Goal: Task Accomplishment & Management: Manage account settings

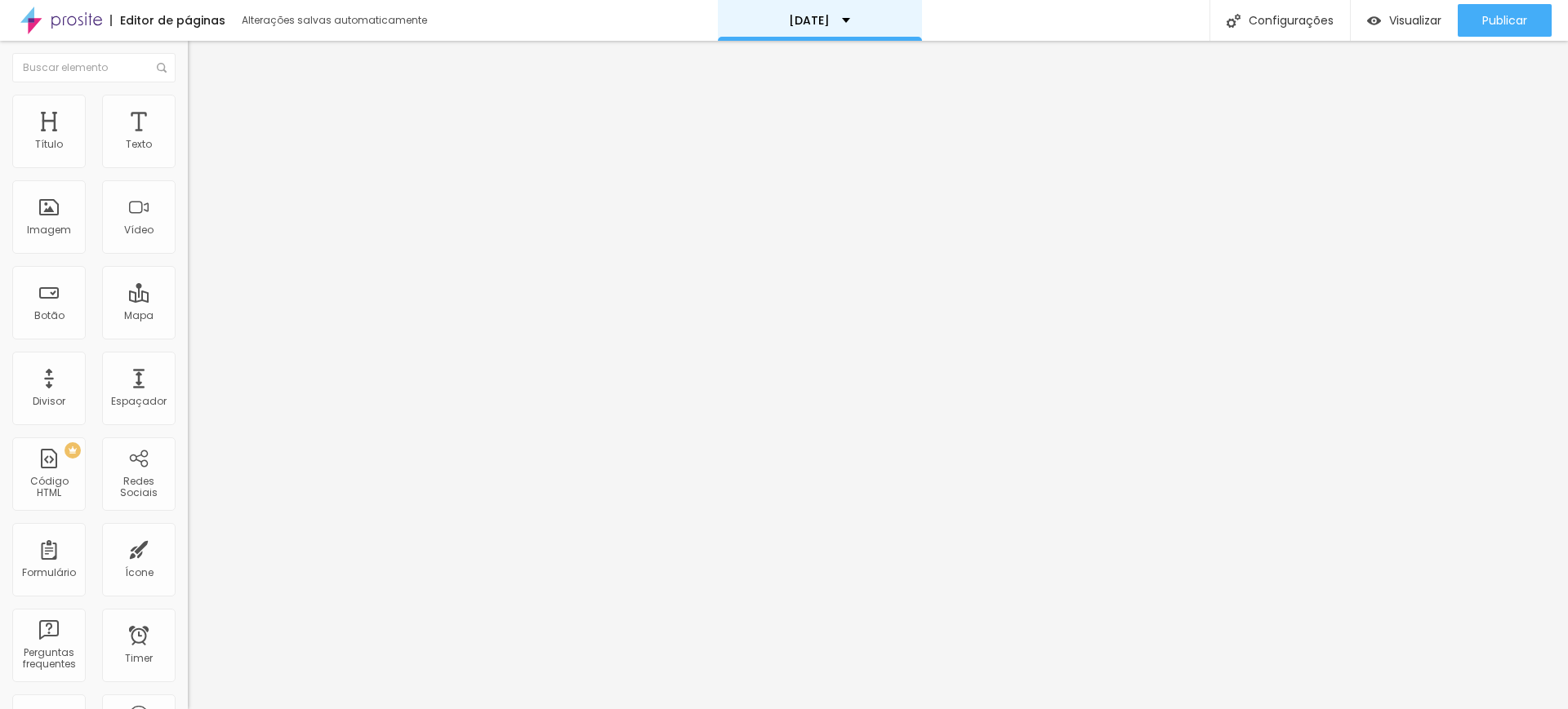
click at [829, 23] on p "[DATE]" at bounding box center [809, 20] width 41 height 11
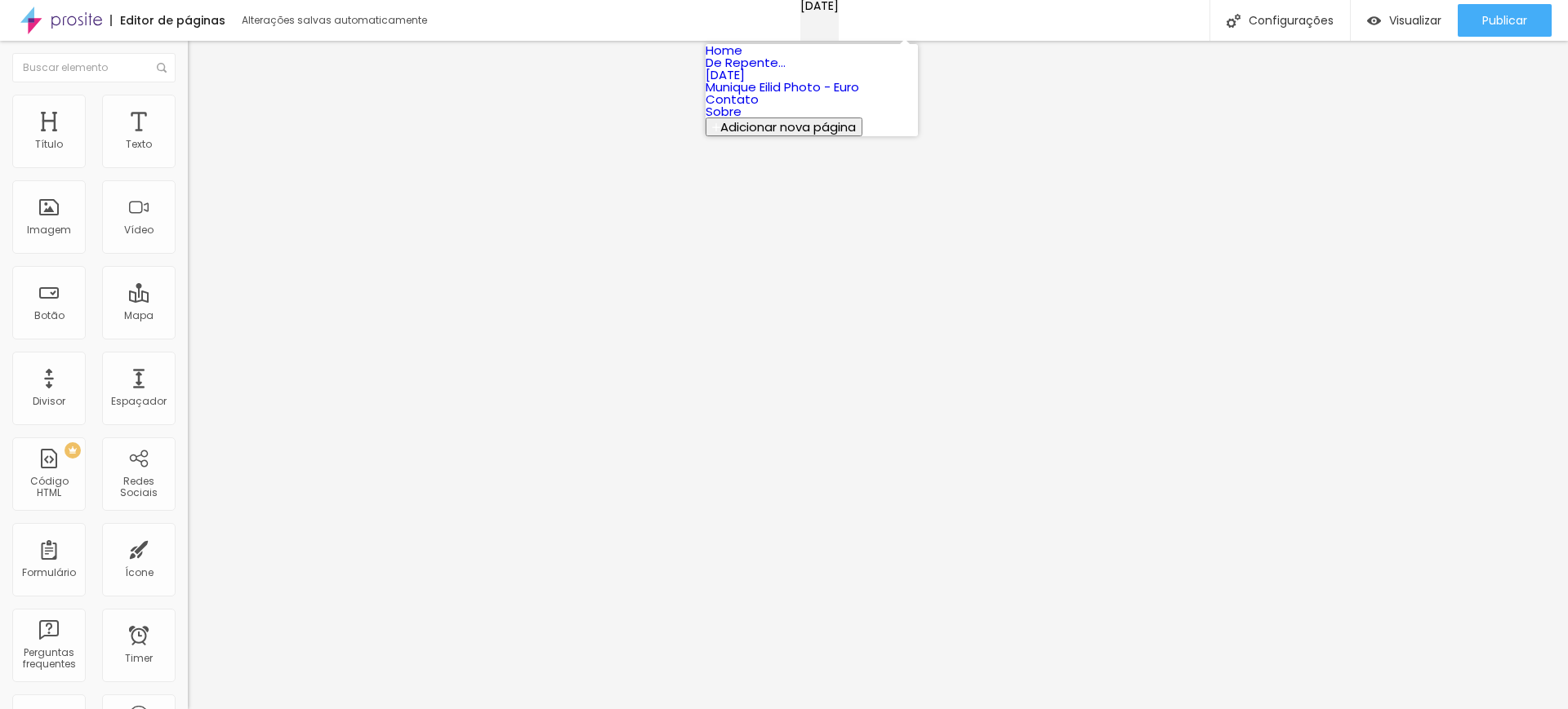
click at [838, 11] on div "[DATE]" at bounding box center [819, 6] width 38 height 11
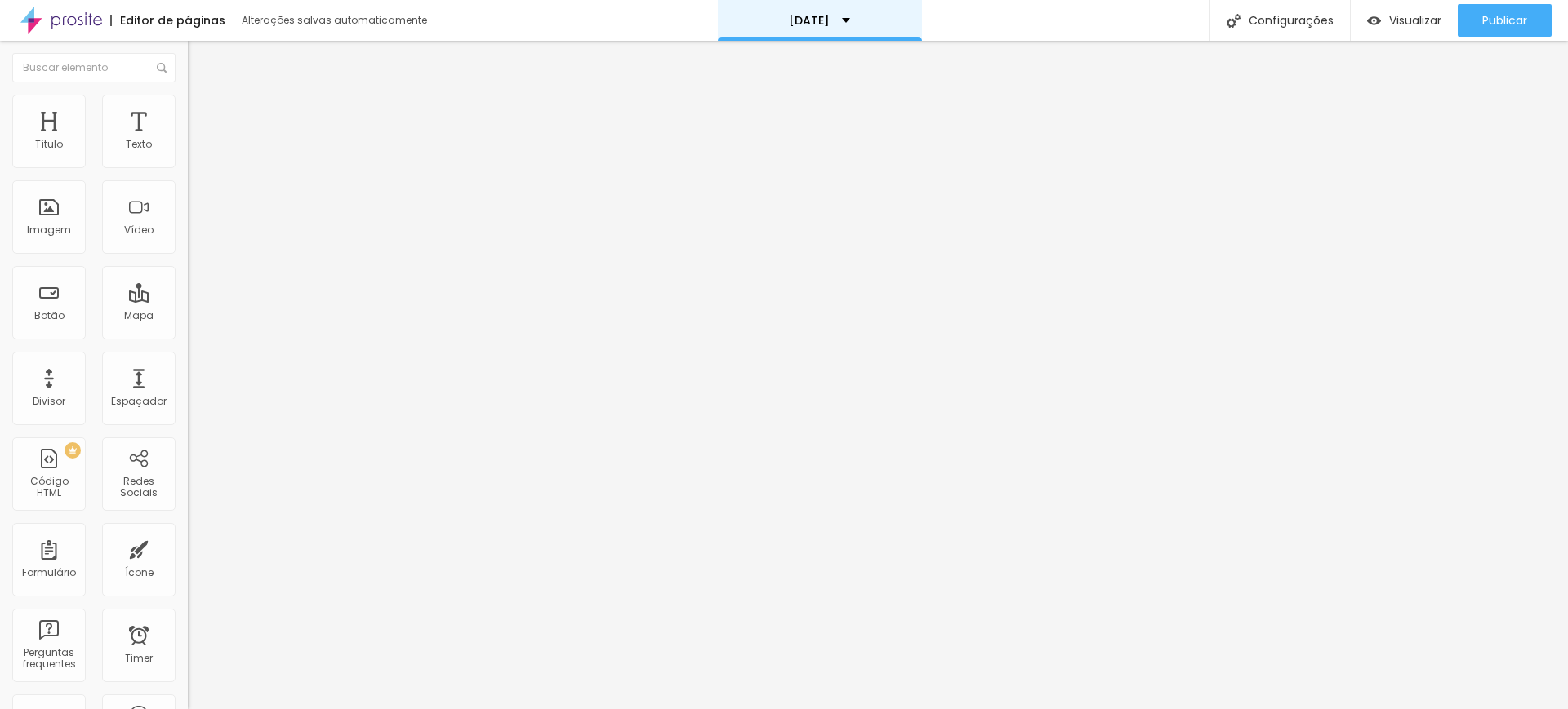
click at [821, 20] on p "[DATE]" at bounding box center [809, 20] width 41 height 11
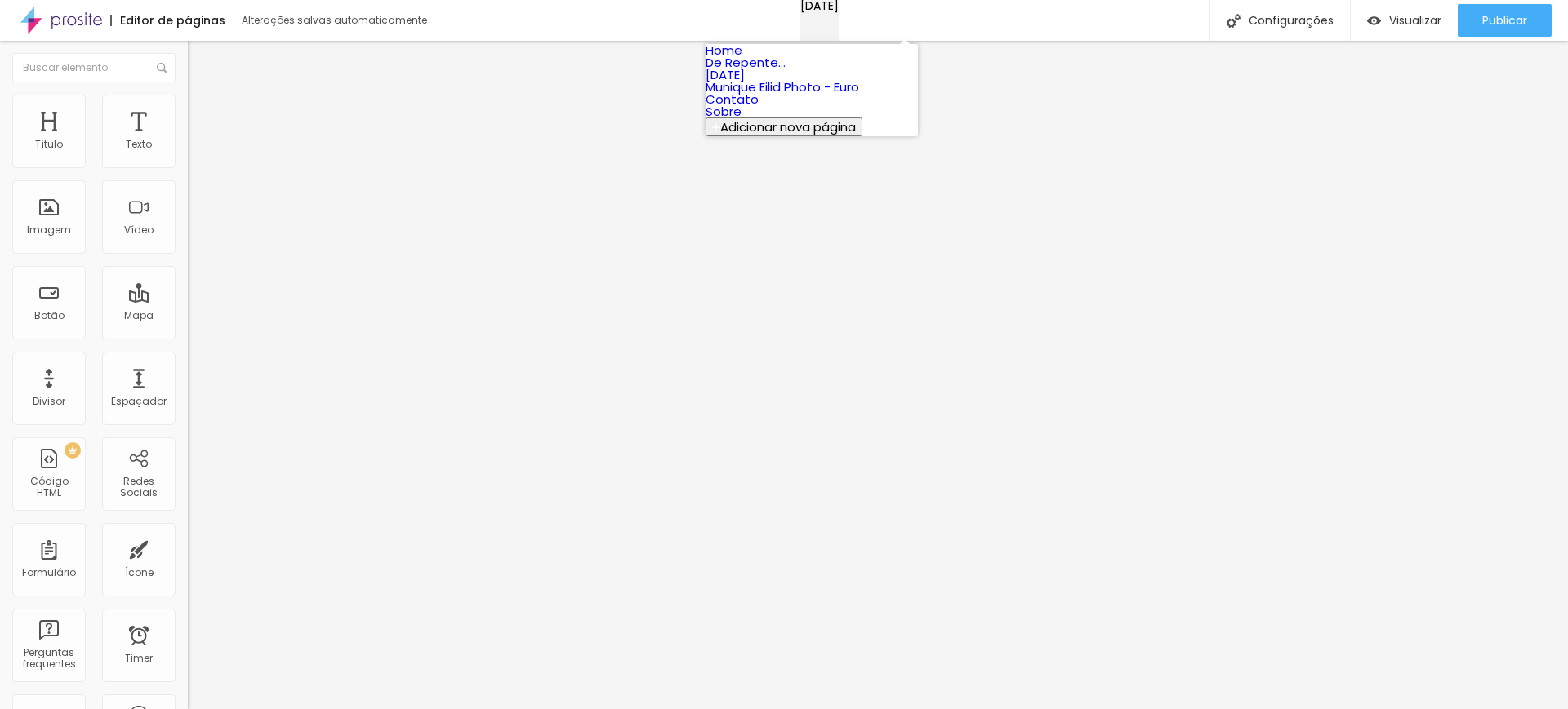
click at [821, 11] on p "[DATE]" at bounding box center [819, 6] width 38 height 11
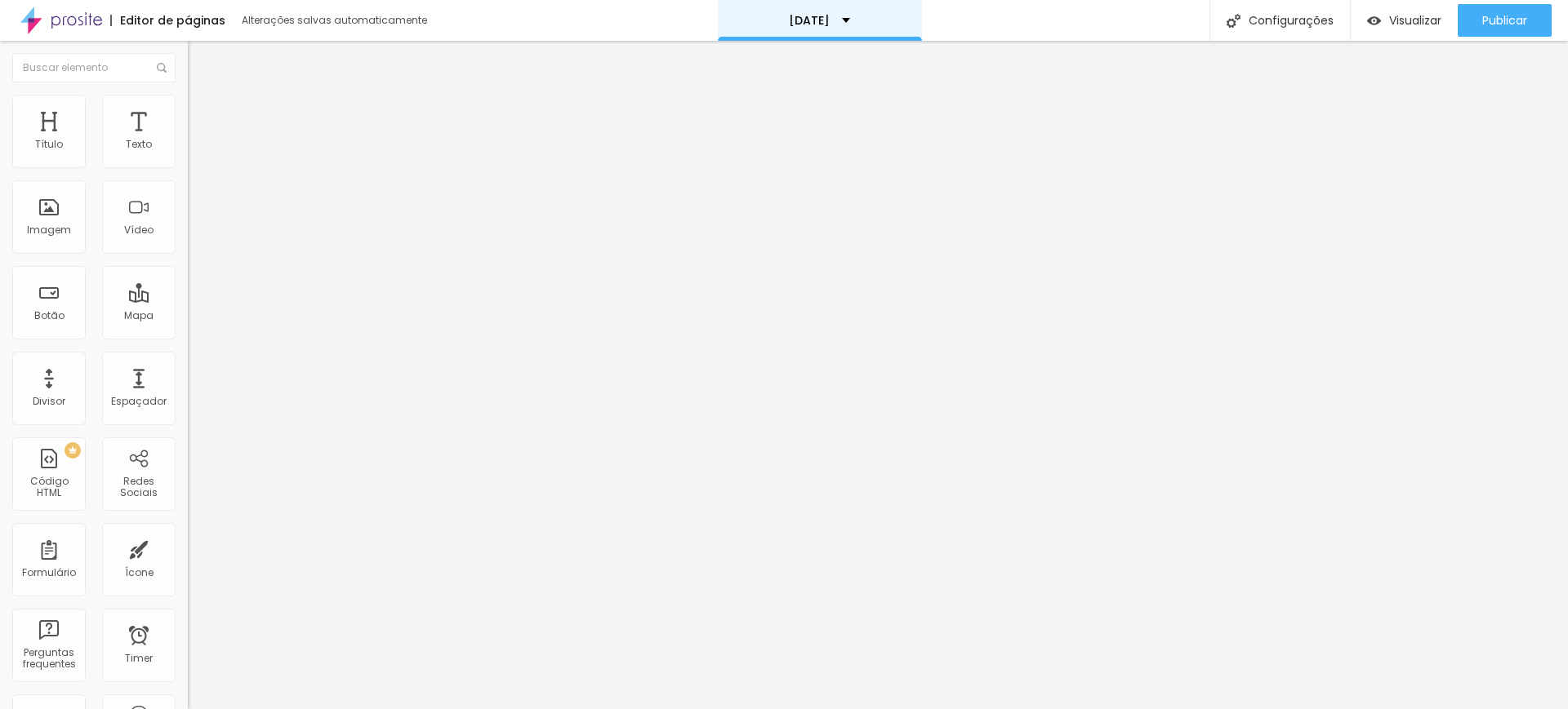
click at [821, 20] on p "[DATE]" at bounding box center [809, 20] width 41 height 11
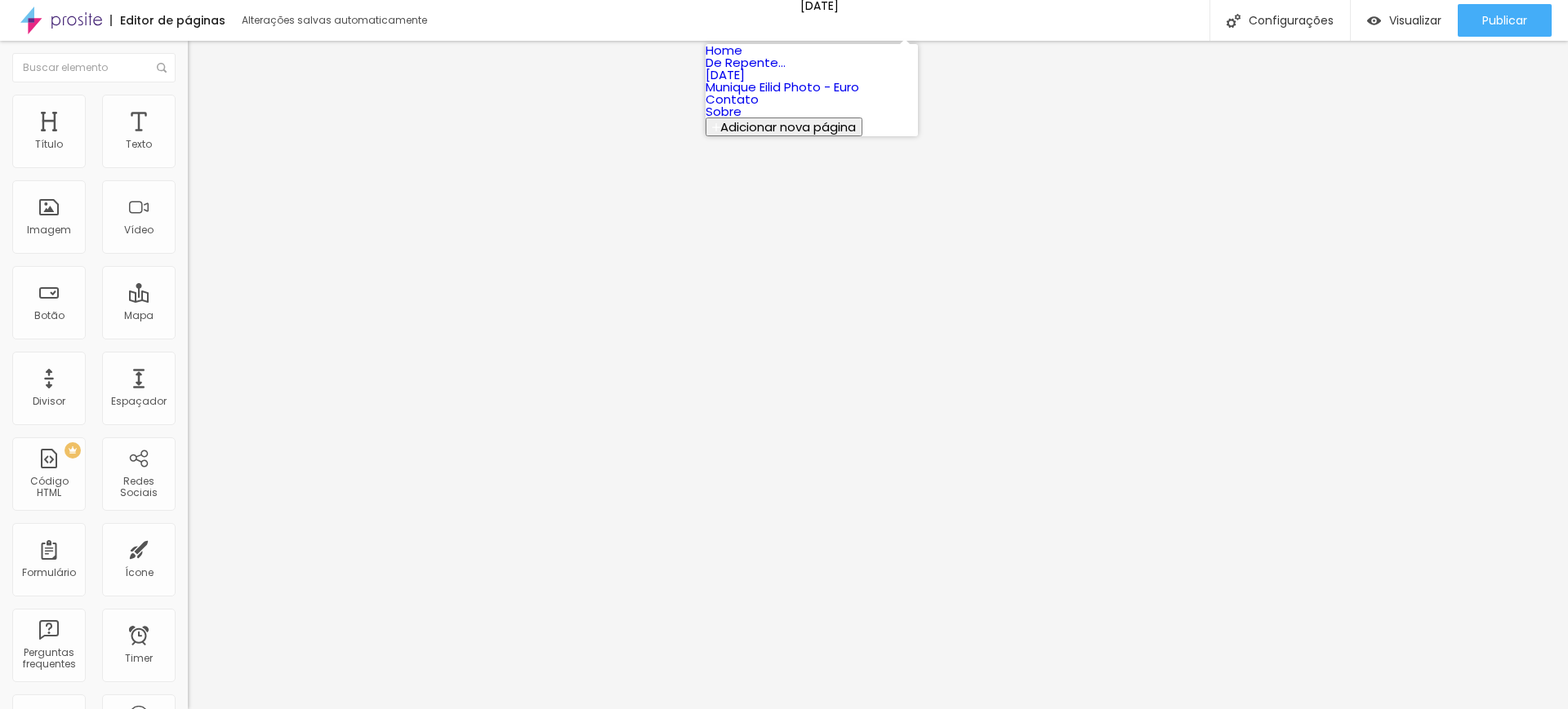
click at [1068, 15] on div "Editor de páginas Alterações salvas automaticamente [DATE] Configurações Config…" at bounding box center [784, 20] width 1568 height 41
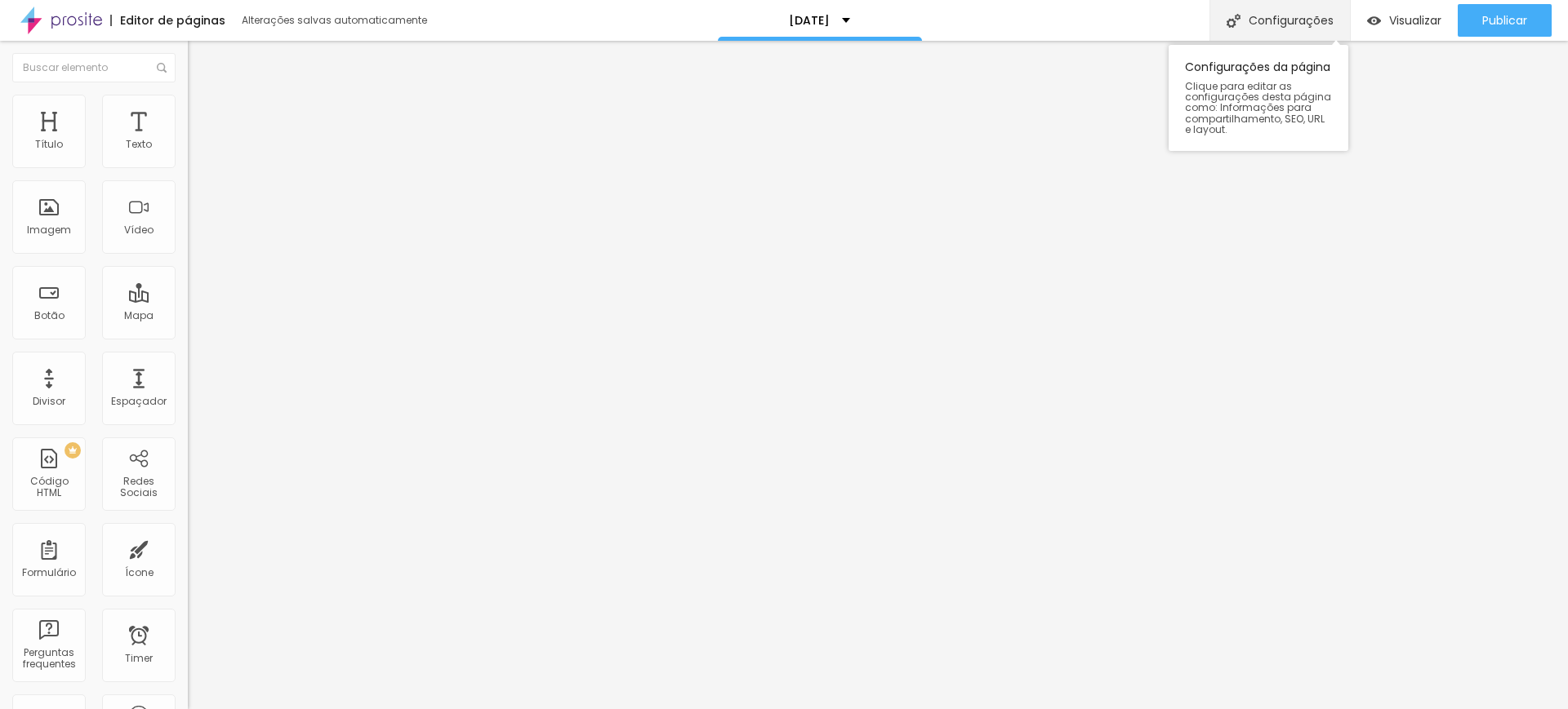
click at [1296, 11] on div "Configurações" at bounding box center [1279, 20] width 141 height 41
type input "[DATE]"
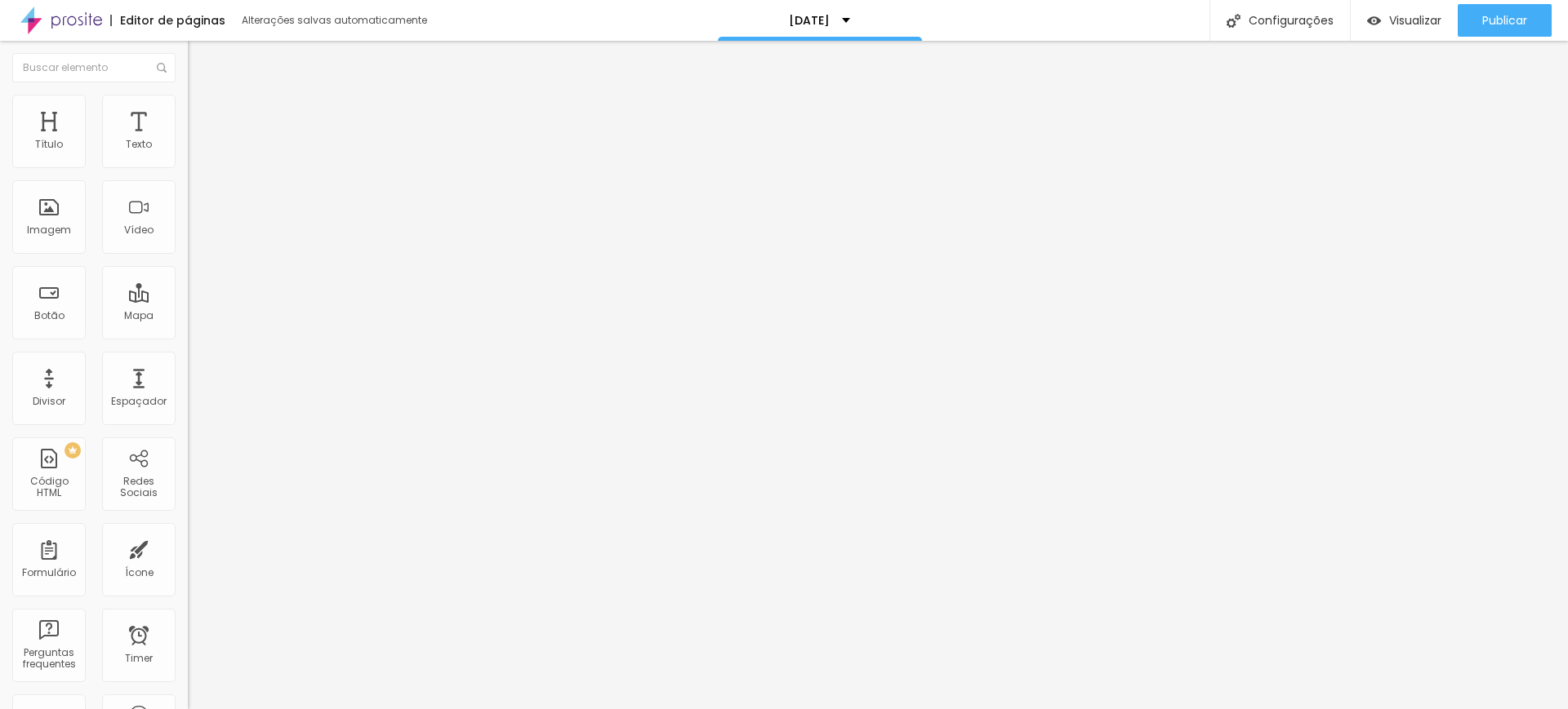
type input "/natal-2025"
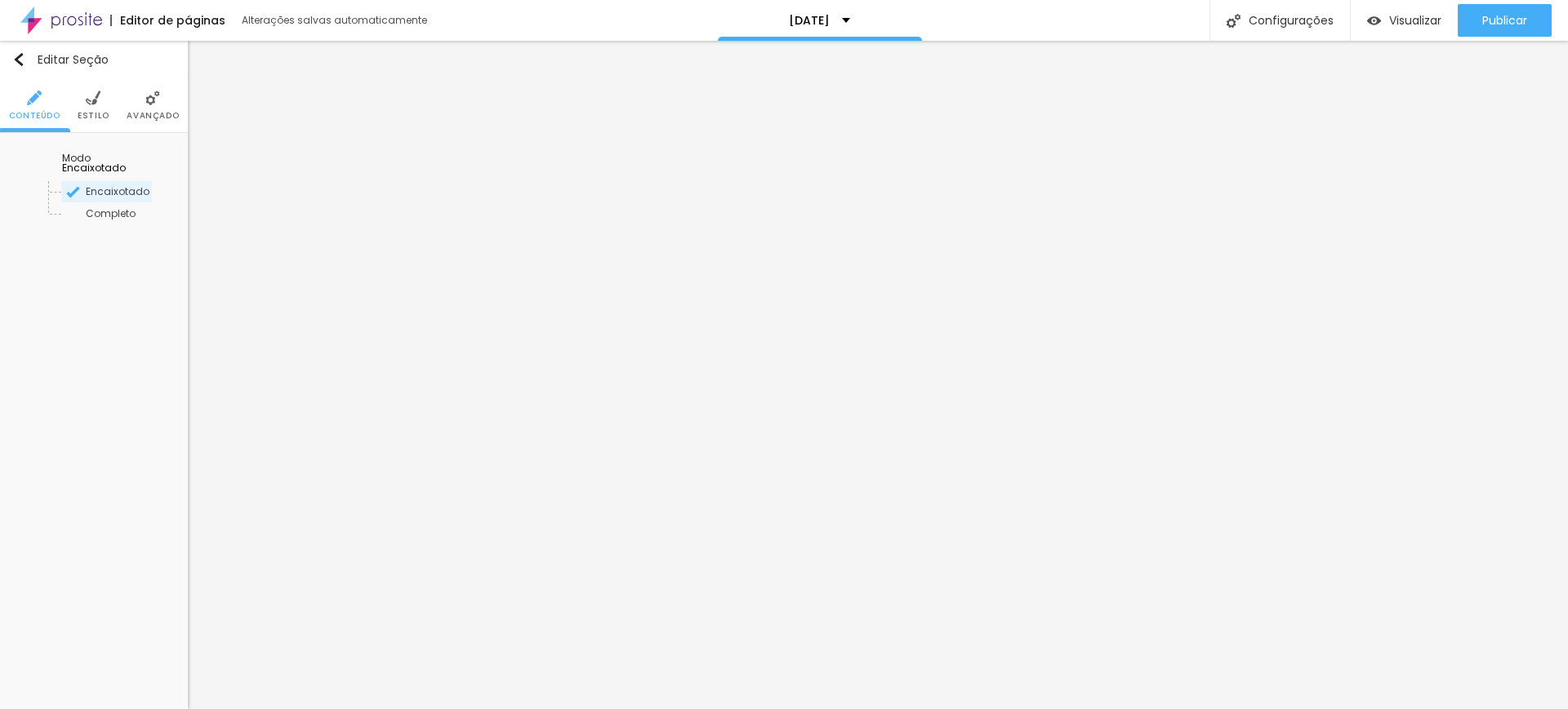
click at [92, 112] on span "Estilo" at bounding box center [93, 116] width 32 height 8
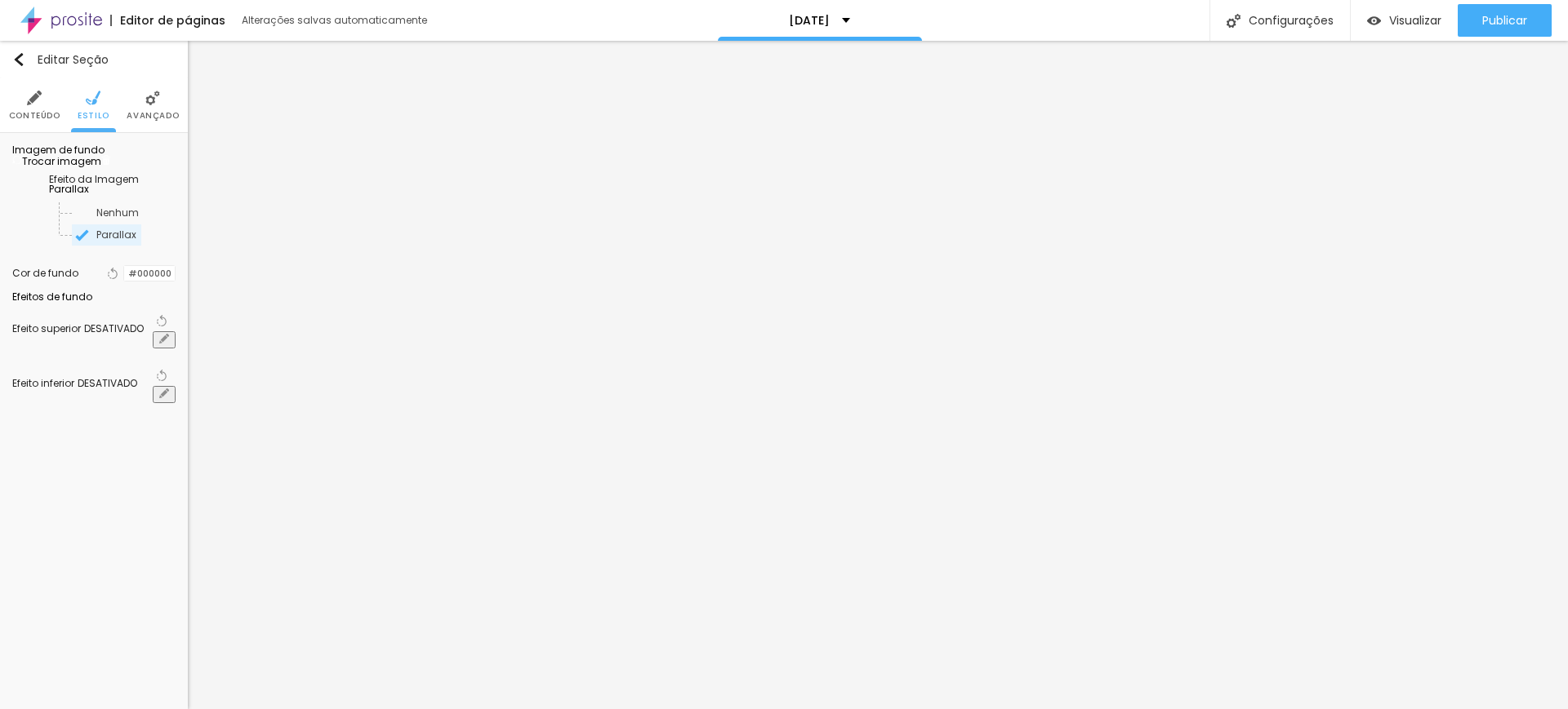
click at [153, 102] on img at bounding box center [153, 98] width 15 height 15
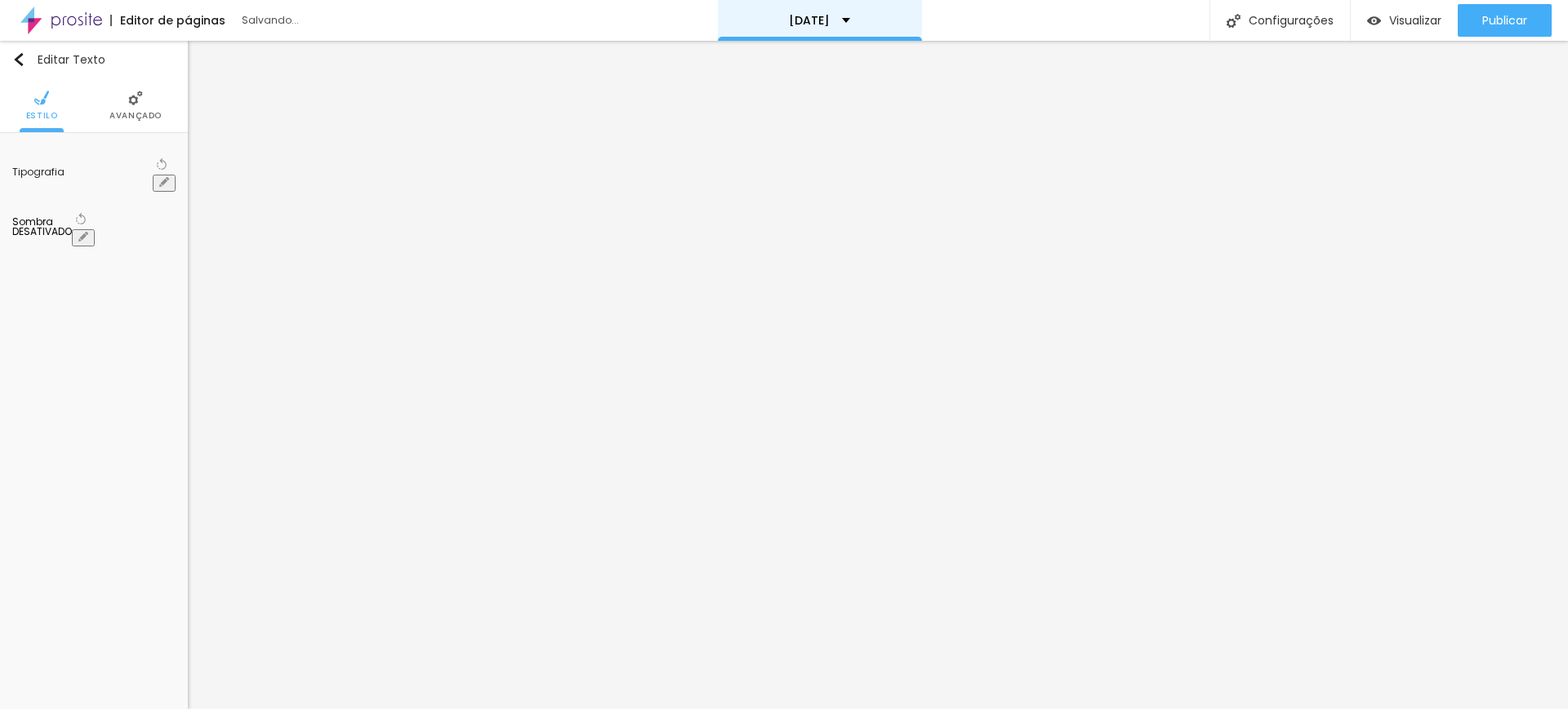
click at [763, 35] on div "[DATE]" at bounding box center [820, 20] width 204 height 41
click at [1389, 16] on span "Visualizar" at bounding box center [1415, 20] width 52 height 13
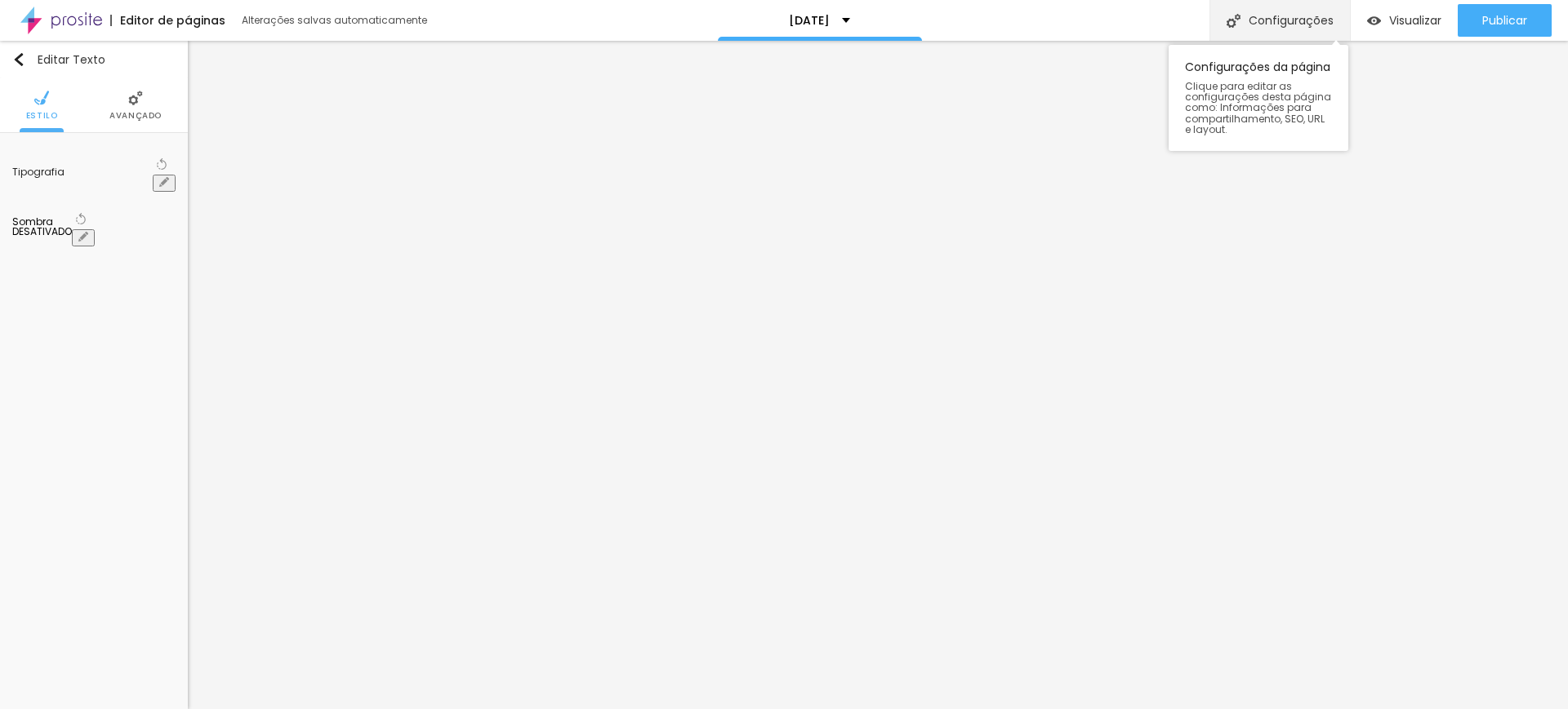
click at [1279, 19] on div "Configurações" at bounding box center [1279, 20] width 141 height 41
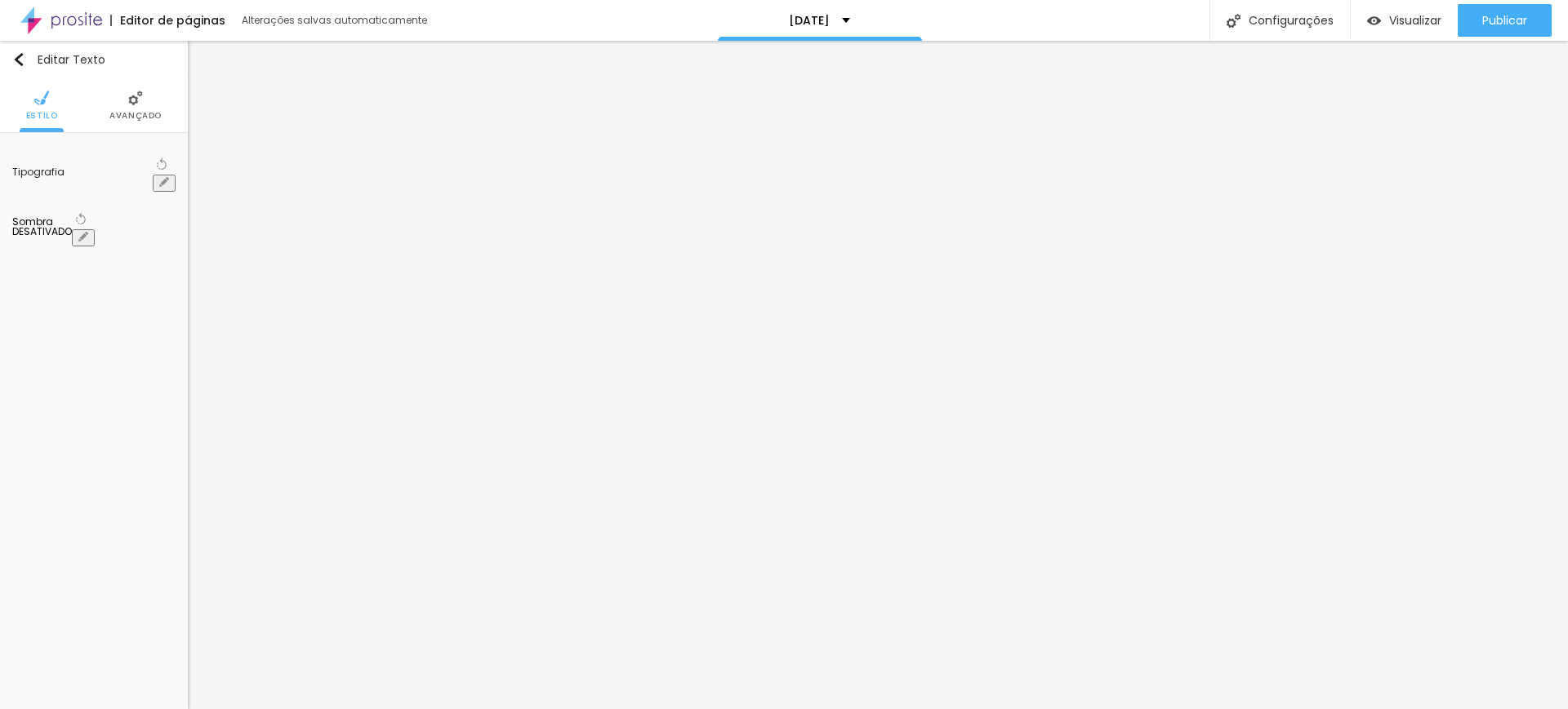
type input "Ensaios Fotográficos de [DATE] | Memórias Mágicas para Toda a Vida"
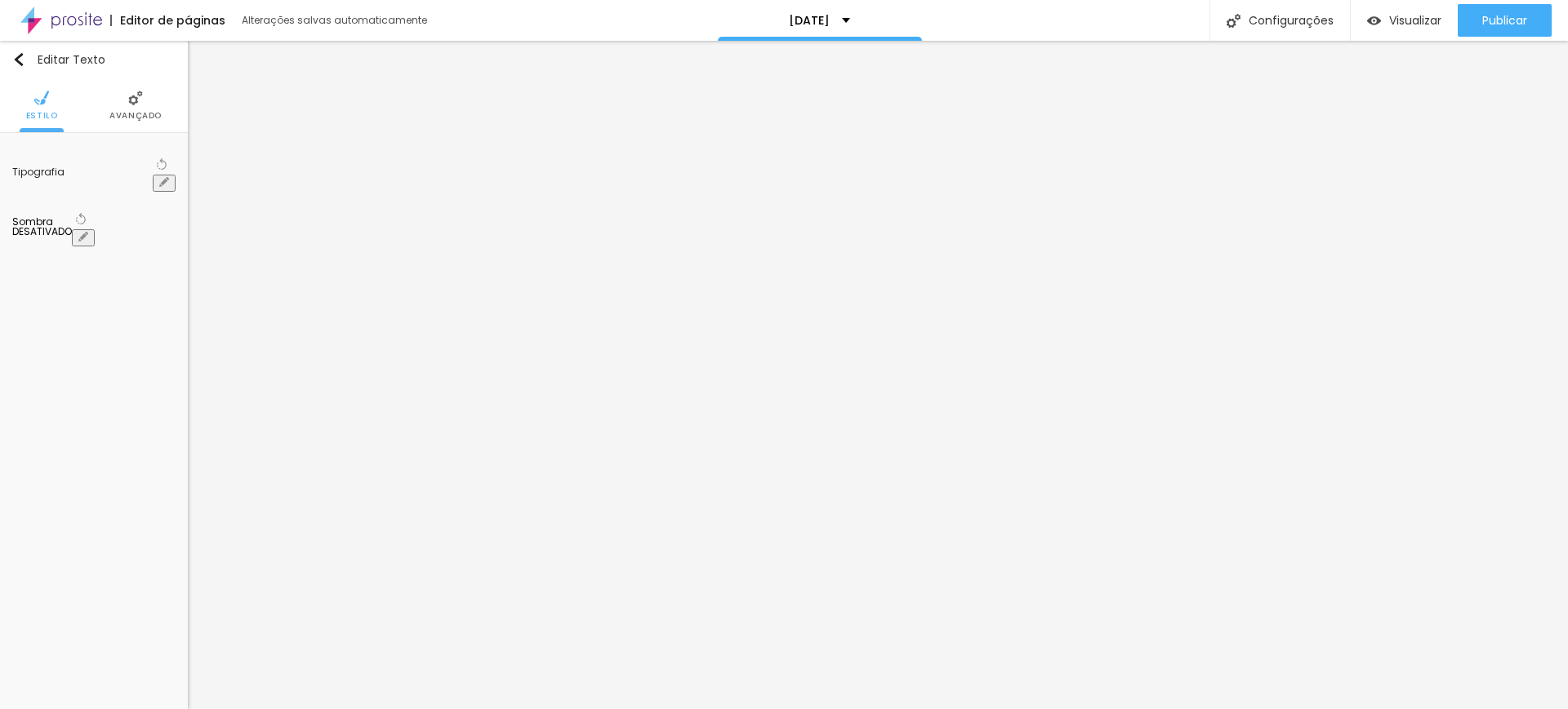
type textarea "Ensaios Fotográficos de [DATE] [DATE] Fotos Temáticas Natalinas Cenários de [GE…"
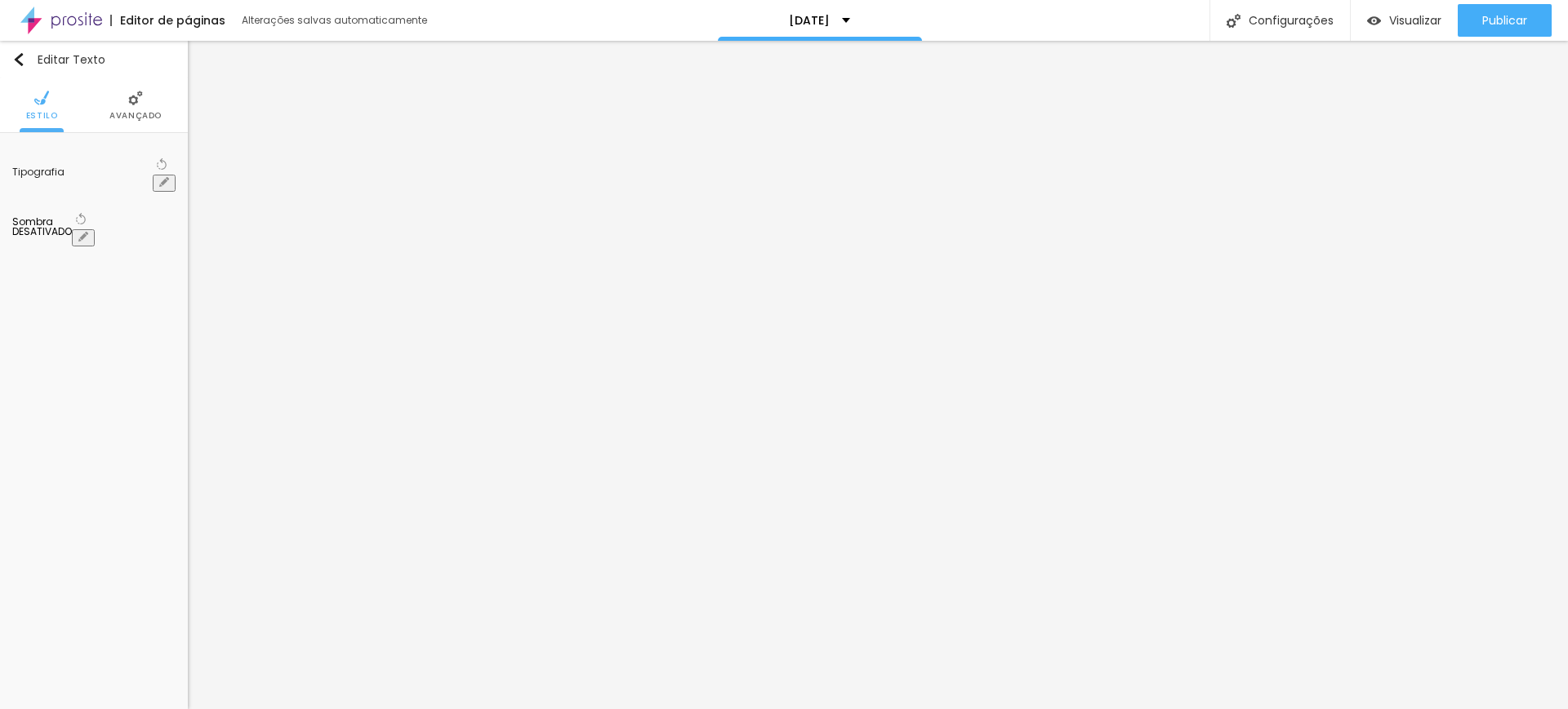
drag, startPoint x: 920, startPoint y: 577, endPoint x: 591, endPoint y: 482, distance: 342.4
paste textarea "Há 11 anos, nossos cenários de [GEOGRAPHIC_DATA] se tornaram uma tradição para …"
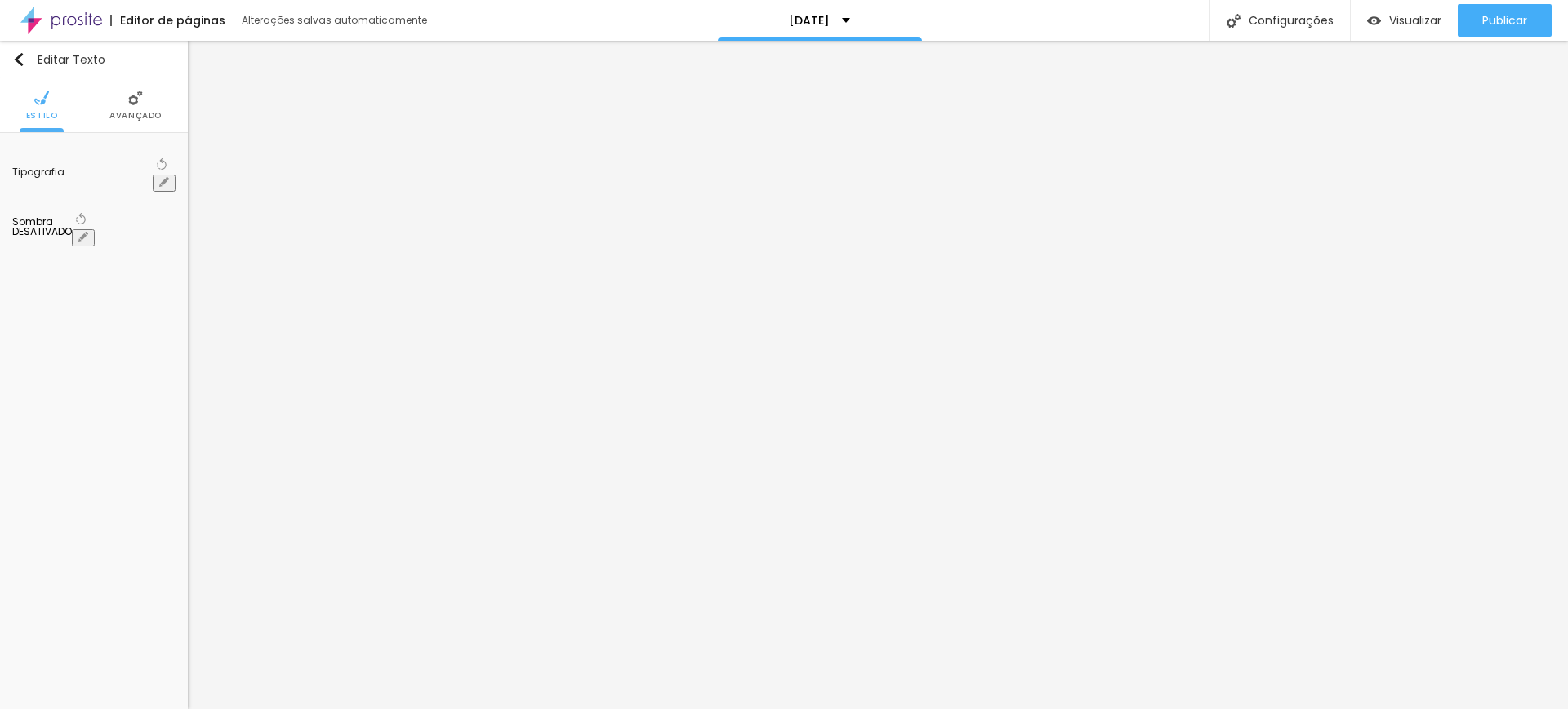
scroll to position [79, 0]
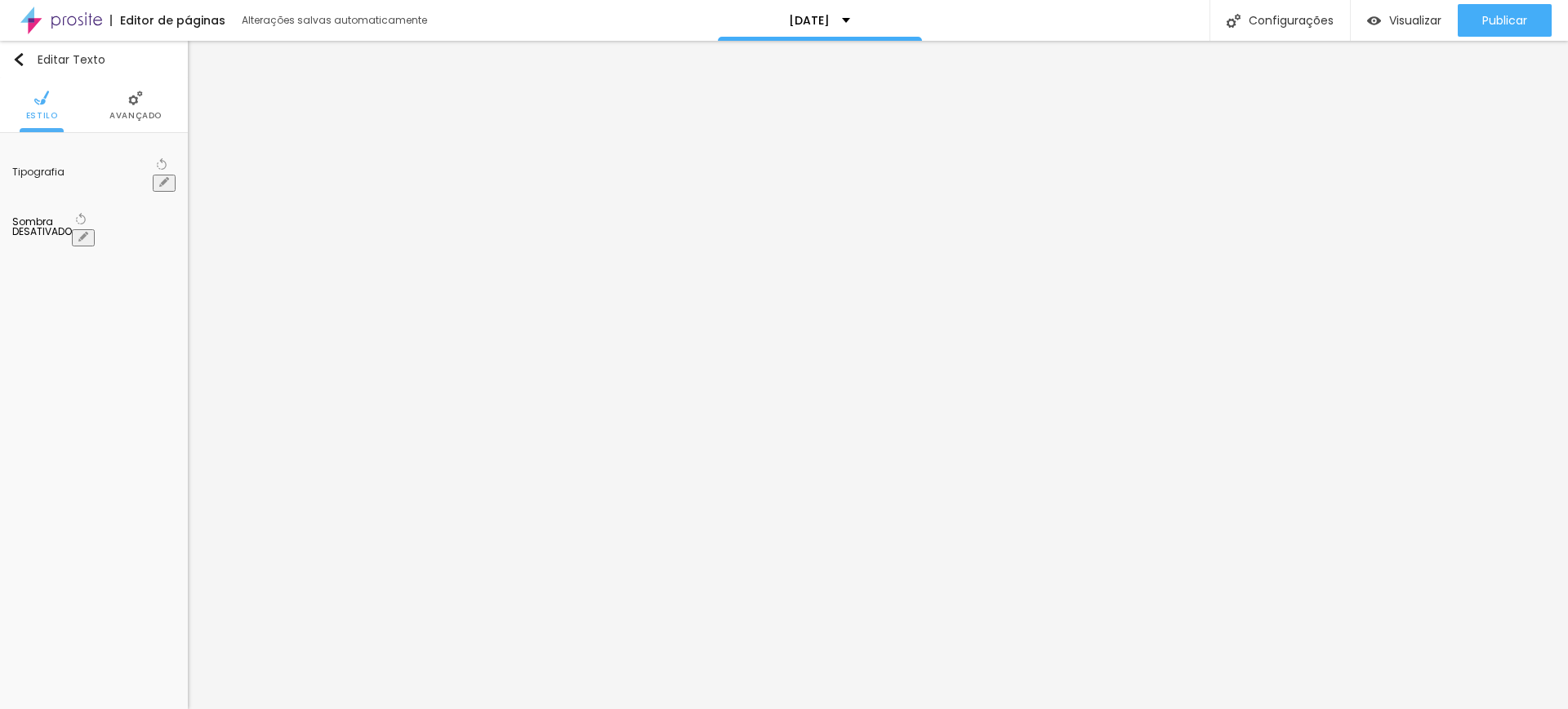
type textarea "Há 11 anos, nossos cenários de [GEOGRAPHIC_DATA] se tornaram uma tradição para …"
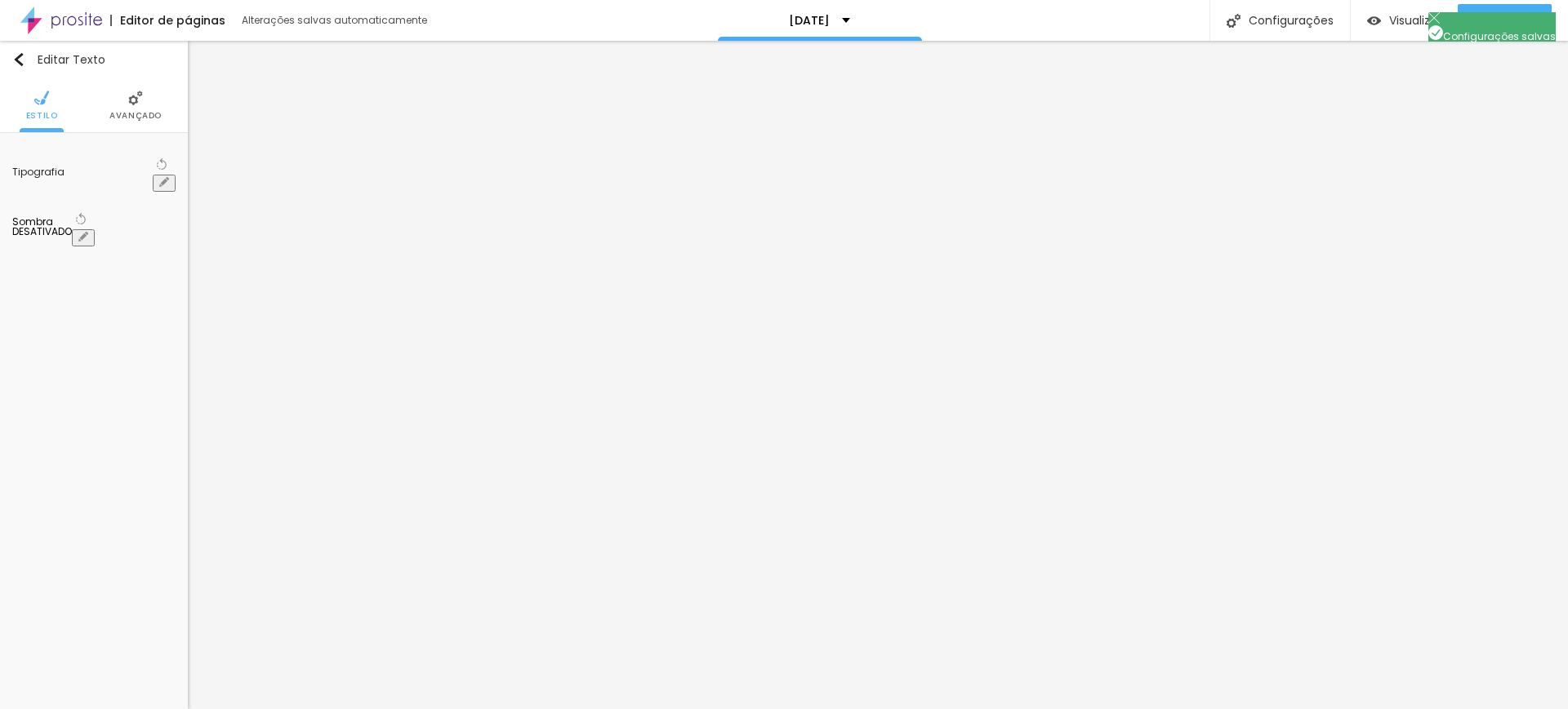
click at [144, 104] on li "Avançado" at bounding box center [136, 105] width 52 height 54
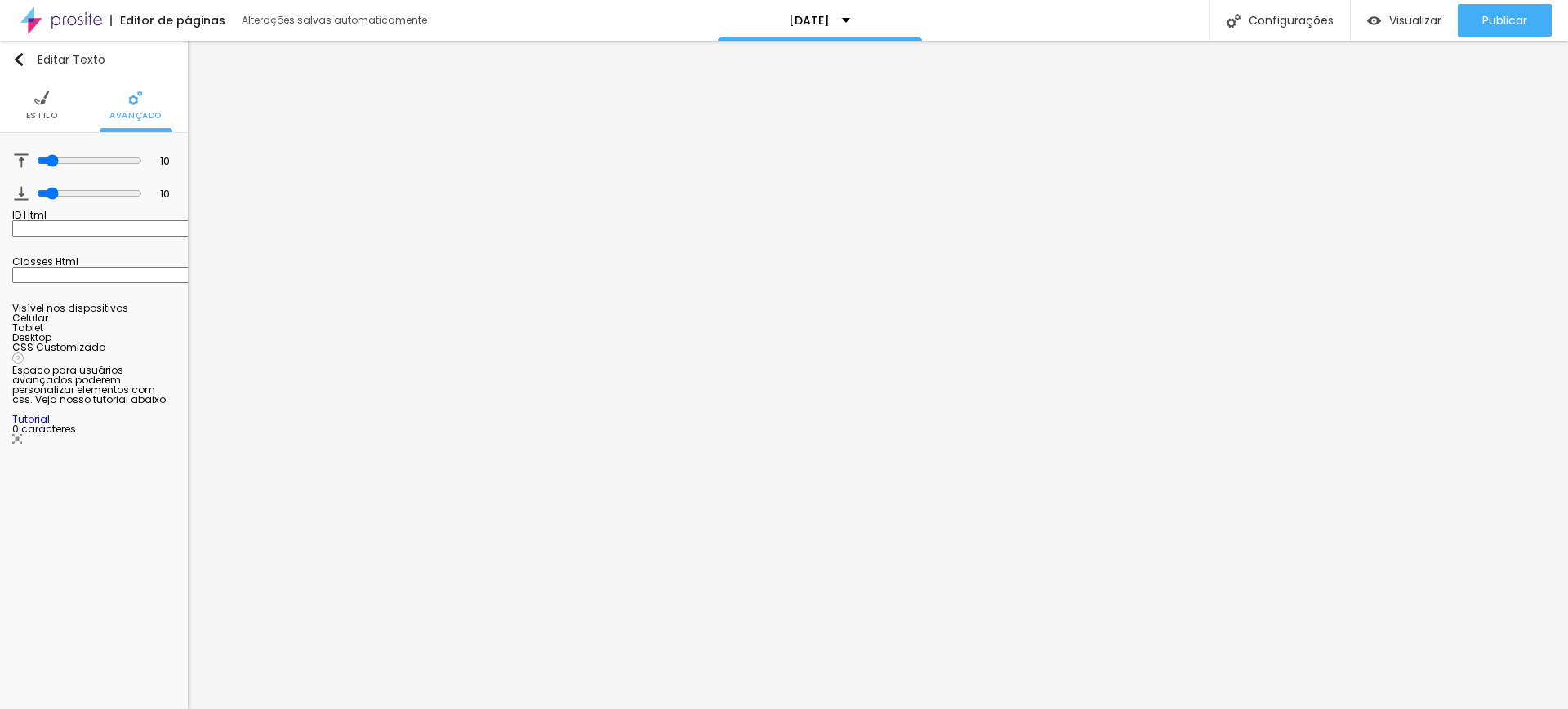
type input "0"
click at [37, 200] on input "range" at bounding box center [89, 194] width 106 height 13
click at [168, 342] on div at bounding box center [94, 342] width 164 height 0
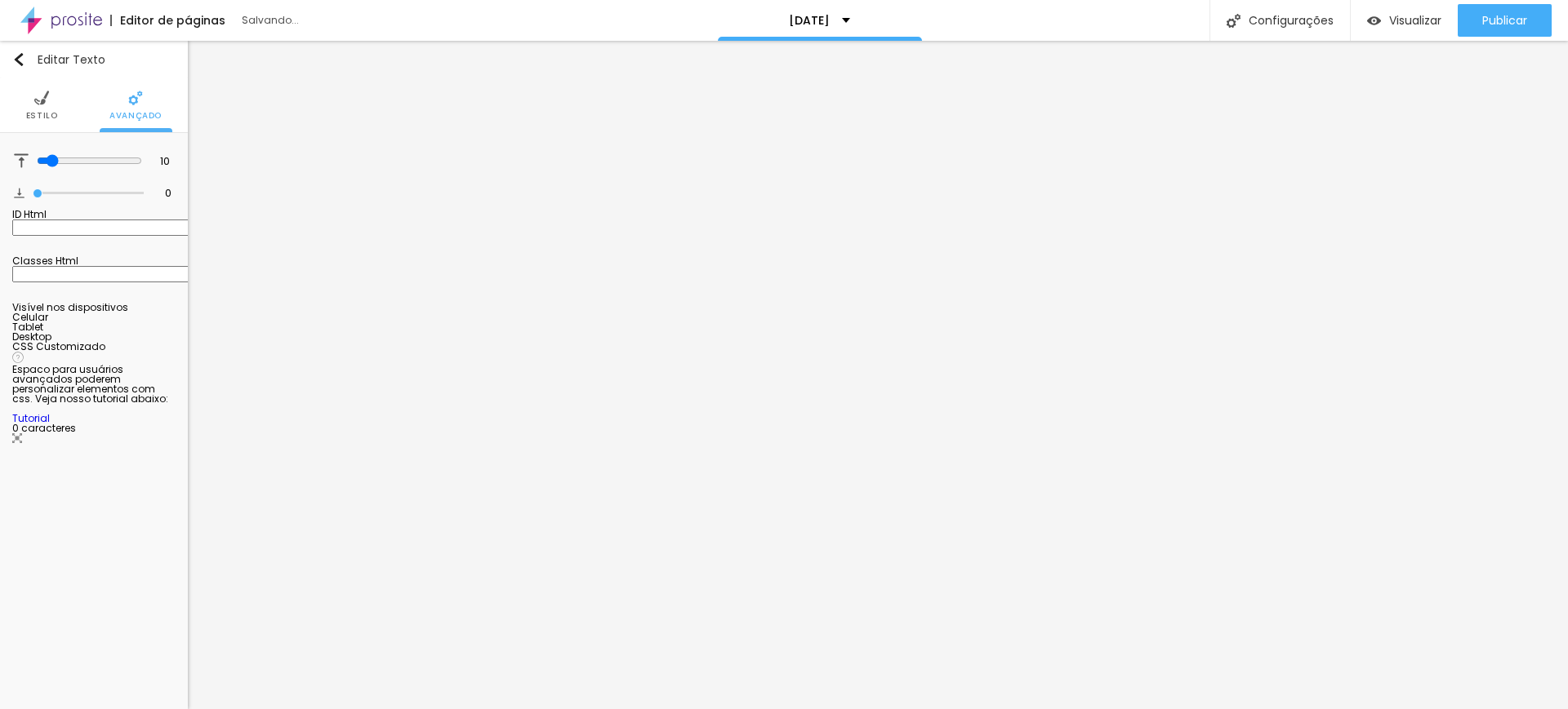
click at [163, 342] on div at bounding box center [94, 342] width 164 height 0
click at [52, 103] on li "Estilo" at bounding box center [42, 105] width 32 height 54
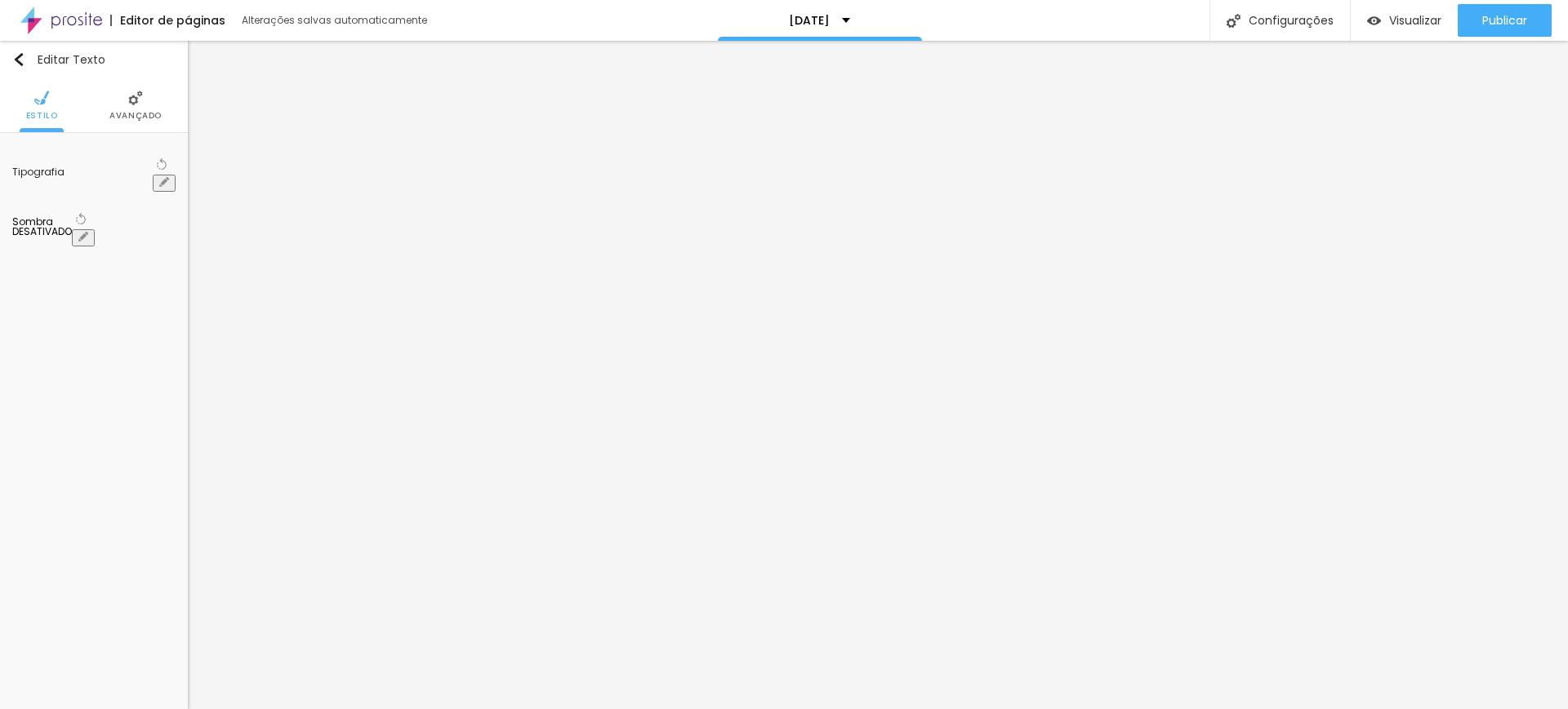
click at [165, 179] on icon "button" at bounding box center [164, 182] width 7 height 7
type input "1"
click at [385, 708] on div at bounding box center [784, 709] width 1568 height 0
click at [132, 101] on img at bounding box center [136, 98] width 15 height 15
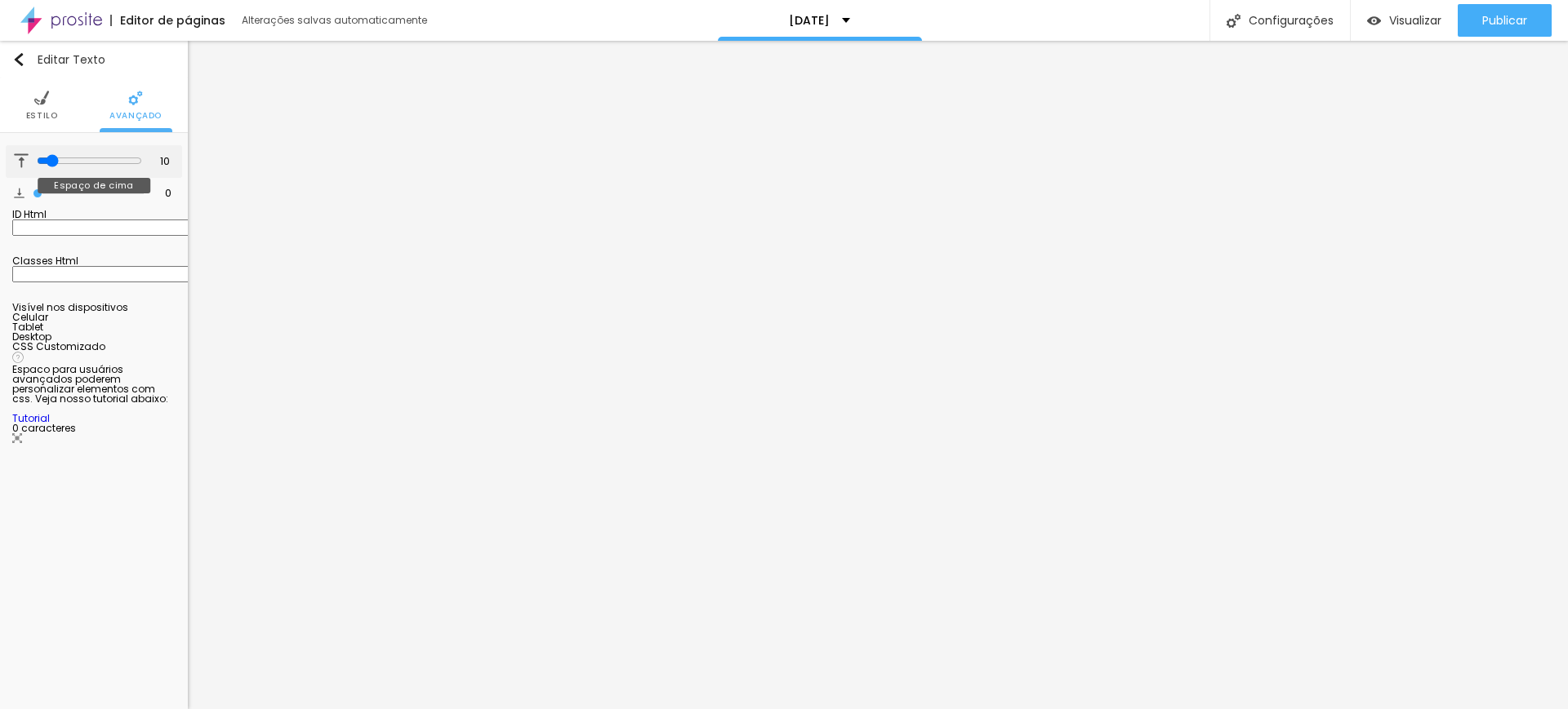
type input "20"
type input "26"
type input "27"
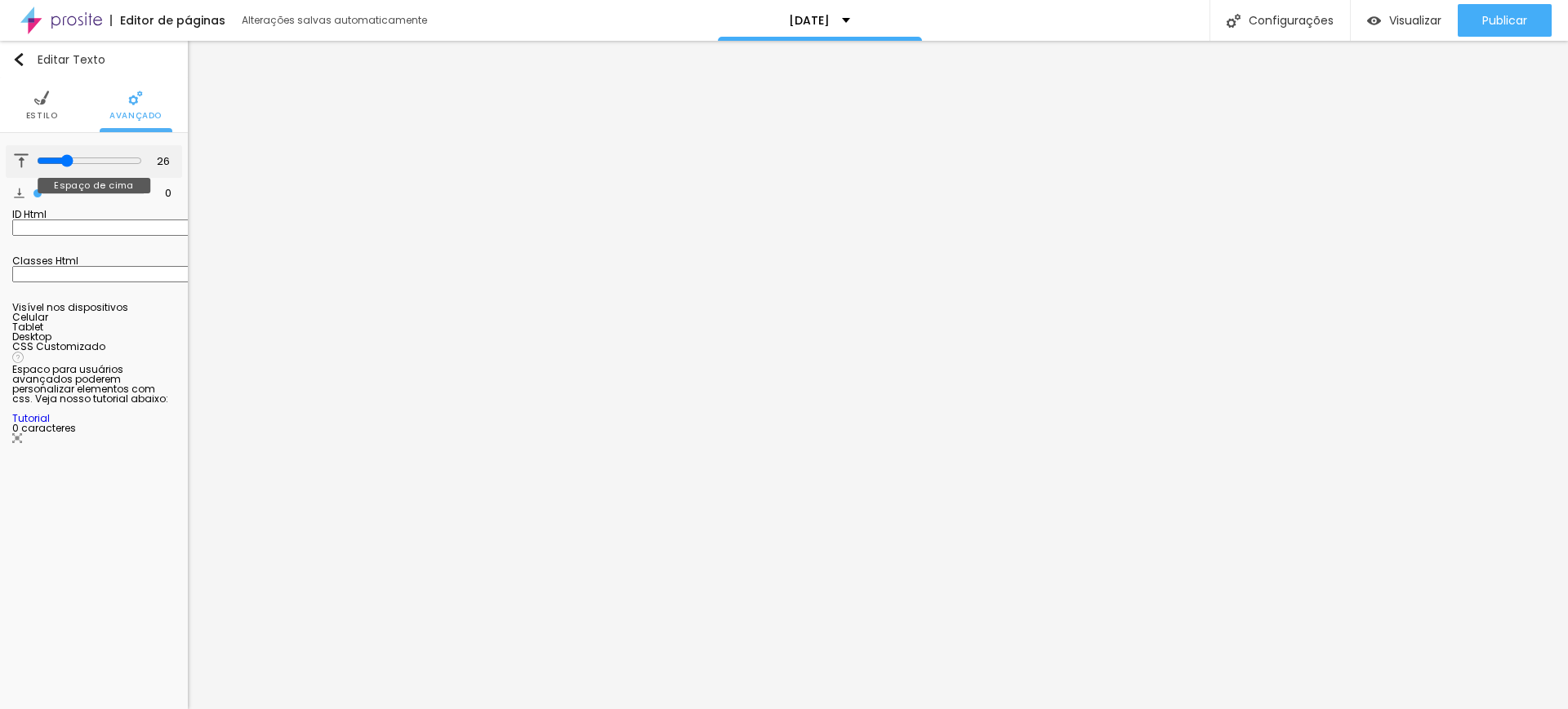
type input "27"
type input "29"
type input "33"
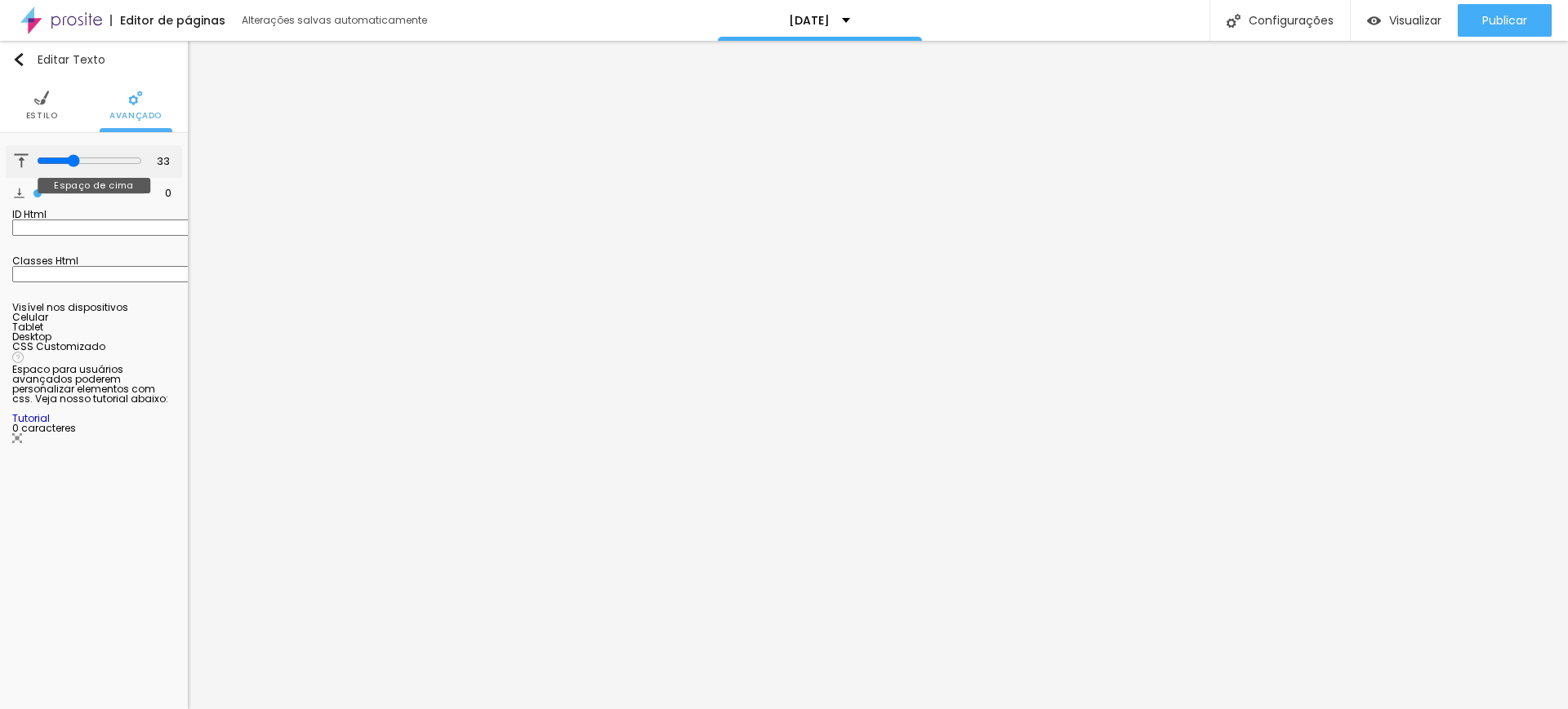
type input "34"
type input "35"
type input "42"
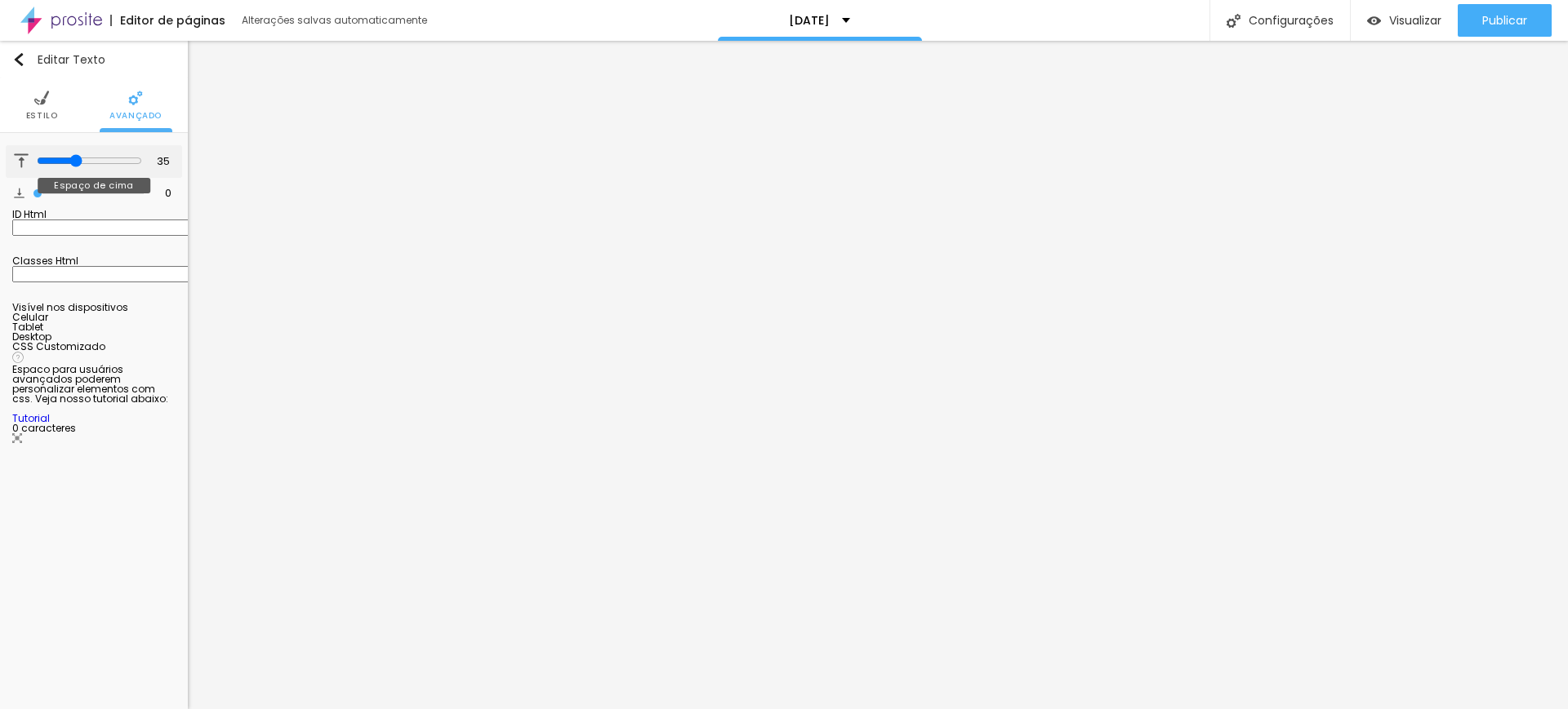
type input "42"
type input "43"
type input "49"
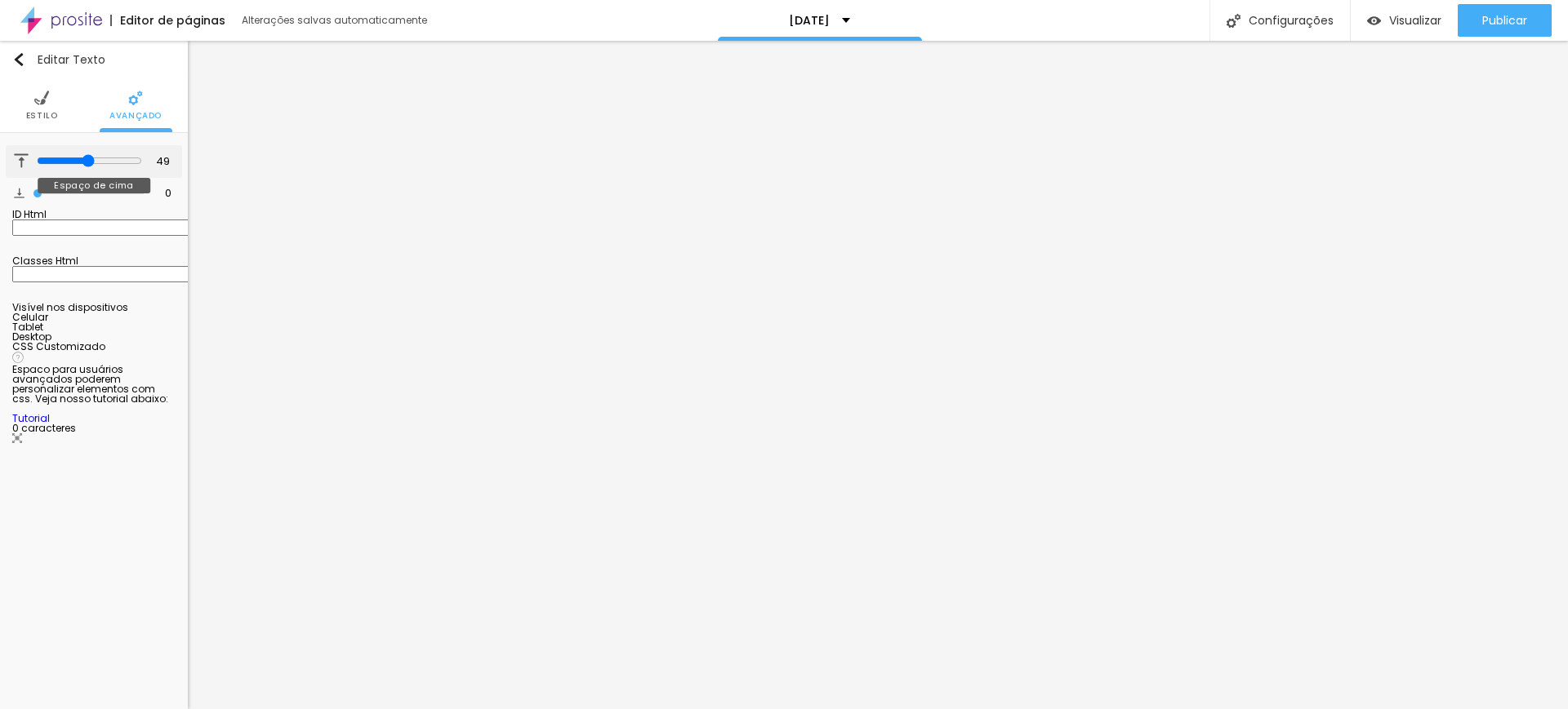
type input "50"
type input "55"
type input "58"
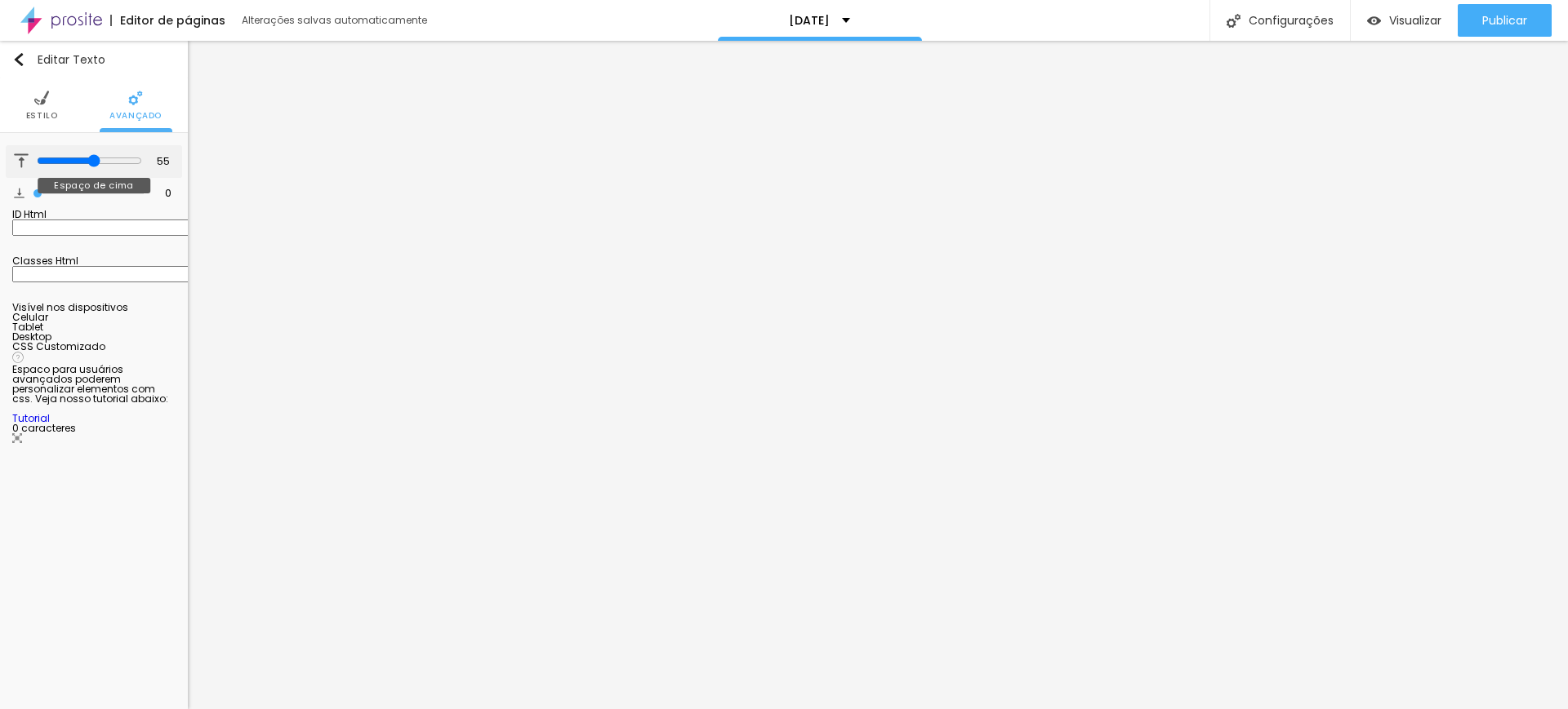
type input "58"
type input "61"
type input "65"
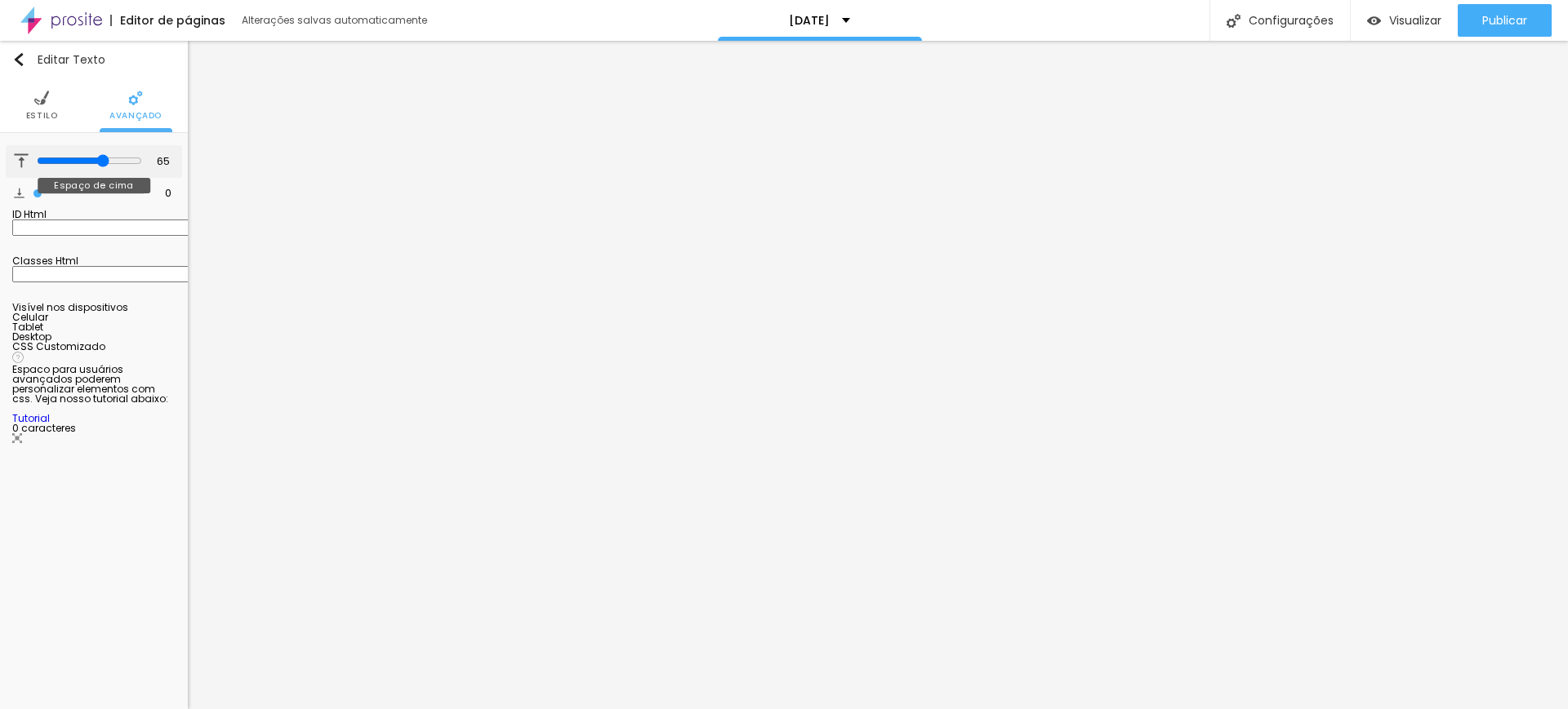
type input "68"
type input "72"
type input "76"
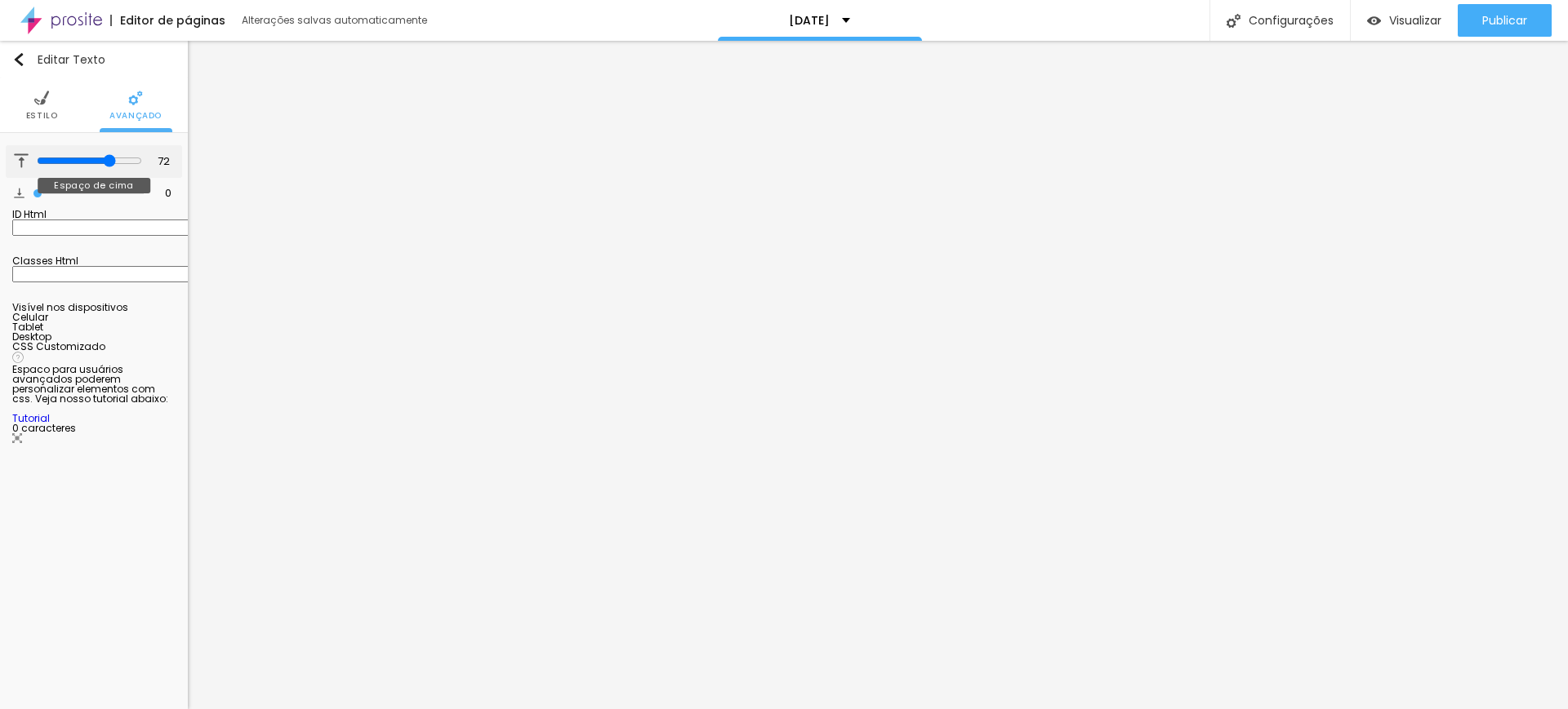
type input "76"
type input "80"
type input "85"
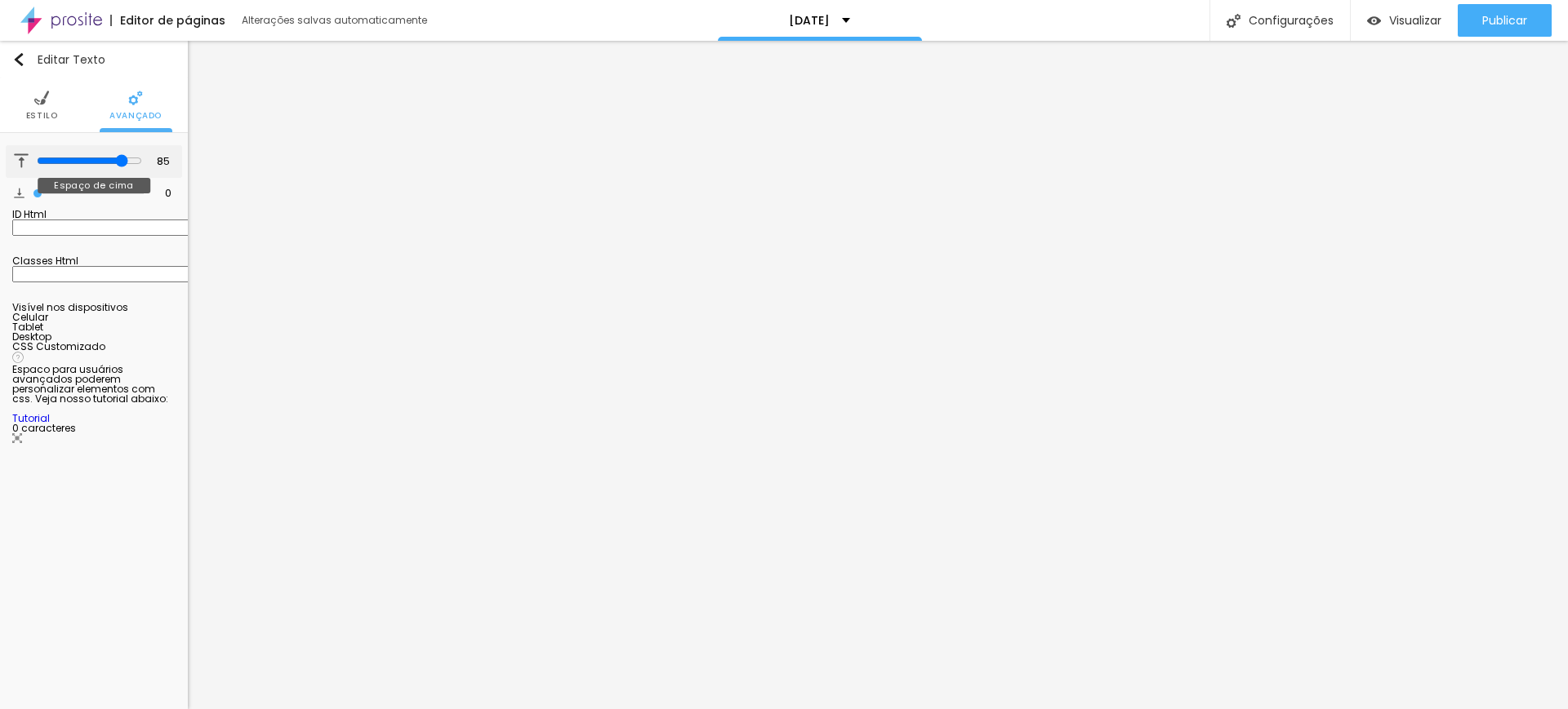
type input "89"
type input "94"
type input "60"
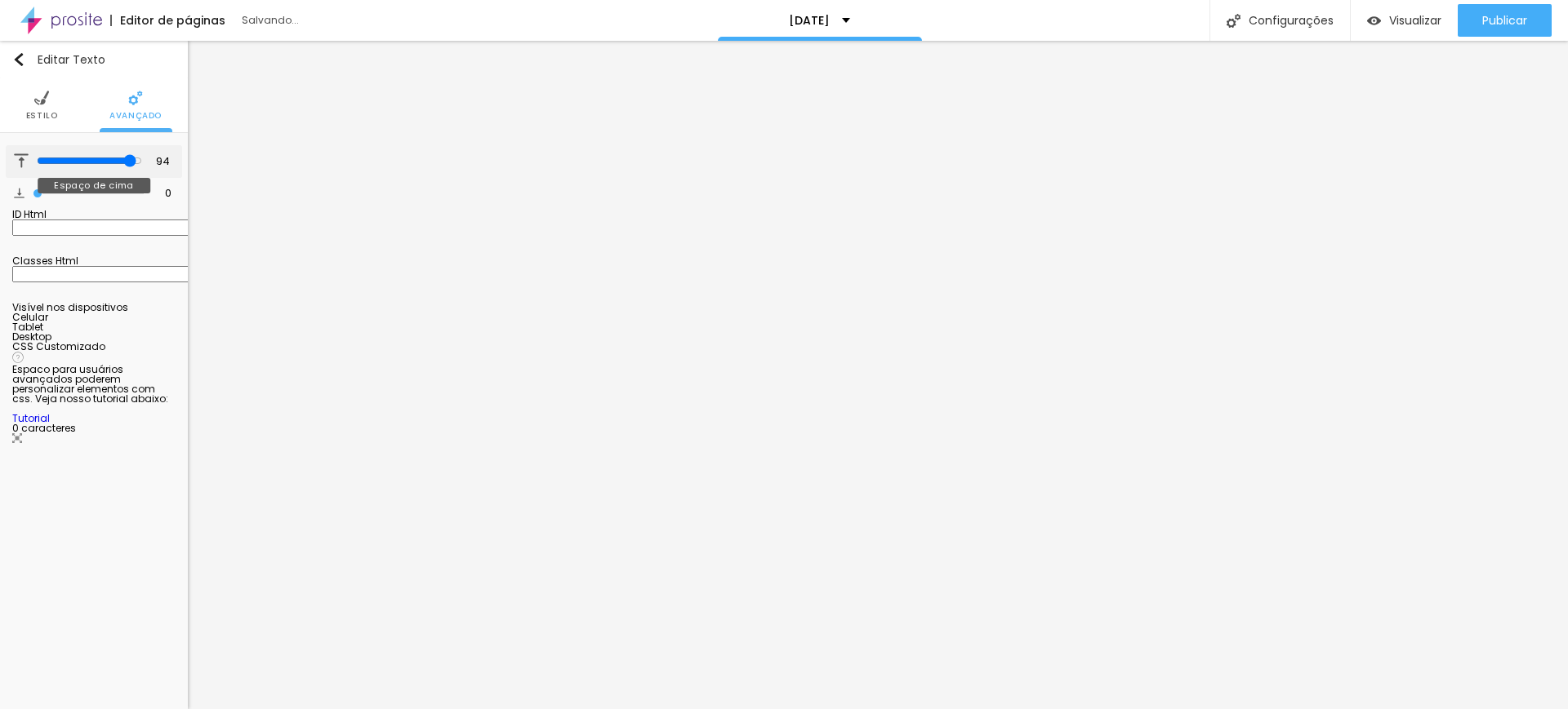
type input "60"
type input "44"
type input "39"
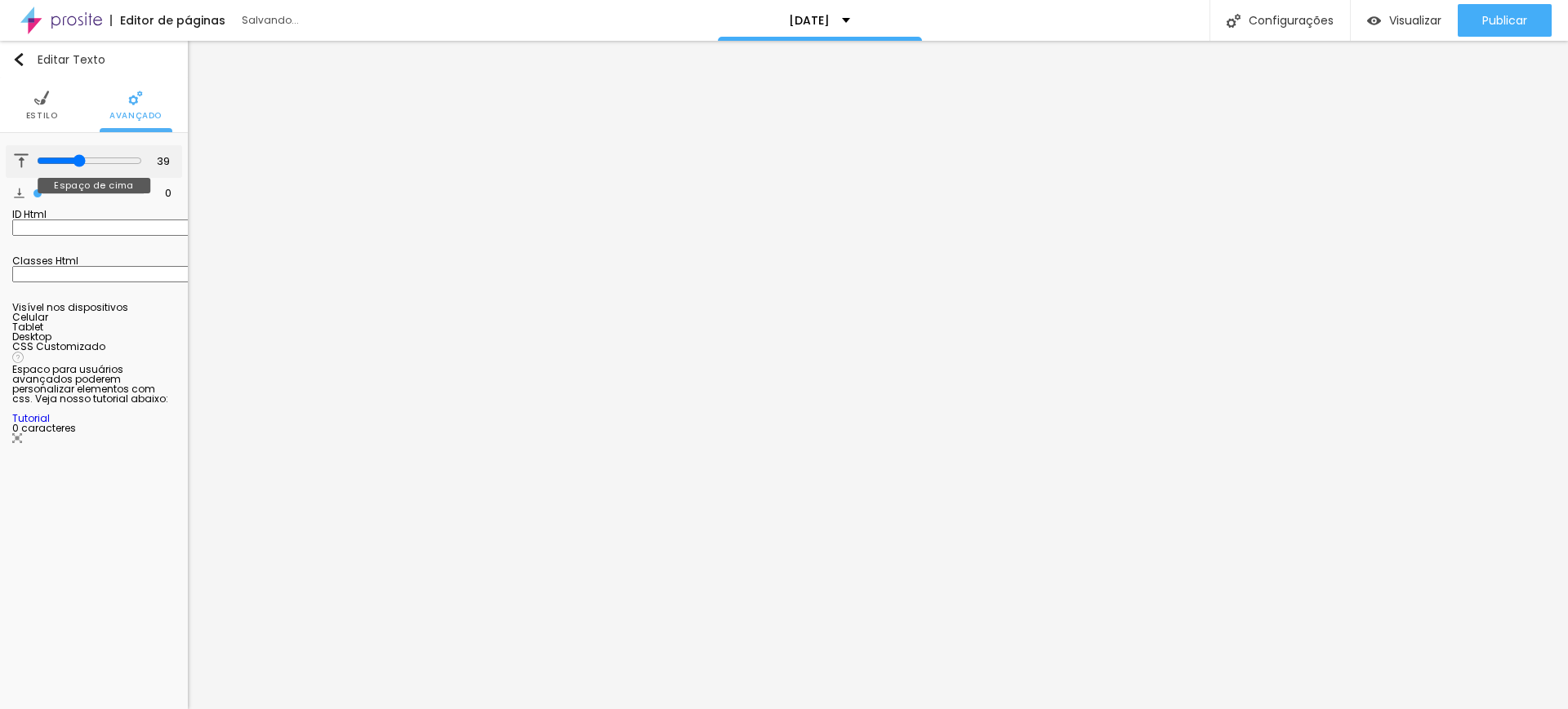
type input "35"
type input "31"
type input "25"
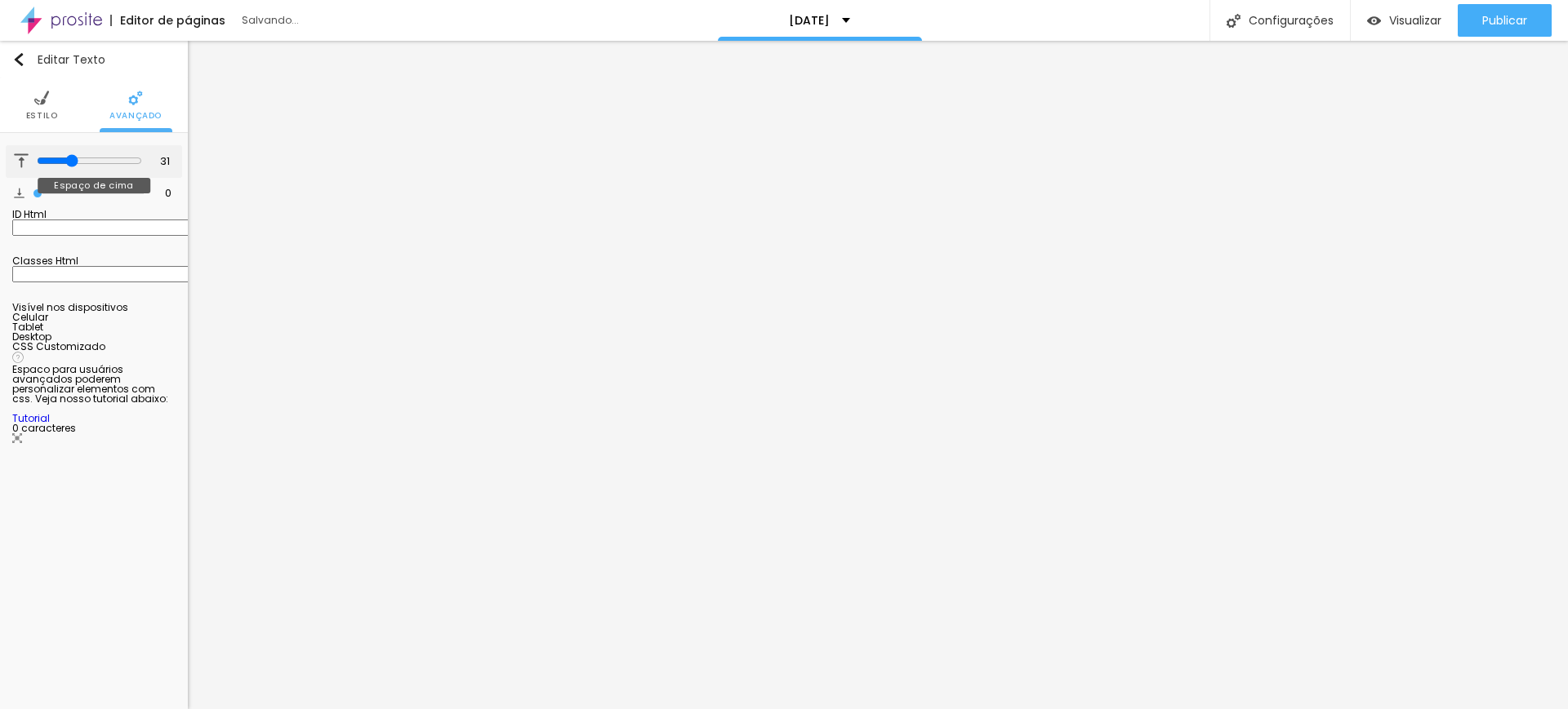
type input "25"
type input "22"
type input "18"
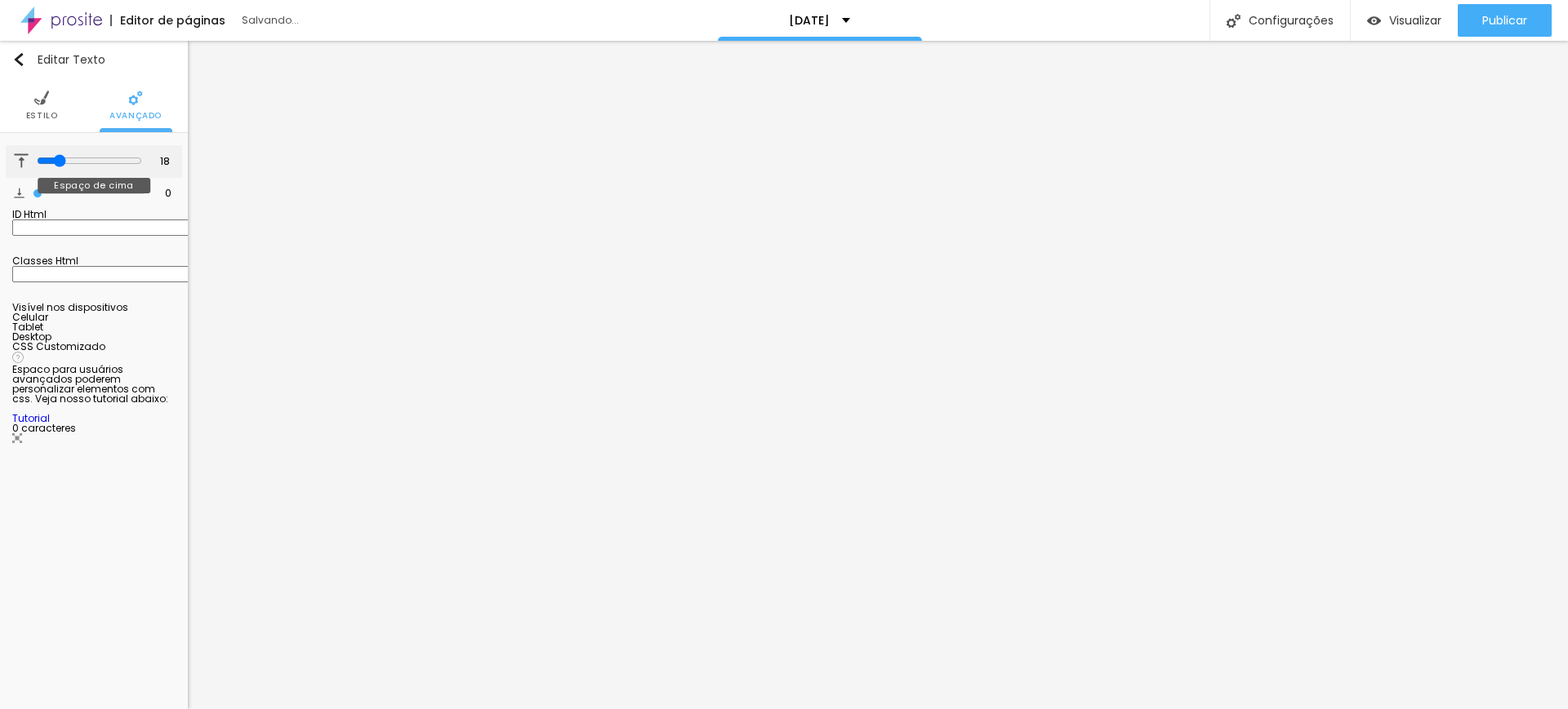
type input "13"
type input "3"
type input "2"
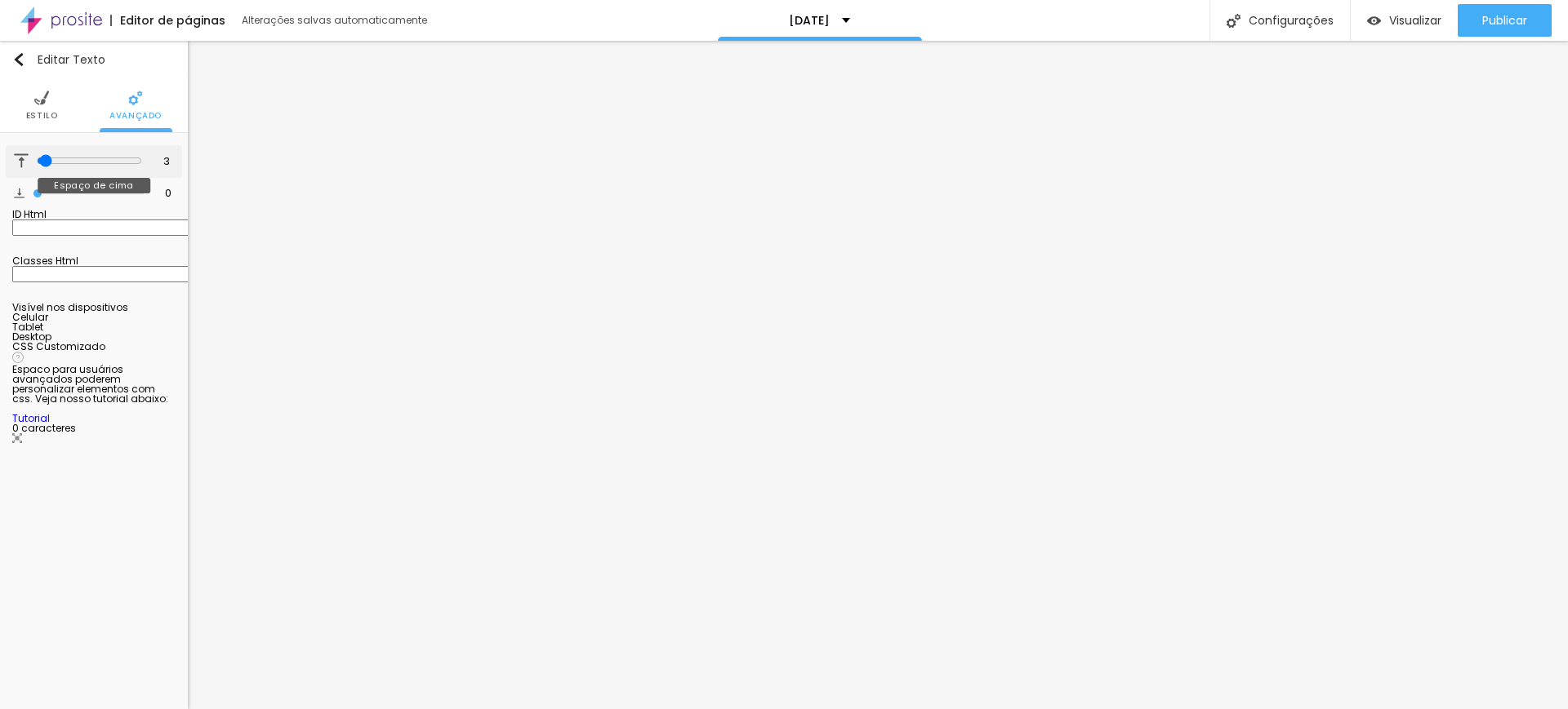
type input "2"
type input "0"
drag, startPoint x: 50, startPoint y: 157, endPoint x: 22, endPoint y: 197, distance: 48.8
type input "0"
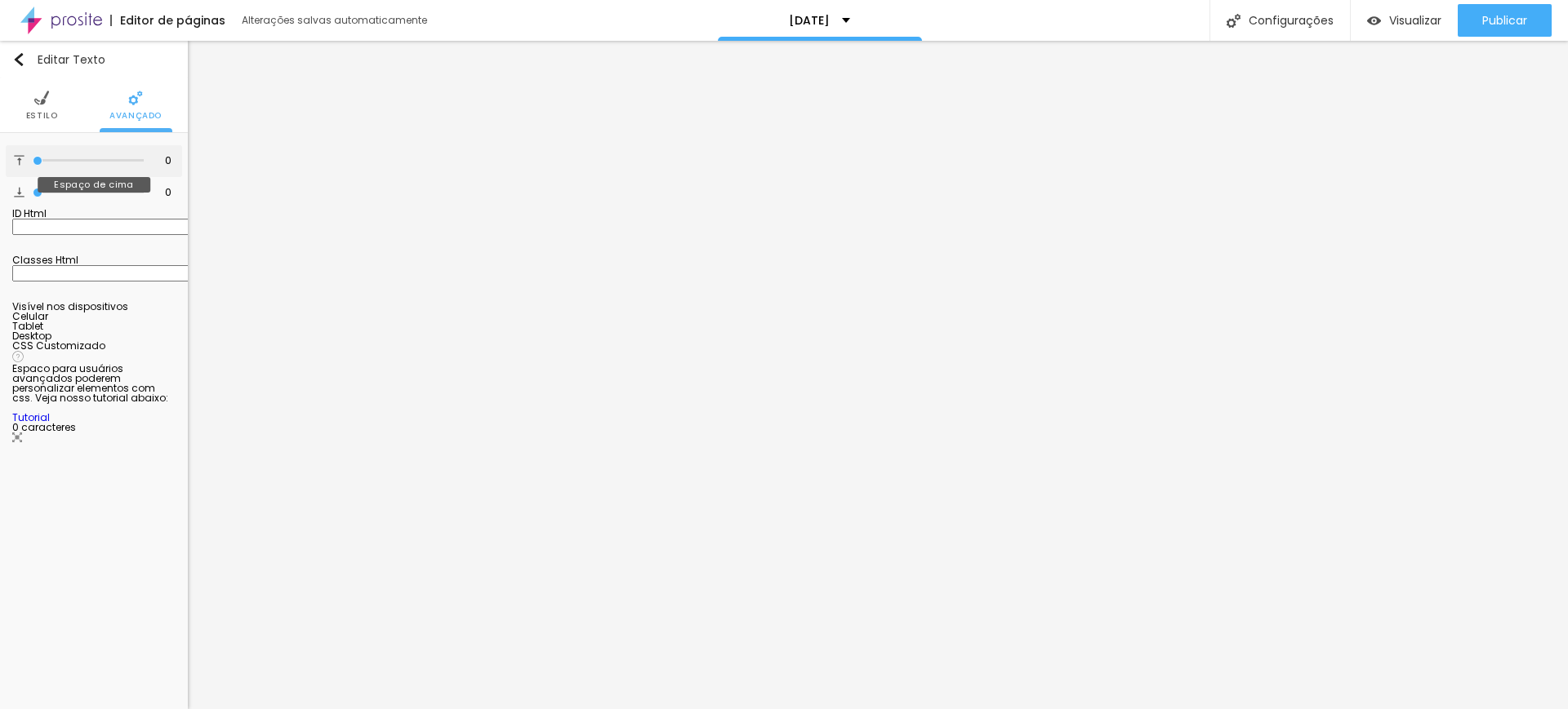
click at [33, 165] on input "range" at bounding box center [88, 161] width 111 height 8
type input "14"
type input "21"
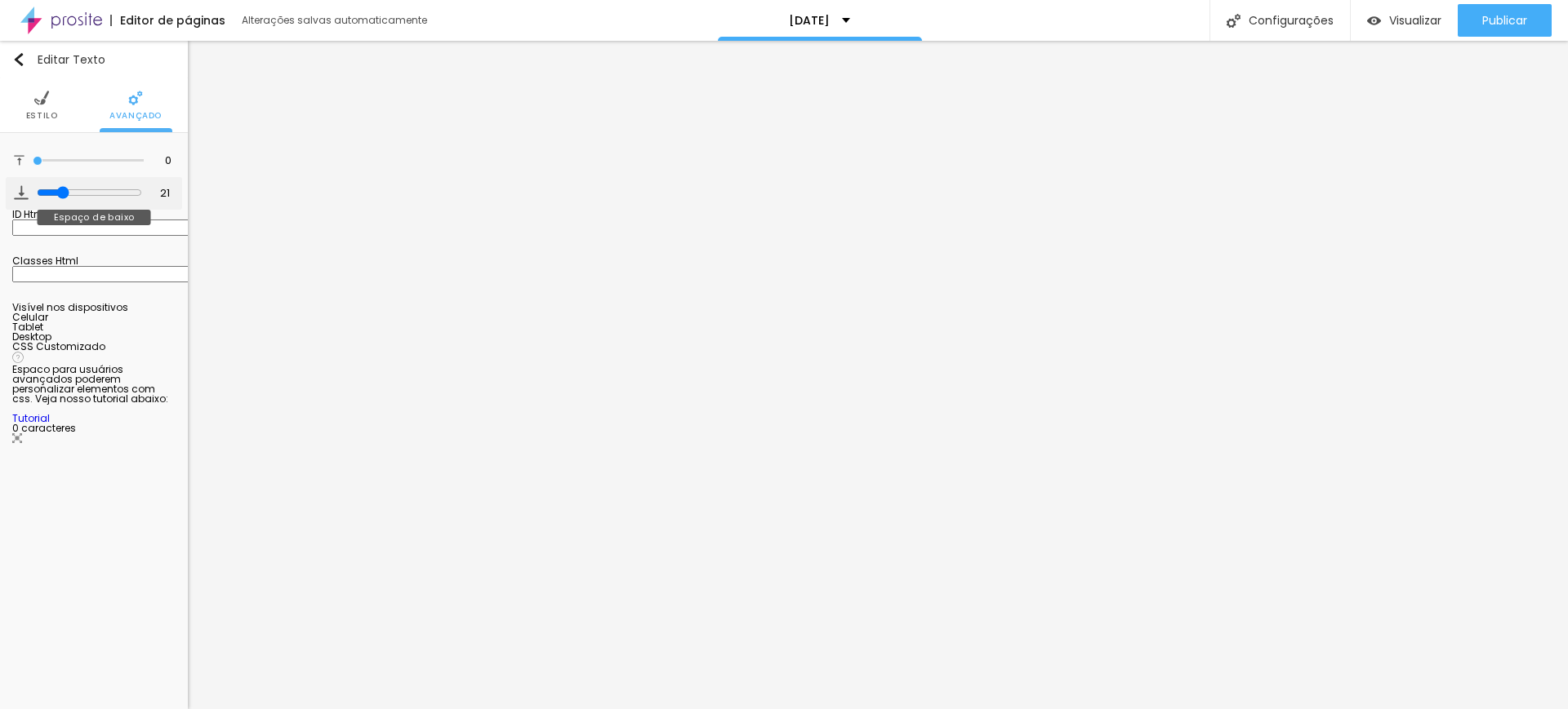
type input "22"
type input "26"
type input "27"
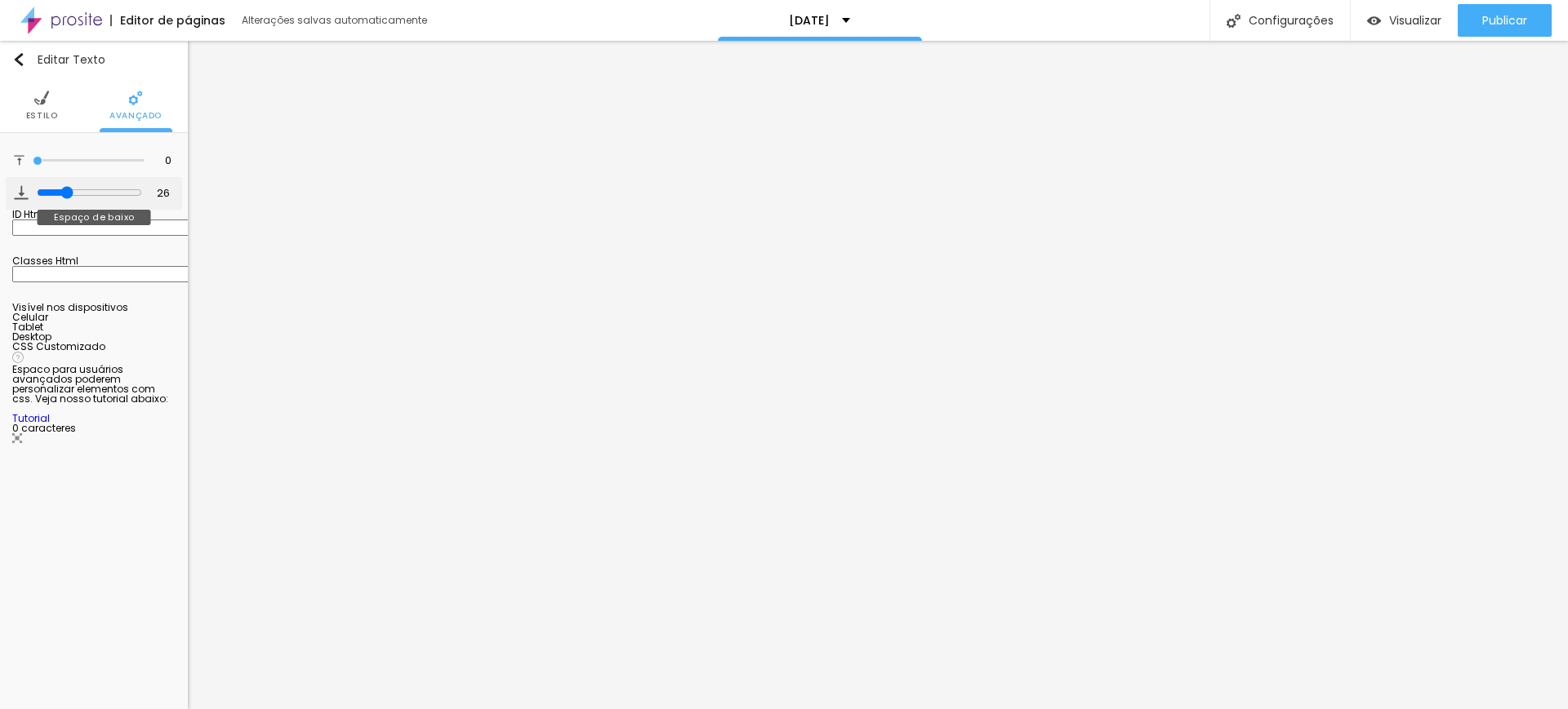
type input "27"
type input "36"
type input "53"
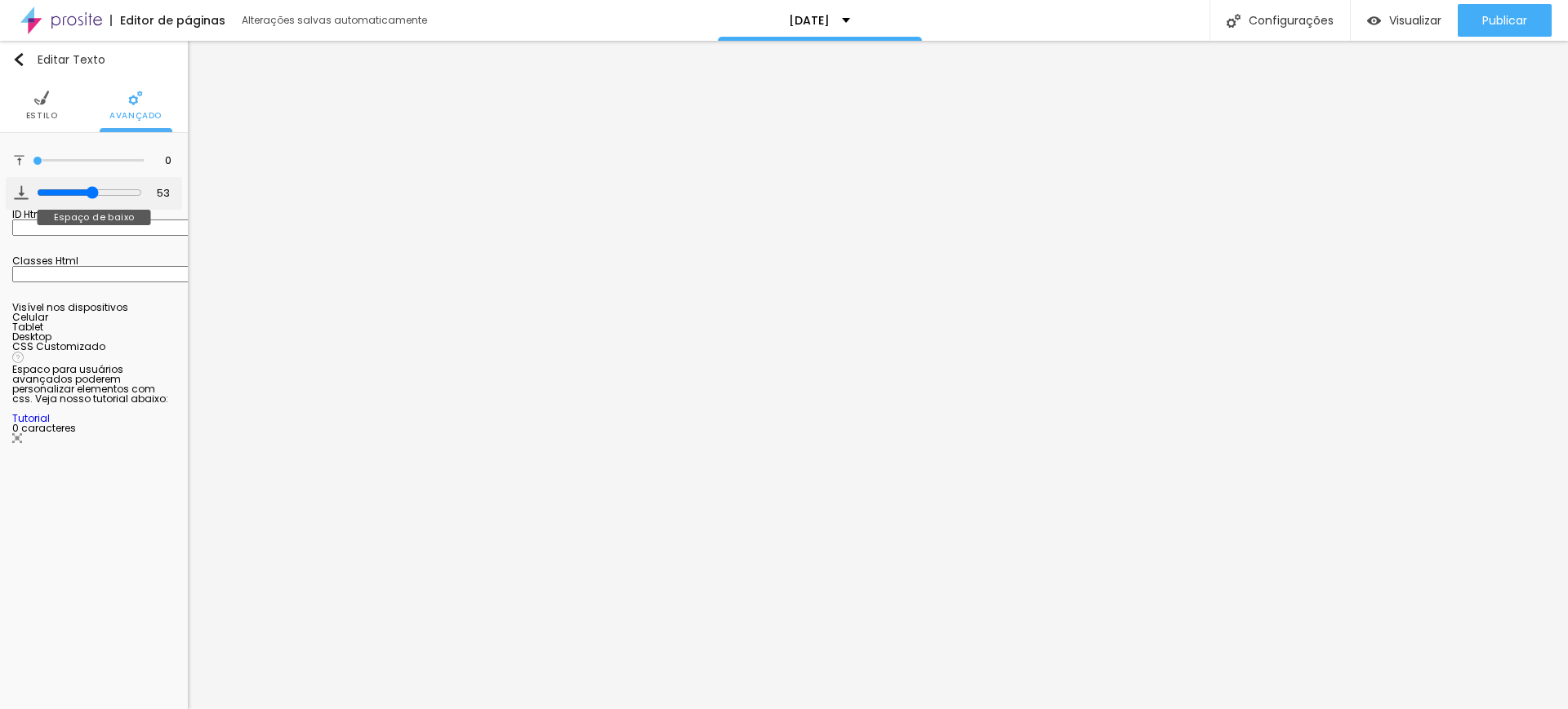
type input "60"
type input "71"
type input "84"
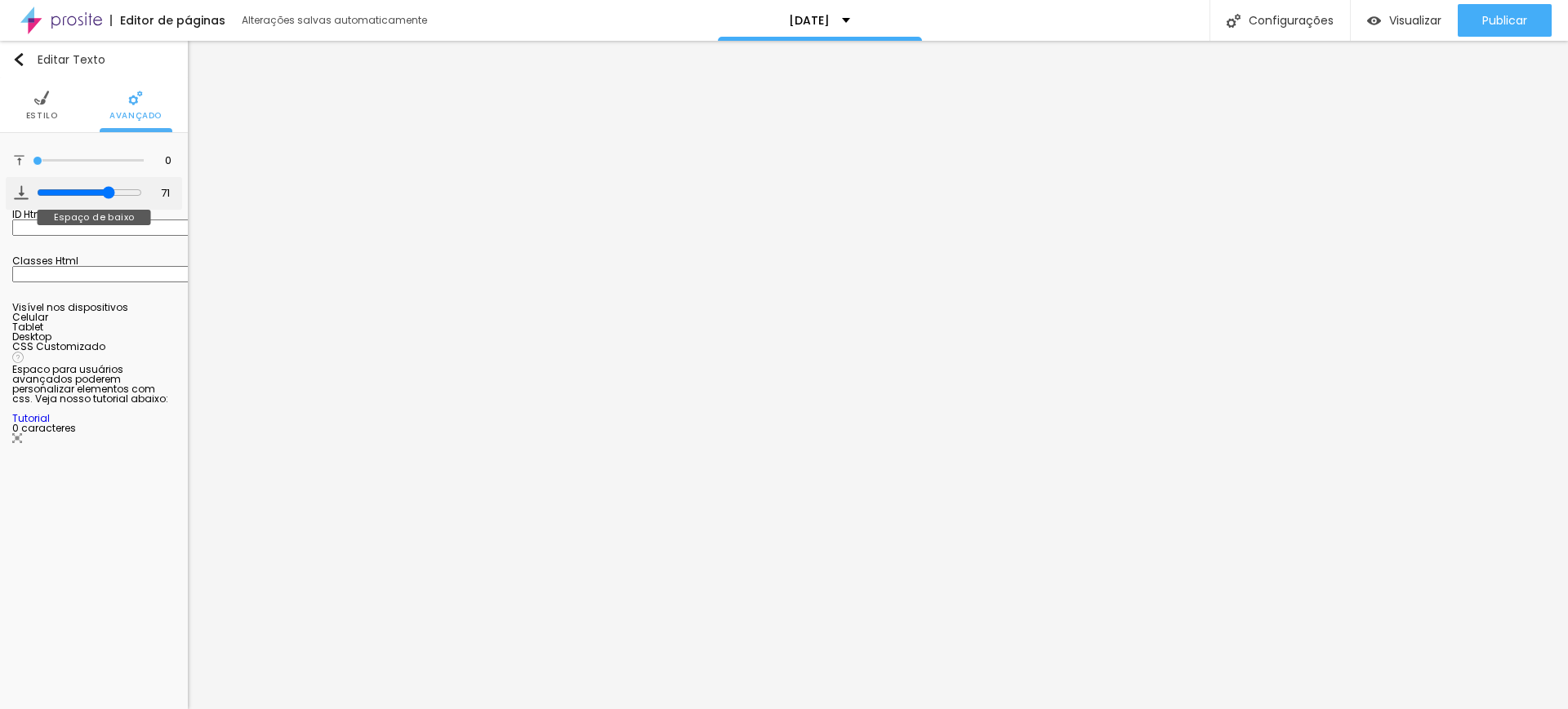
type input "84"
type input "88"
type input "90"
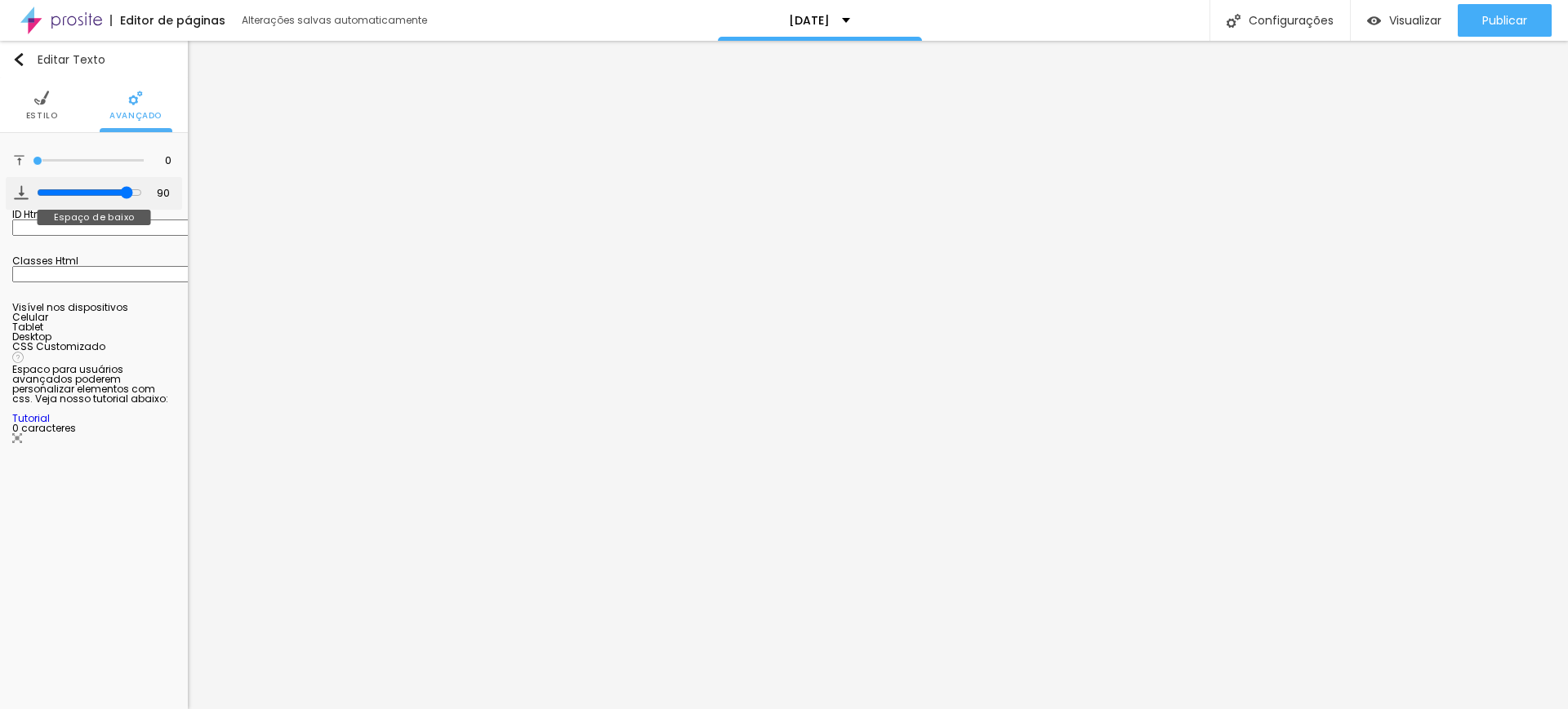
type input "92"
type input "96"
type input "100"
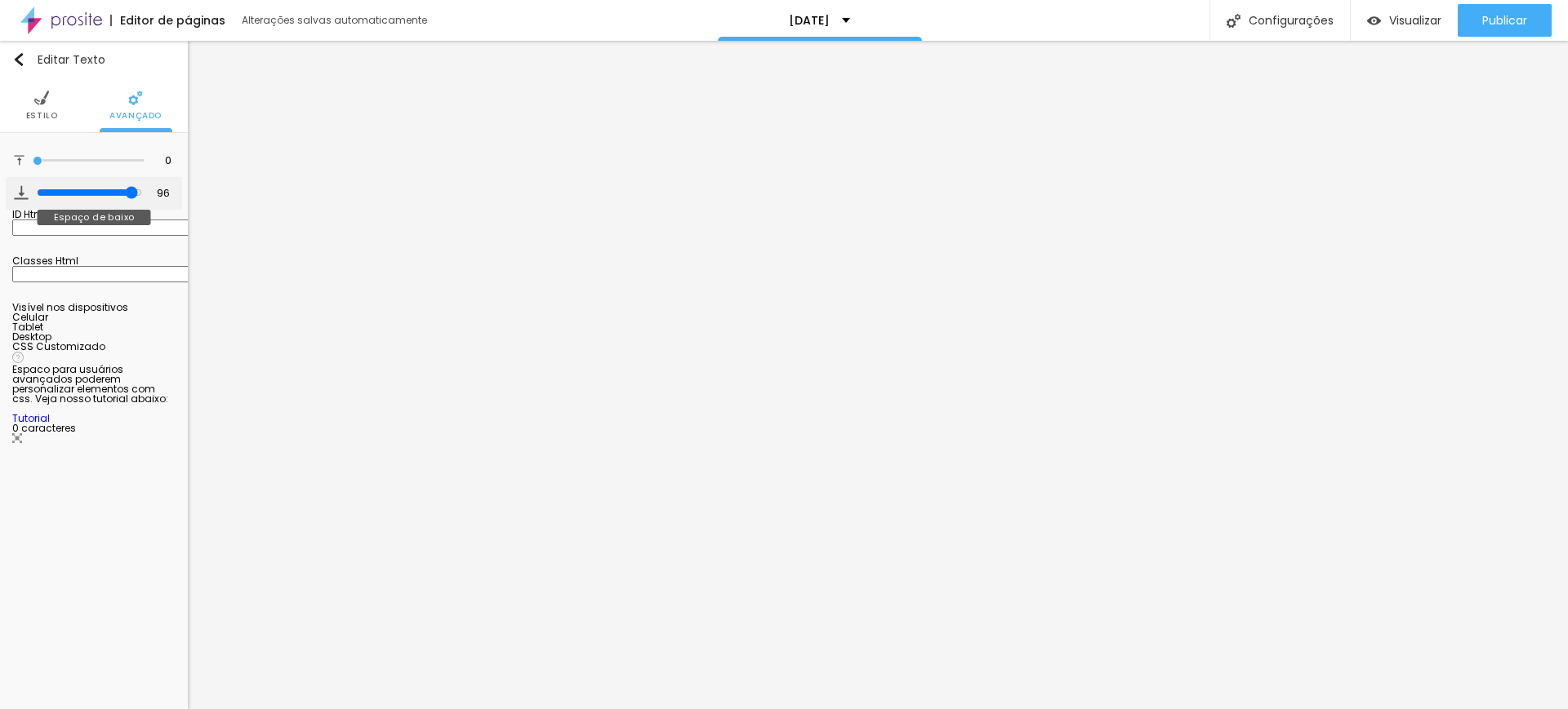
type input "100"
drag, startPoint x: 38, startPoint y: 195, endPoint x: 160, endPoint y: 192, distance: 122.0
type input "100"
click at [142, 192] on input "range" at bounding box center [89, 193] width 106 height 13
click at [36, 108] on li "Estilo" at bounding box center [42, 105] width 32 height 54
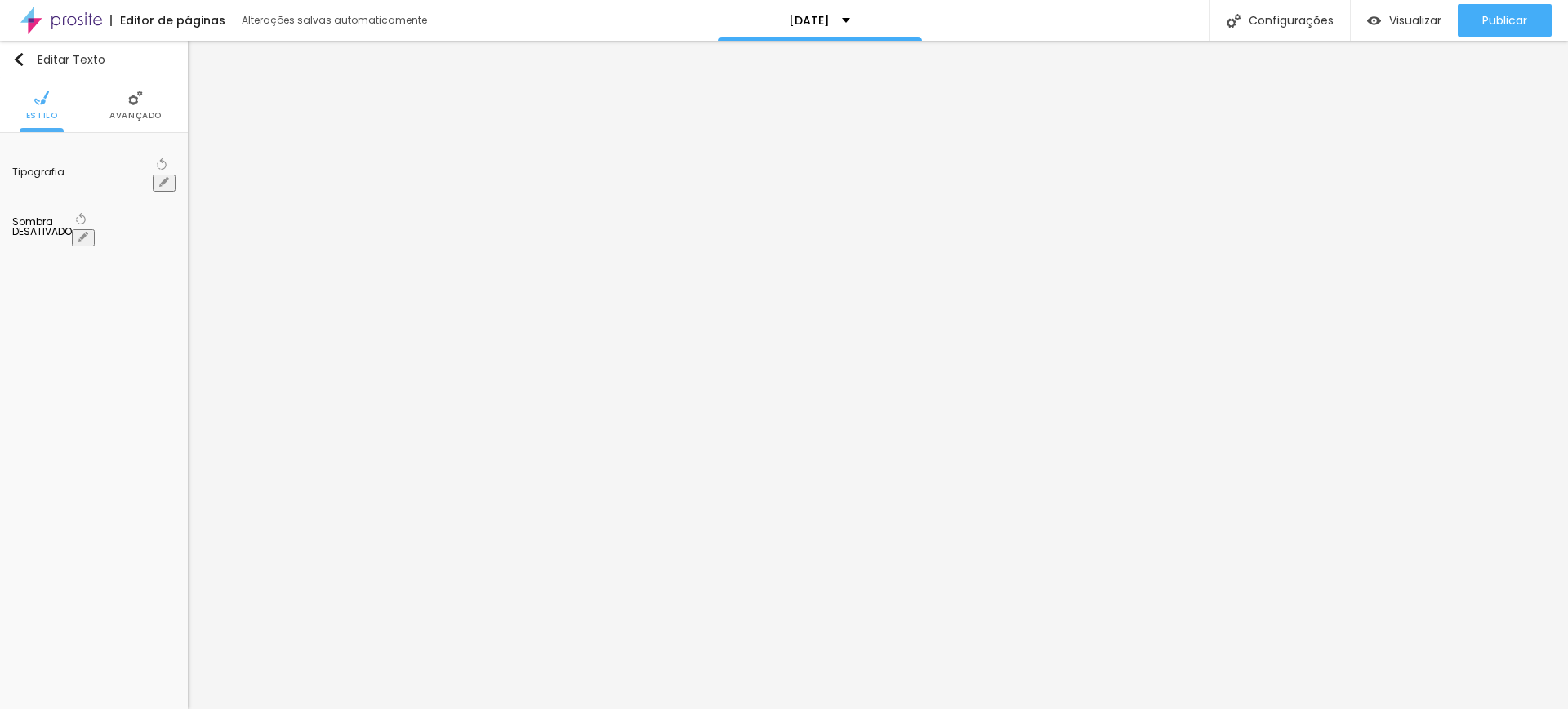
click at [164, 179] on icon "button" at bounding box center [164, 182] width 7 height 7
type input "1"
type input "1.6"
type input "1"
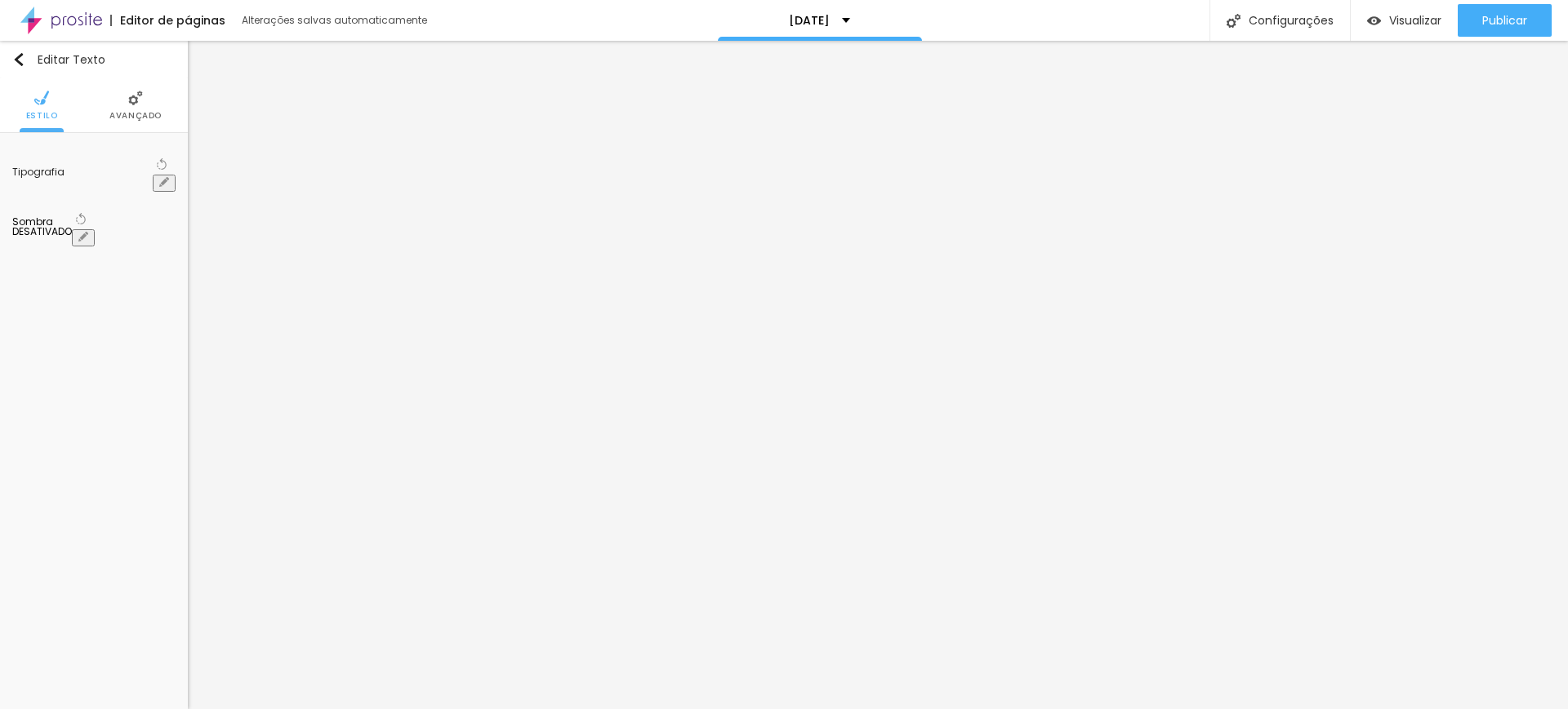
type input "1.7"
type input "1"
type input "1.6"
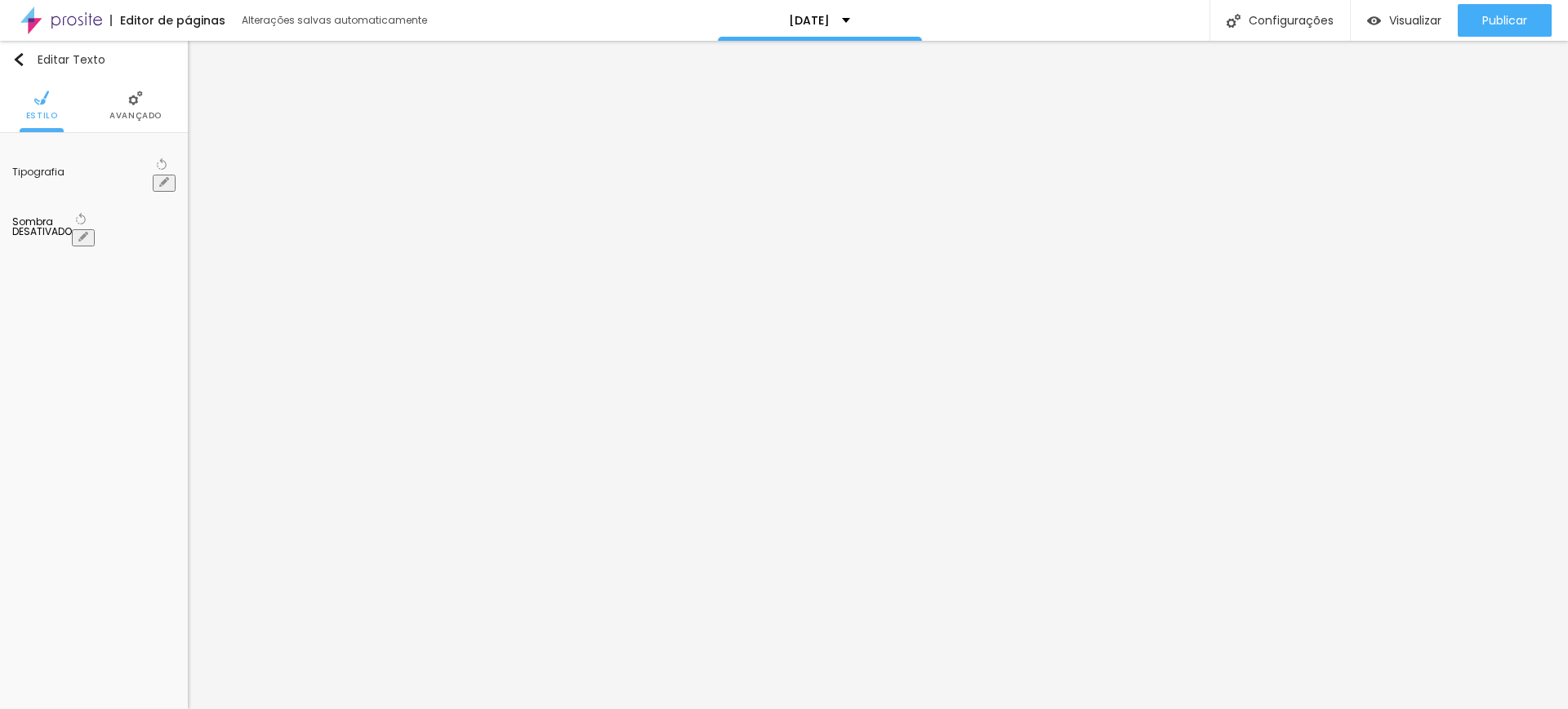
drag, startPoint x: 286, startPoint y: 396, endPoint x: 294, endPoint y: 399, distance: 8.5
type input "1.6"
type input "8"
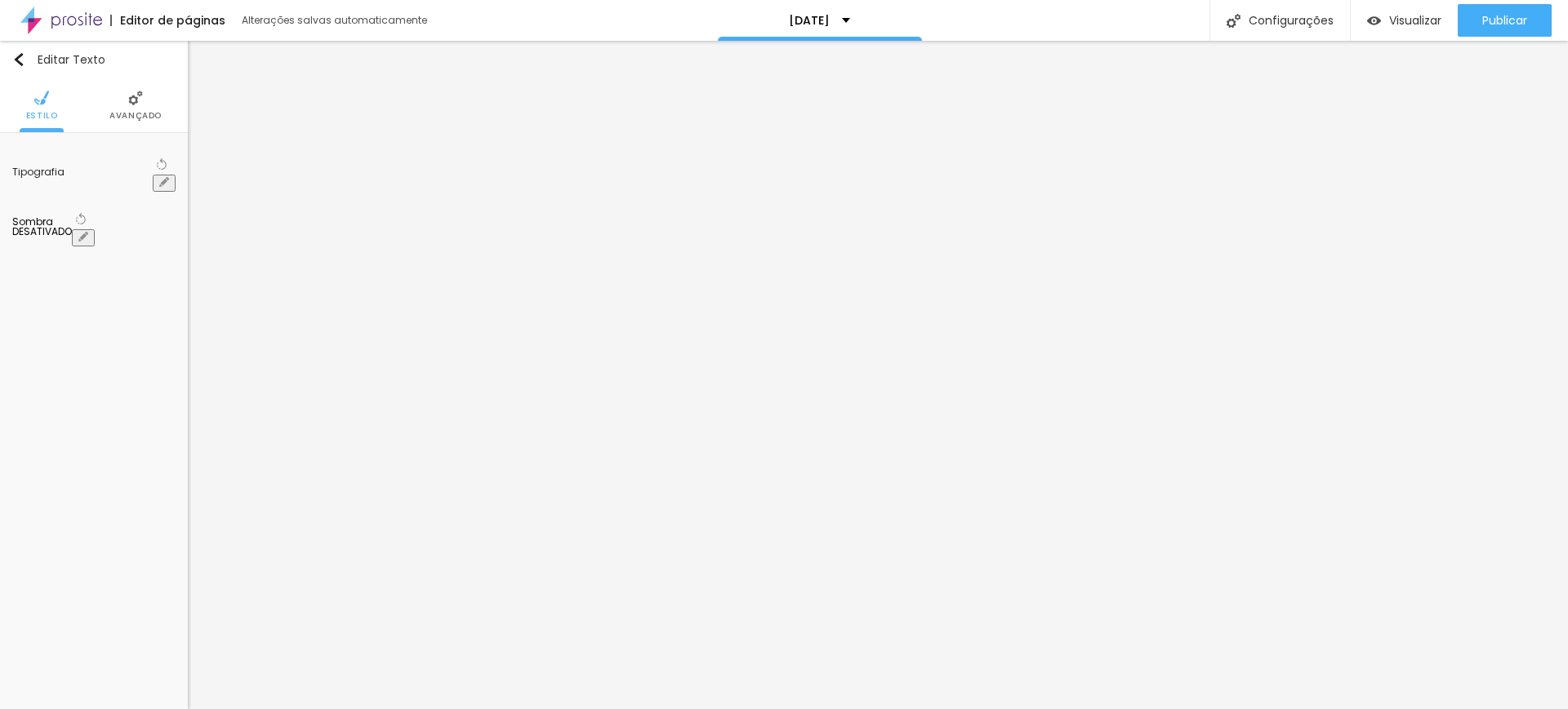
type input "13"
type input "15"
type input "11"
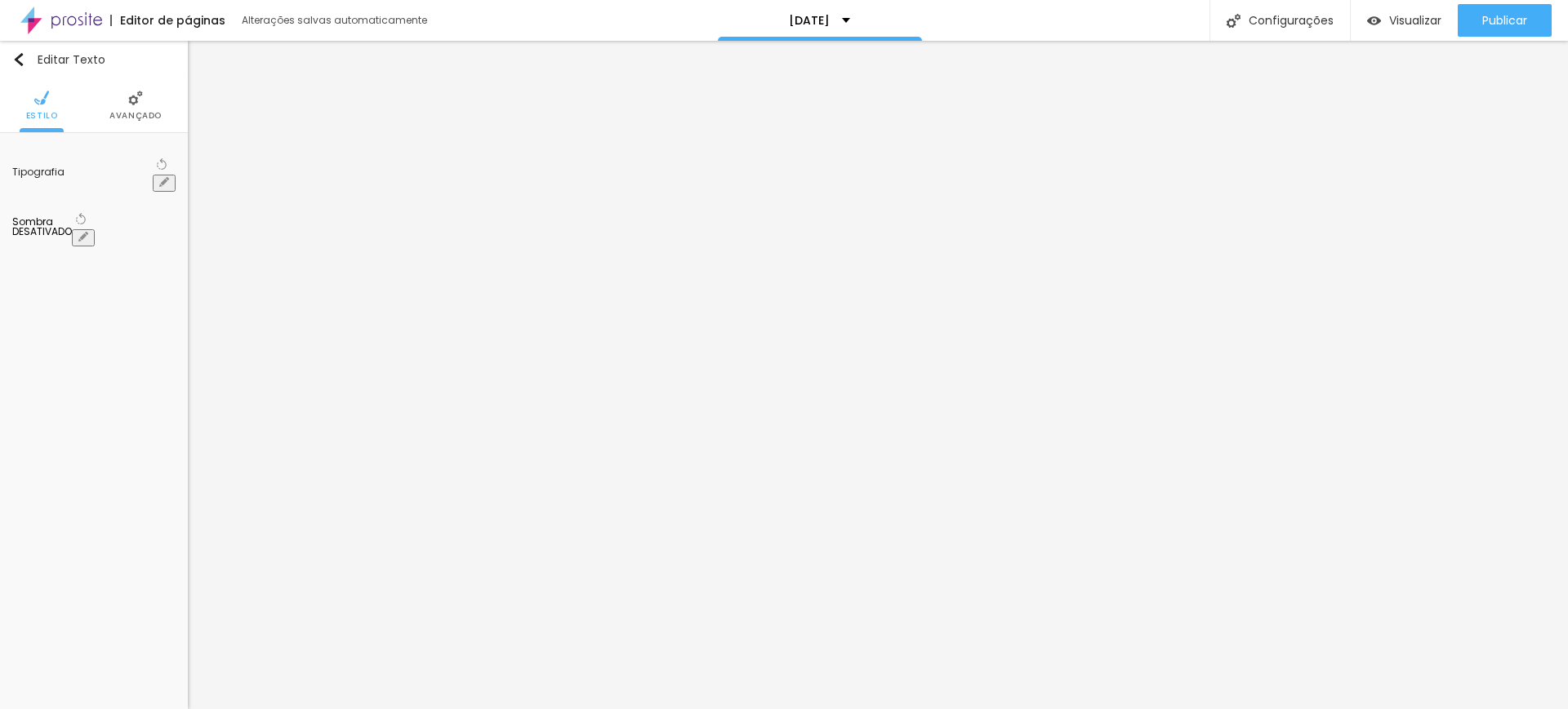
type input "11"
type input "5"
type input "0"
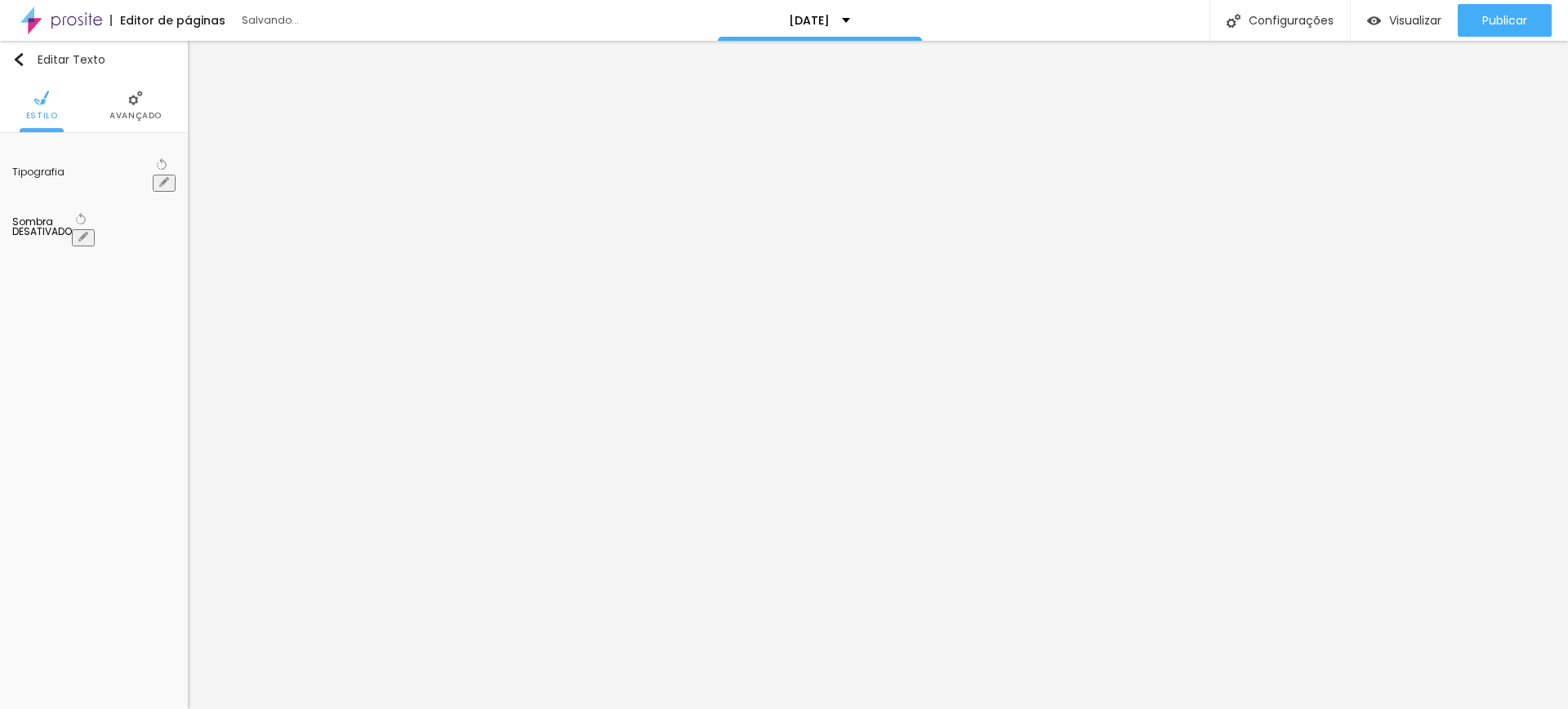
drag, startPoint x: 214, startPoint y: 353, endPoint x: 199, endPoint y: 356, distance: 15.3
type input "0"
type input "0.1"
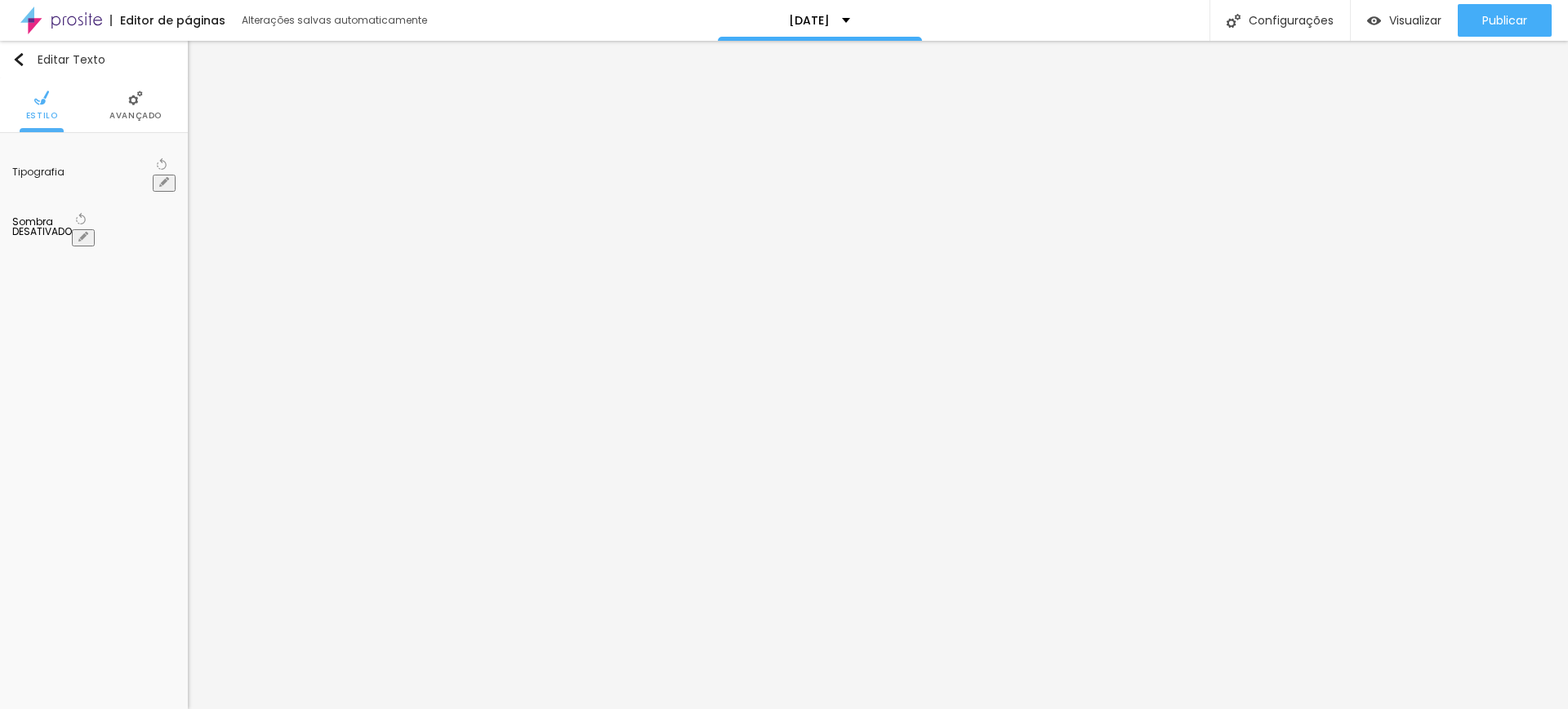
type input "0.3"
type input "0.4"
type input "0.5"
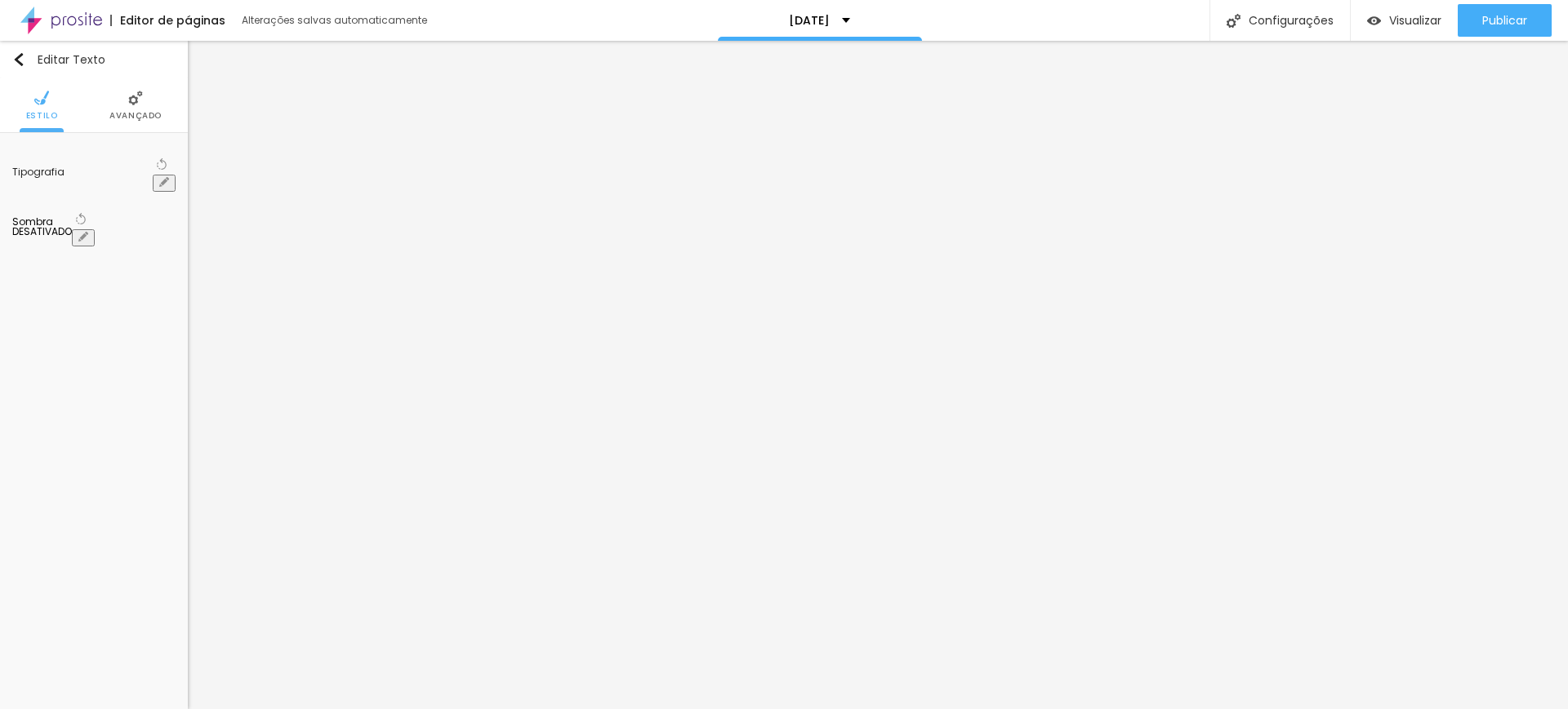
type input "0.5"
type input "0.6"
type input "0.8"
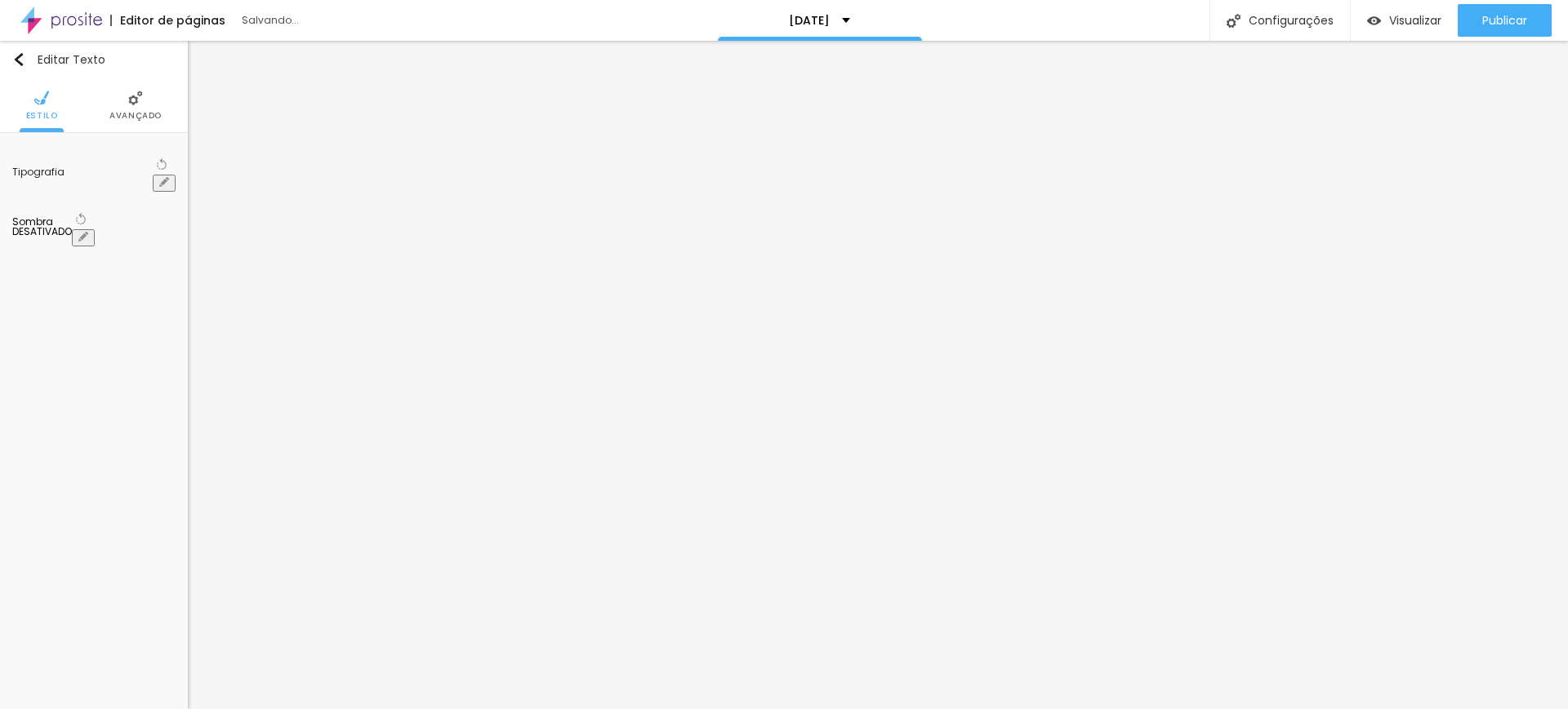
type input "0.4"
type input "0"
type input "0.2"
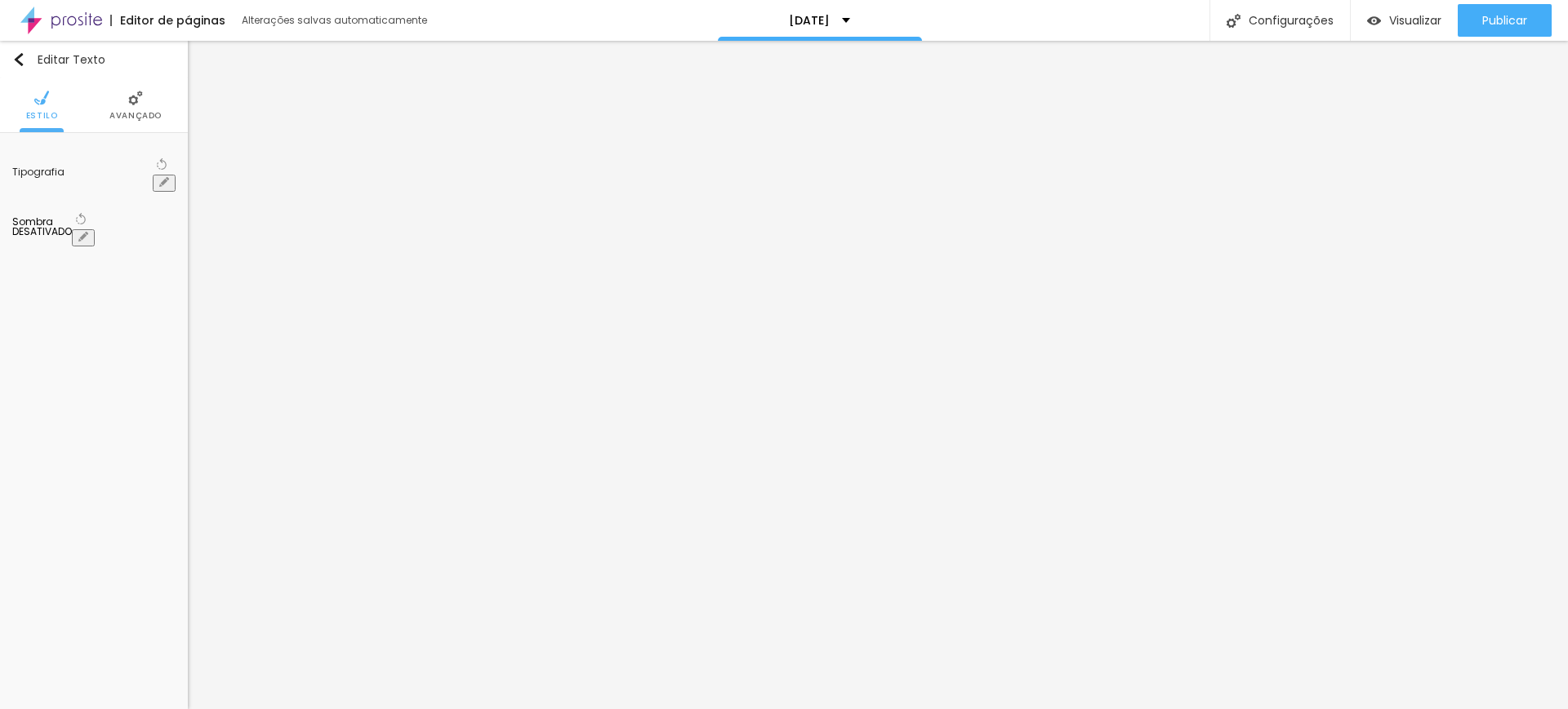
type input "0.2"
type input "0.3"
type input "0.4"
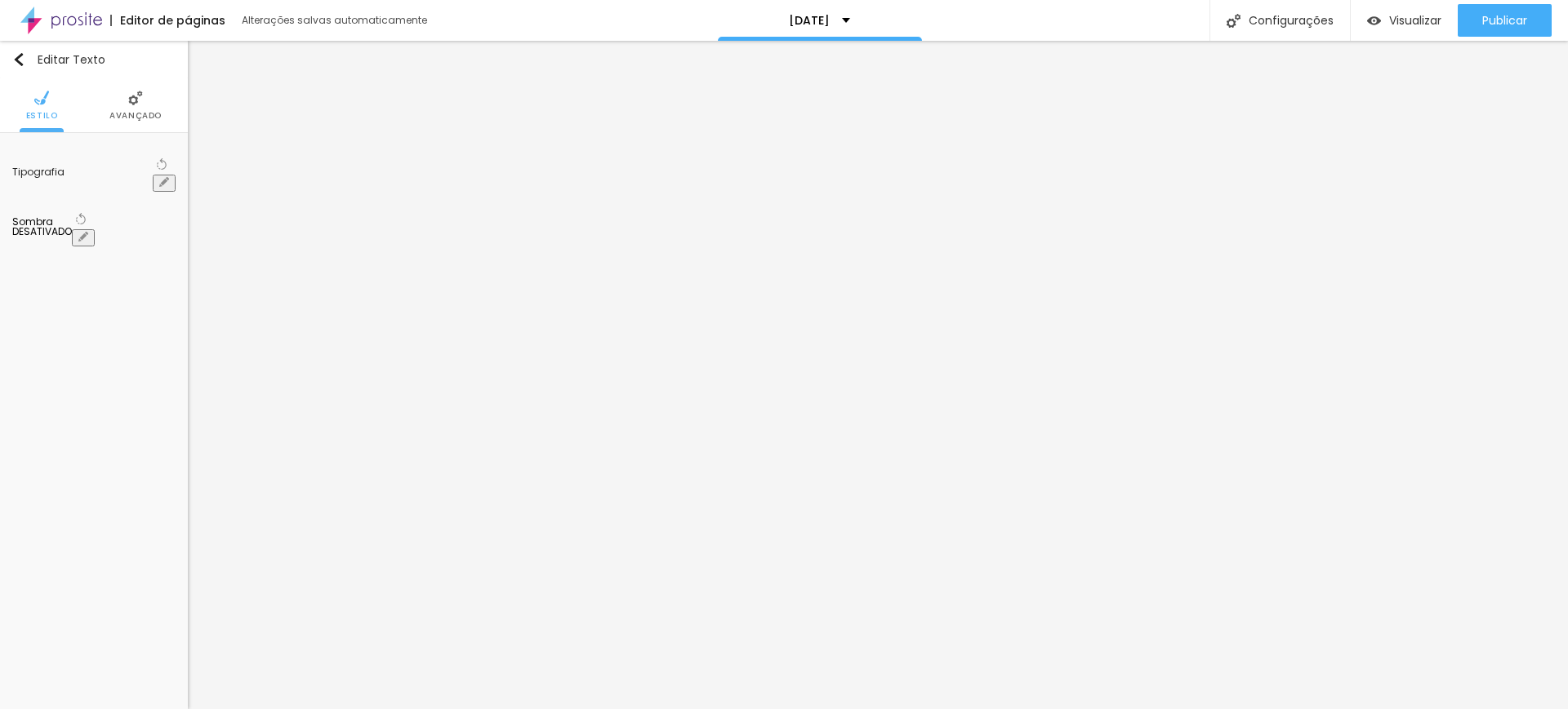
type input "0.6"
type input "0.8"
type input "0.7"
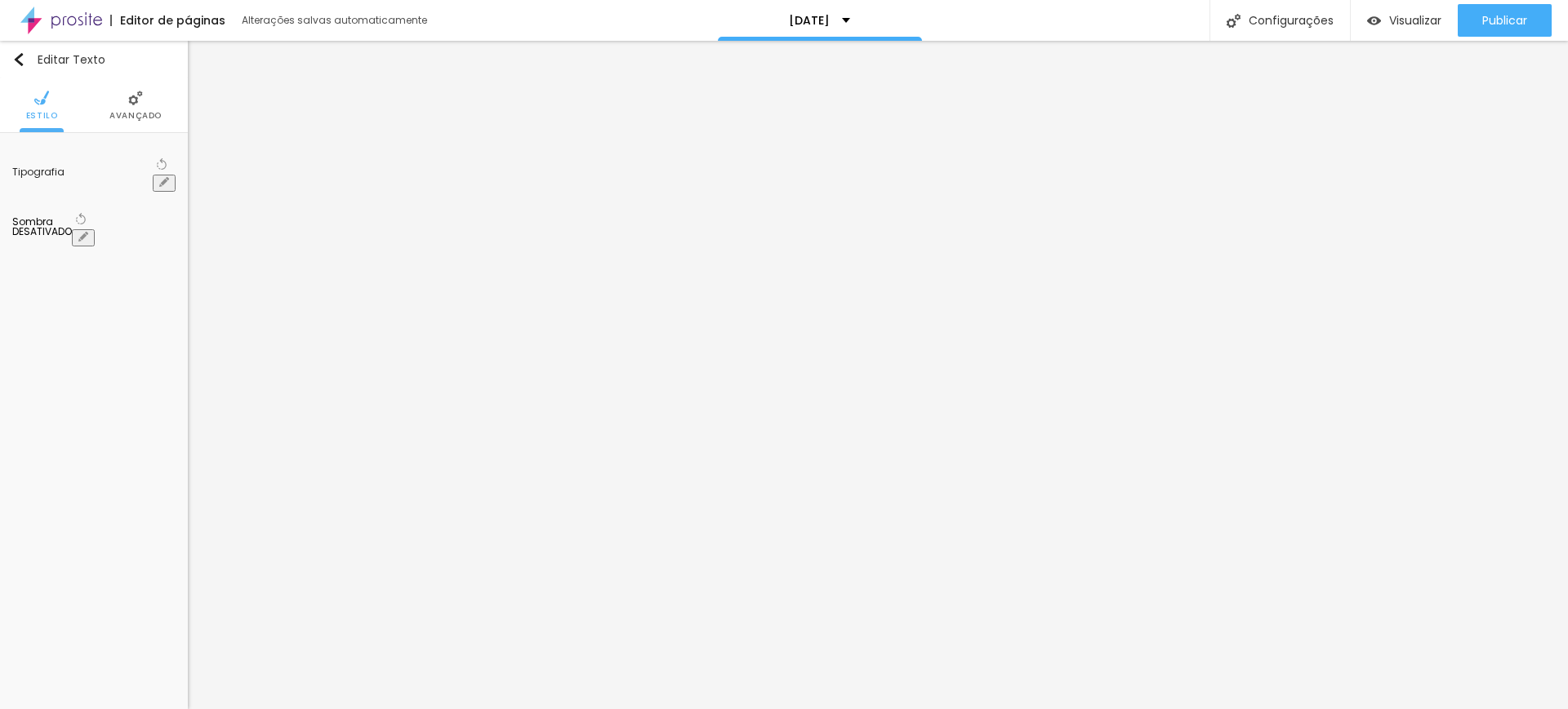
type input "0.7"
type input "0.6"
type input "0.5"
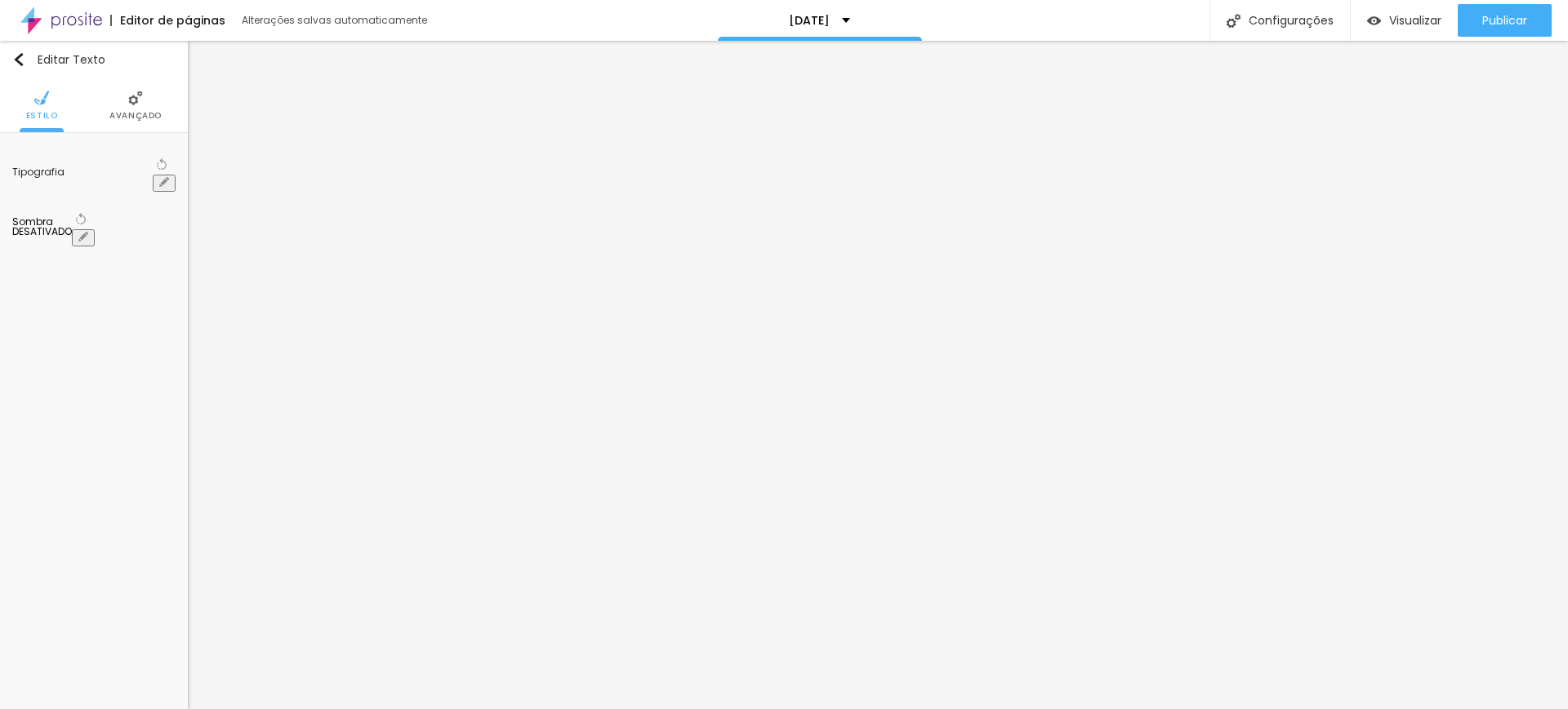
type input "0.4"
type input "0.3"
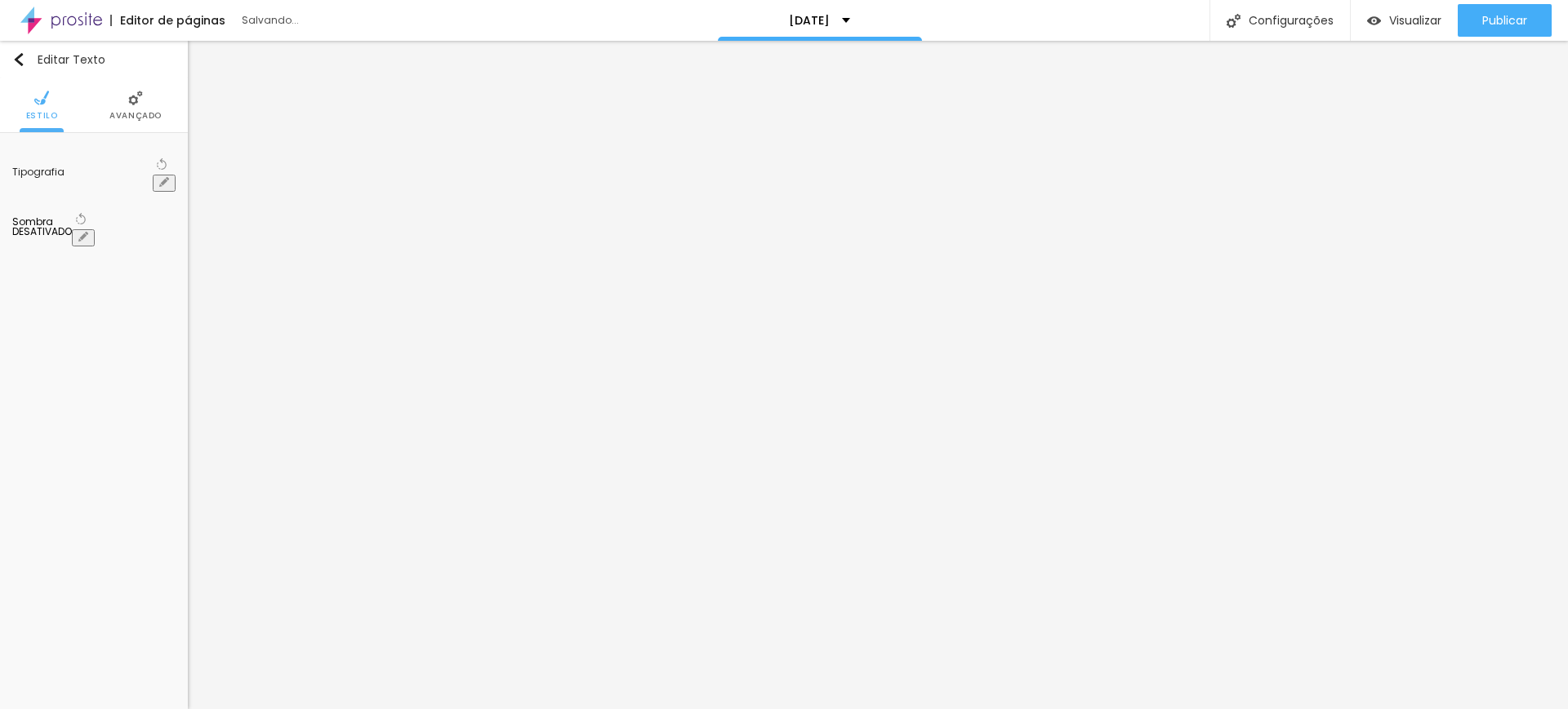
type input "34"
type input "37"
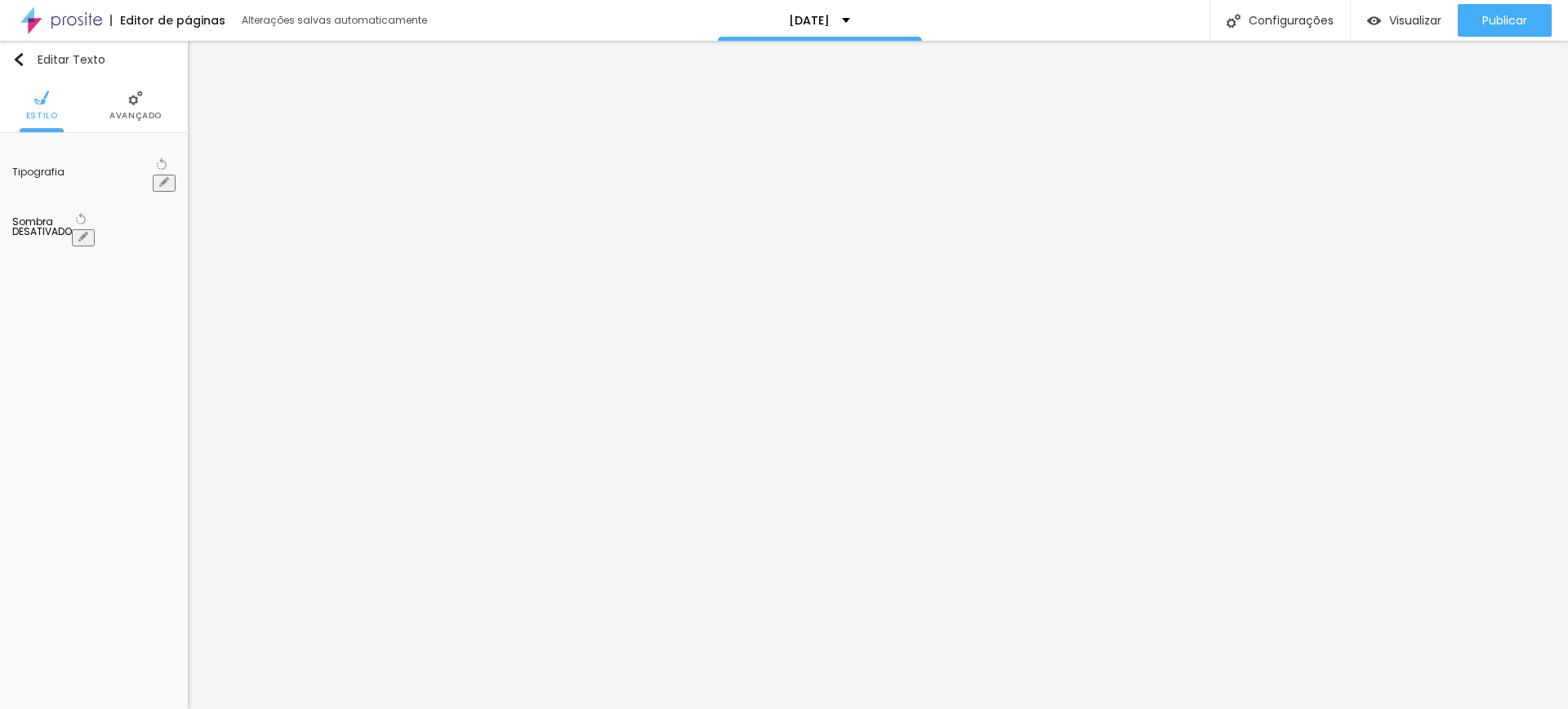
type input "34"
type input "33"
type input "29"
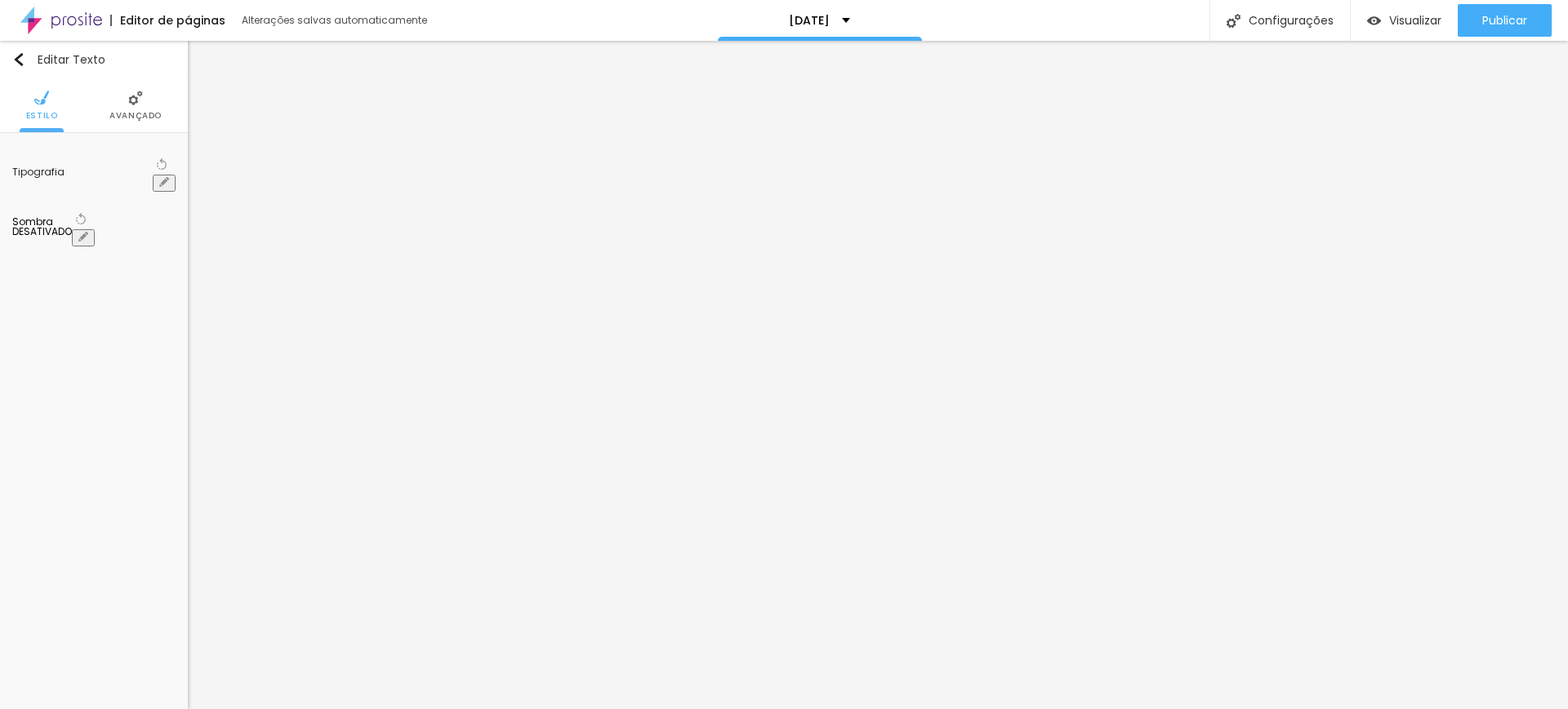
type input "29"
click at [754, 708] on div at bounding box center [784, 709] width 1568 height 0
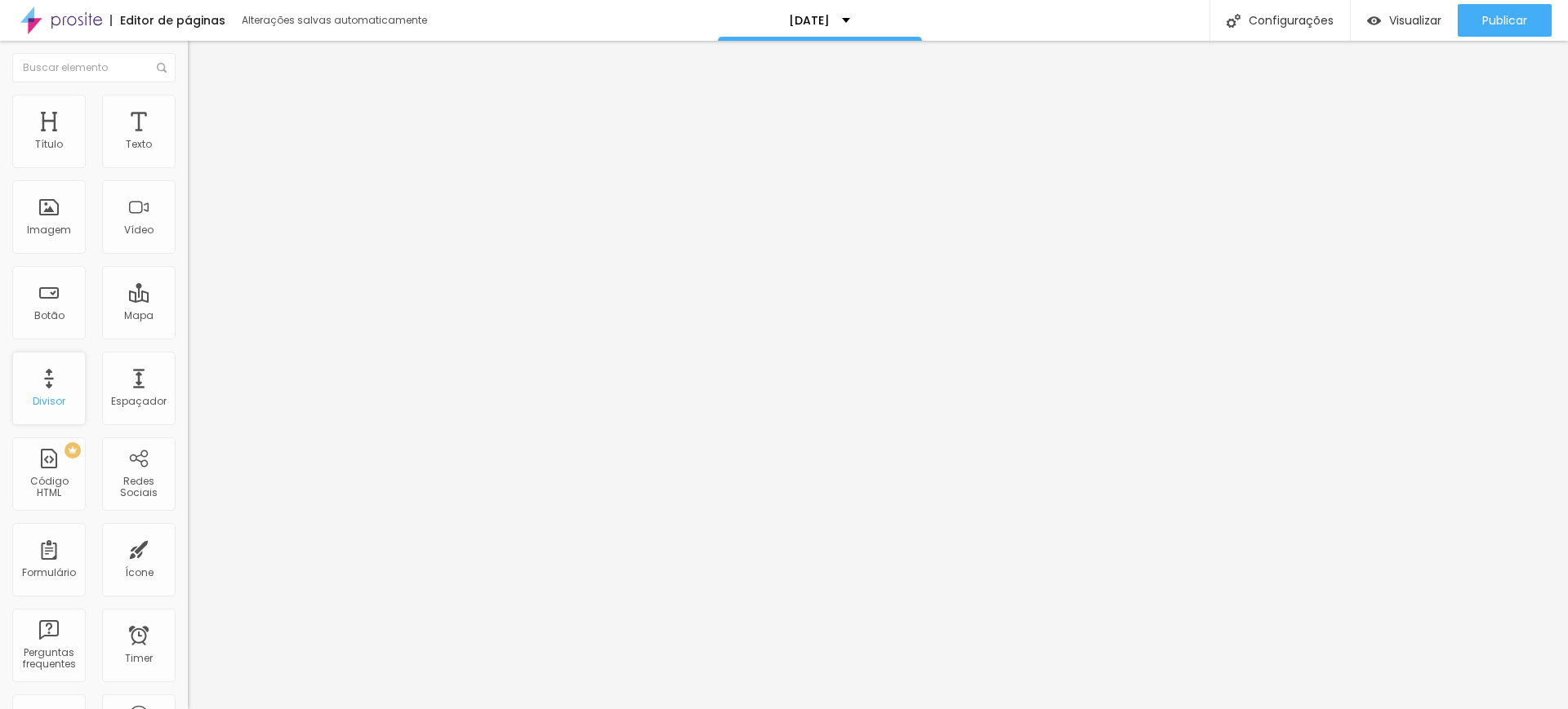
click at [49, 398] on div "Divisor" at bounding box center [49, 402] width 33 height 11
click at [50, 384] on div "Divisor" at bounding box center [49, 388] width 74 height 74
click at [56, 391] on div "Divisor" at bounding box center [49, 388] width 74 height 74
click at [56, 389] on div "Divisor" at bounding box center [49, 388] width 74 height 74
click at [127, 382] on div "Espaçador" at bounding box center [139, 388] width 74 height 74
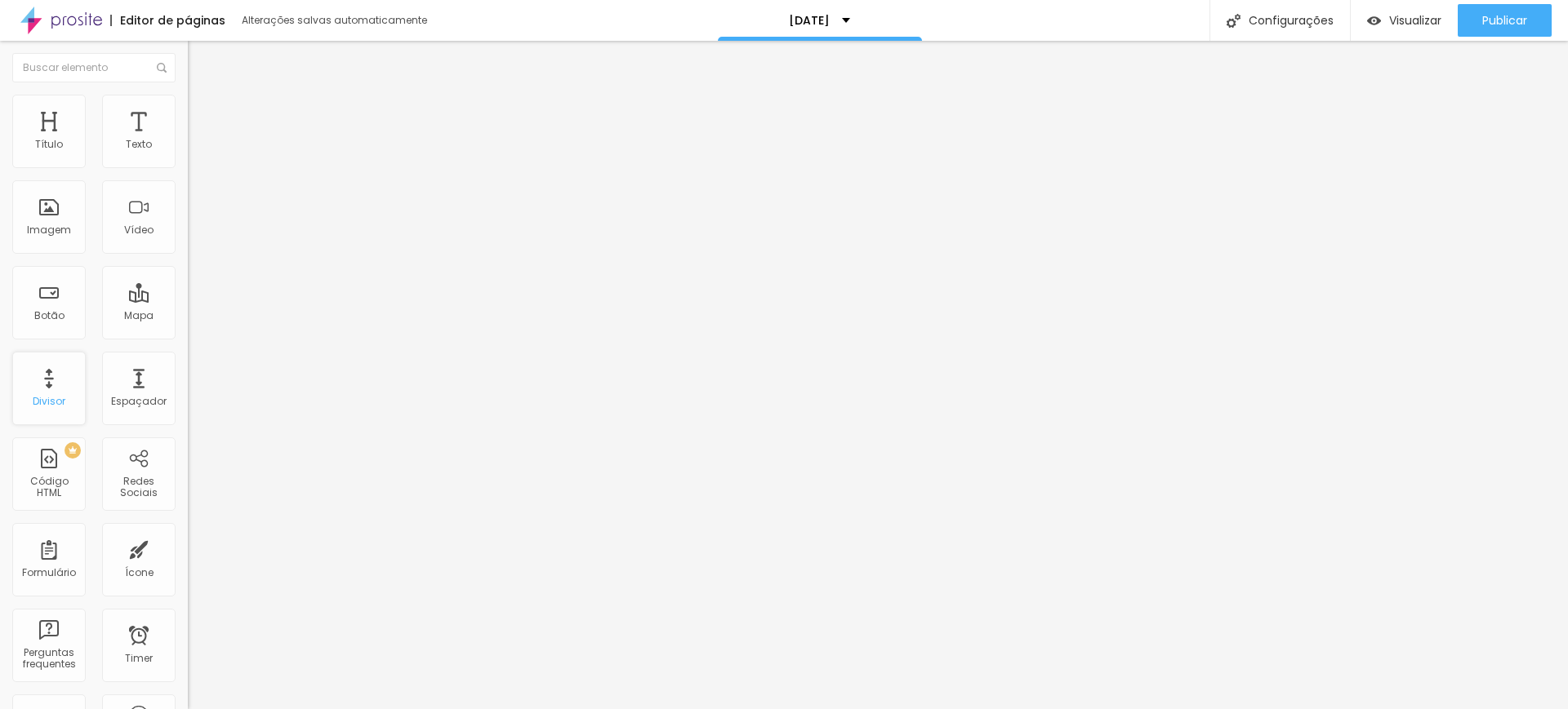
drag, startPoint x: 57, startPoint y: 387, endPoint x: 45, endPoint y: 384, distance: 12.4
drag, startPoint x: 45, startPoint y: 384, endPoint x: 52, endPoint y: 412, distance: 28.9
click at [52, 413] on div "Divisor" at bounding box center [49, 388] width 74 height 74
click at [33, 396] on div "Divisor" at bounding box center [49, 402] width 33 height 11
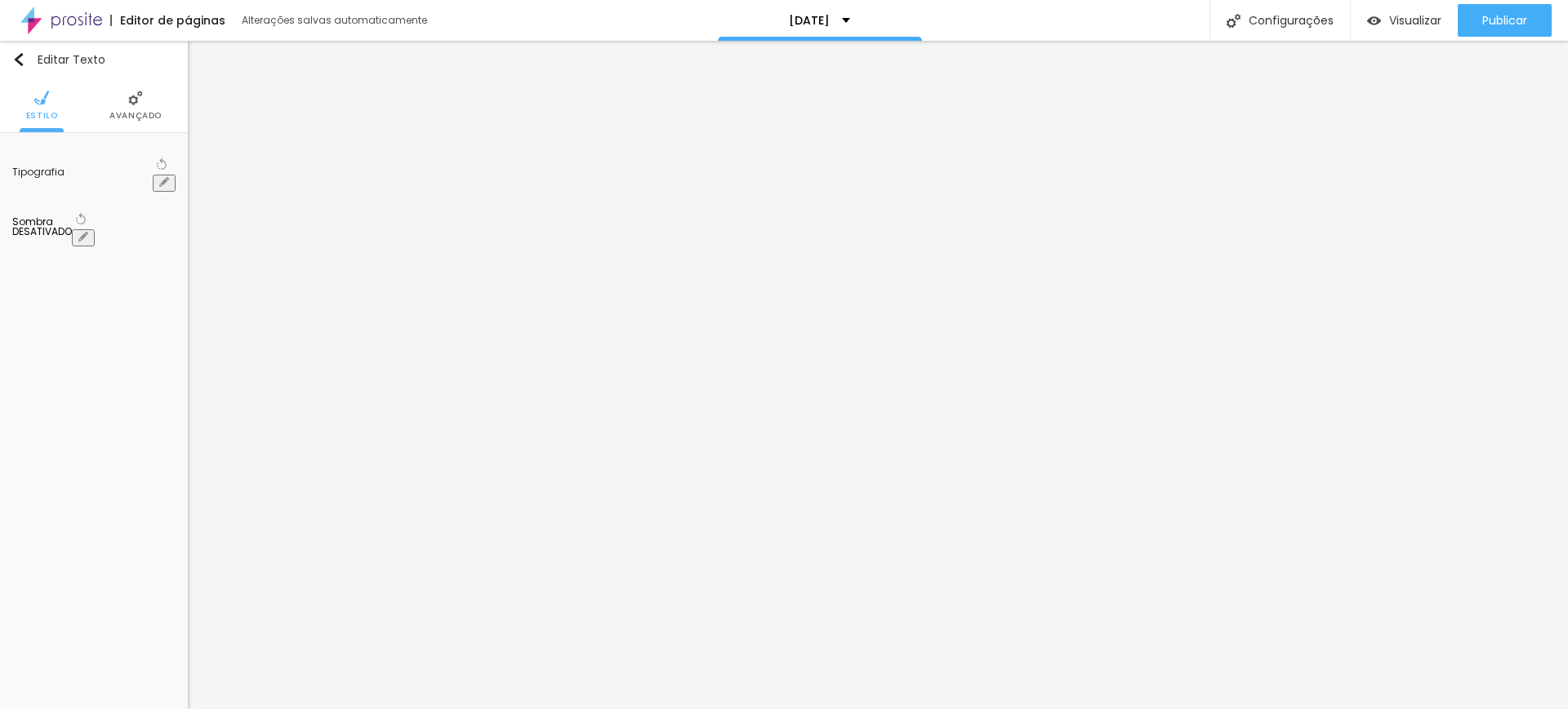
click at [159, 175] on button "button" at bounding box center [164, 183] width 23 height 17
type input "1"
type input "54"
type input "1"
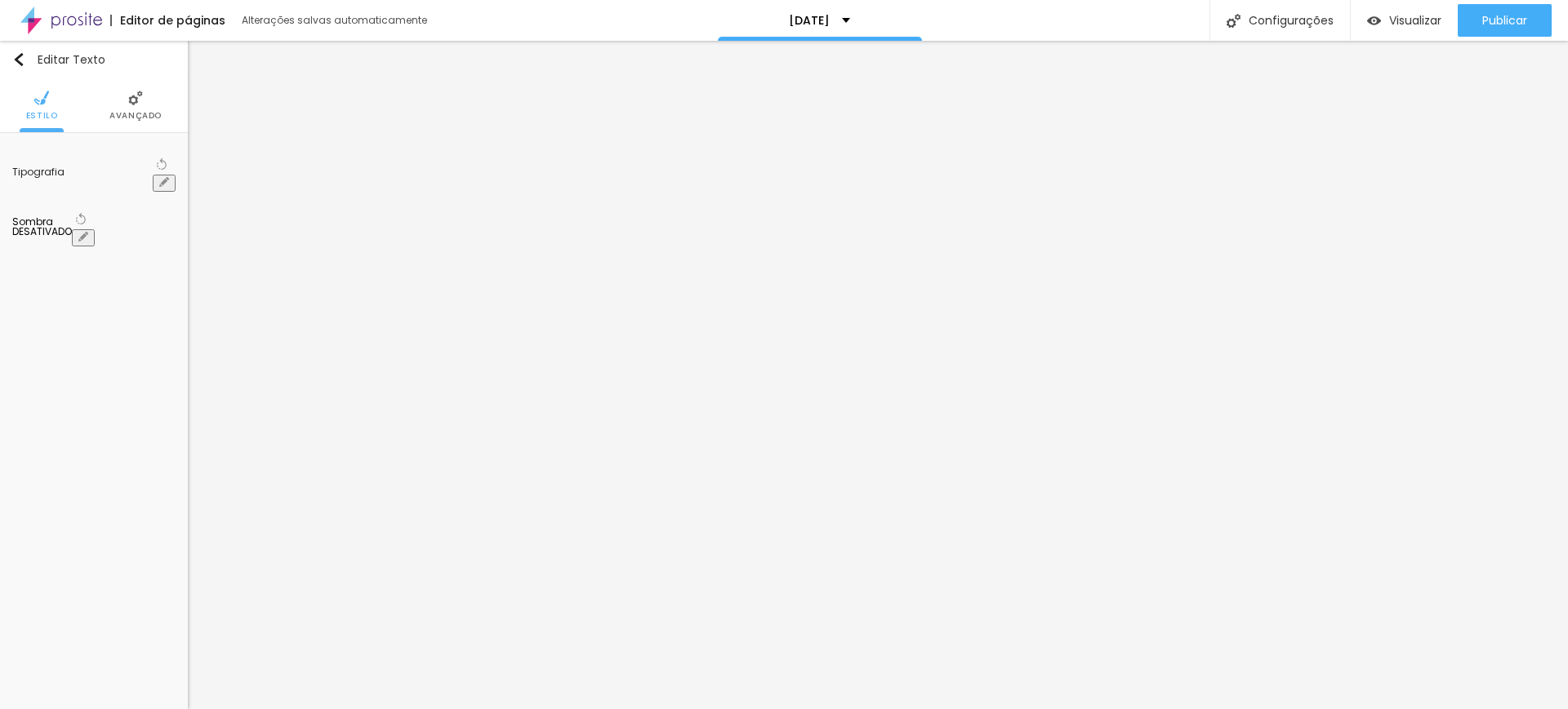
type input "60"
type input "1"
type input "61"
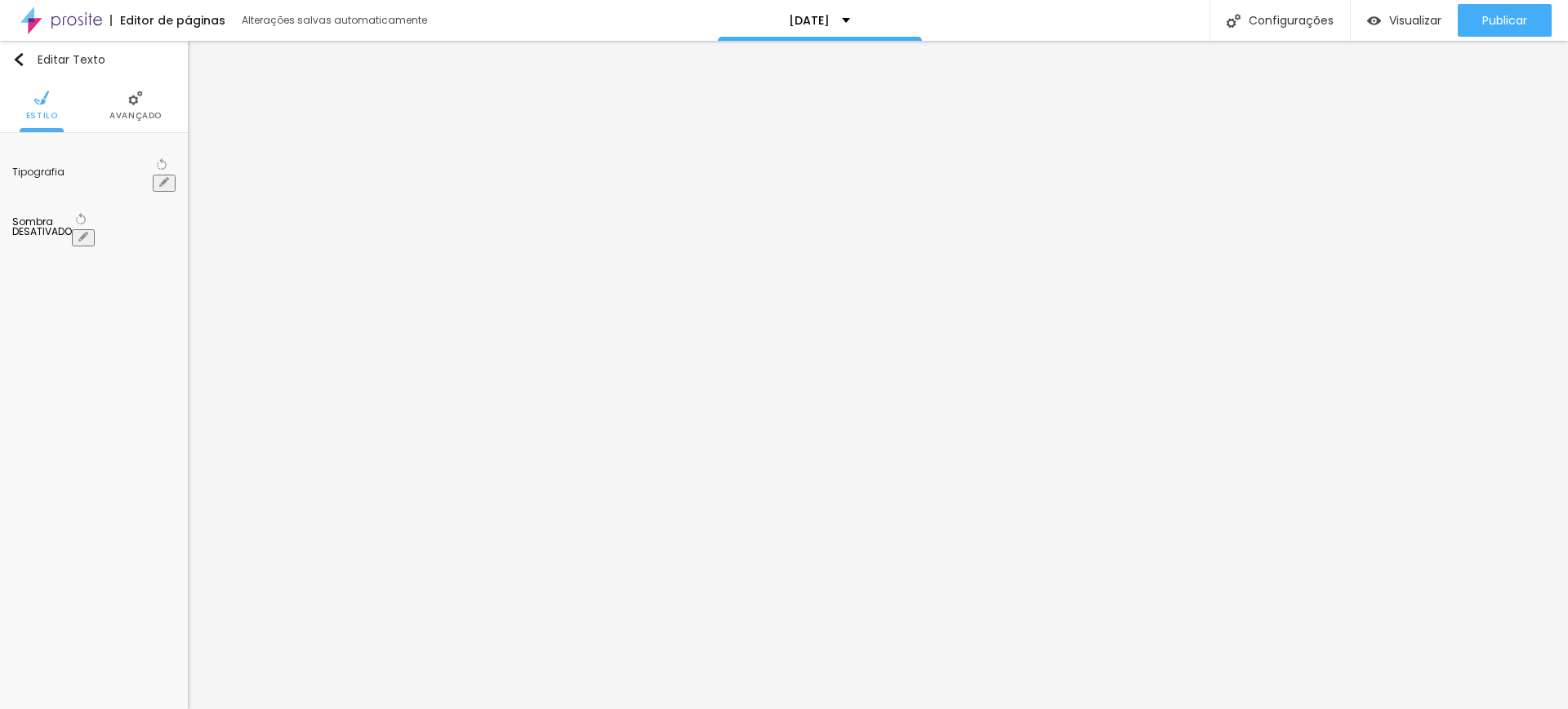
type input "1"
drag, startPoint x: 268, startPoint y: 278, endPoint x: 277, endPoint y: 275, distance: 9.5
type input "61"
type input "1"
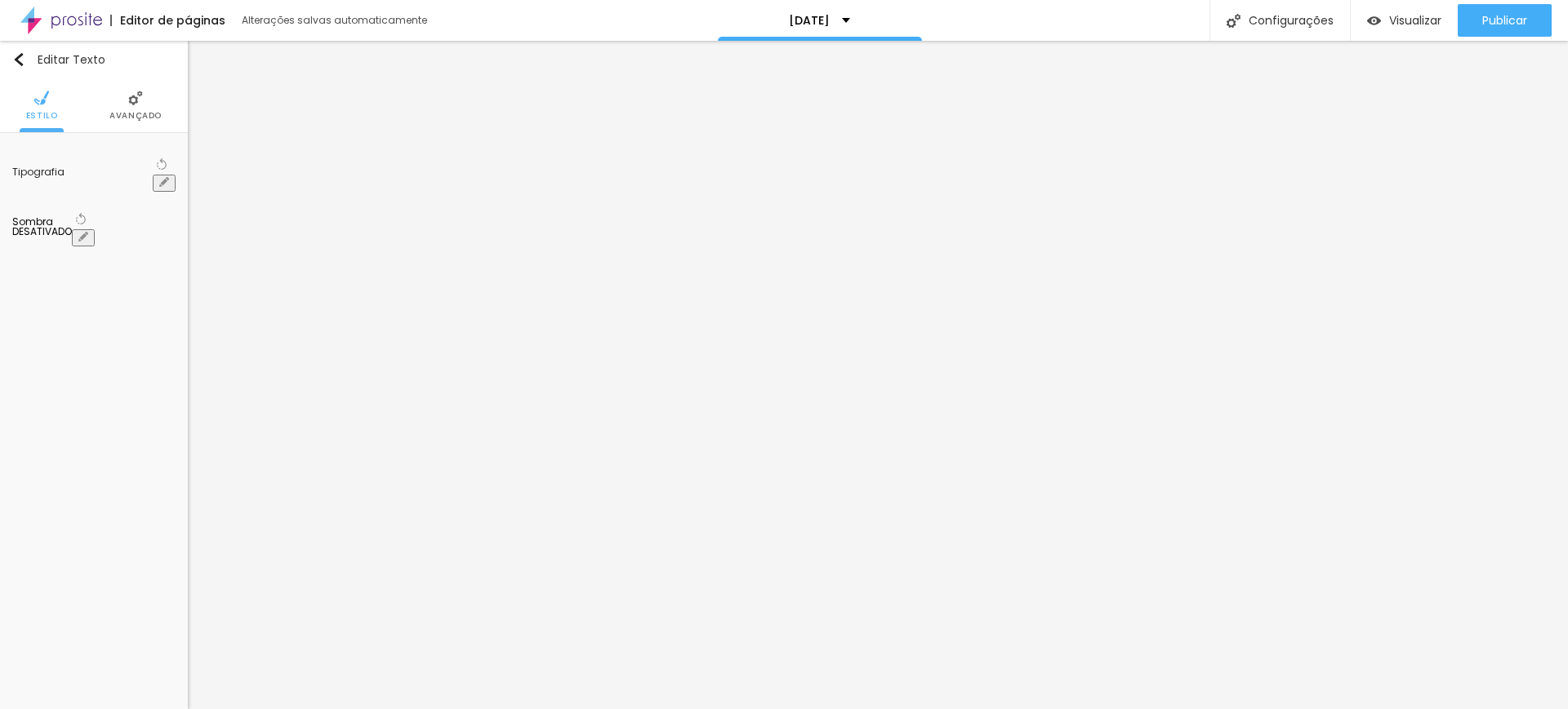
click at [1470, 708] on div at bounding box center [784, 709] width 1568 height 0
click at [160, 184] on icon "button" at bounding box center [161, 186] width 3 height 3
type input "1"
type input "56"
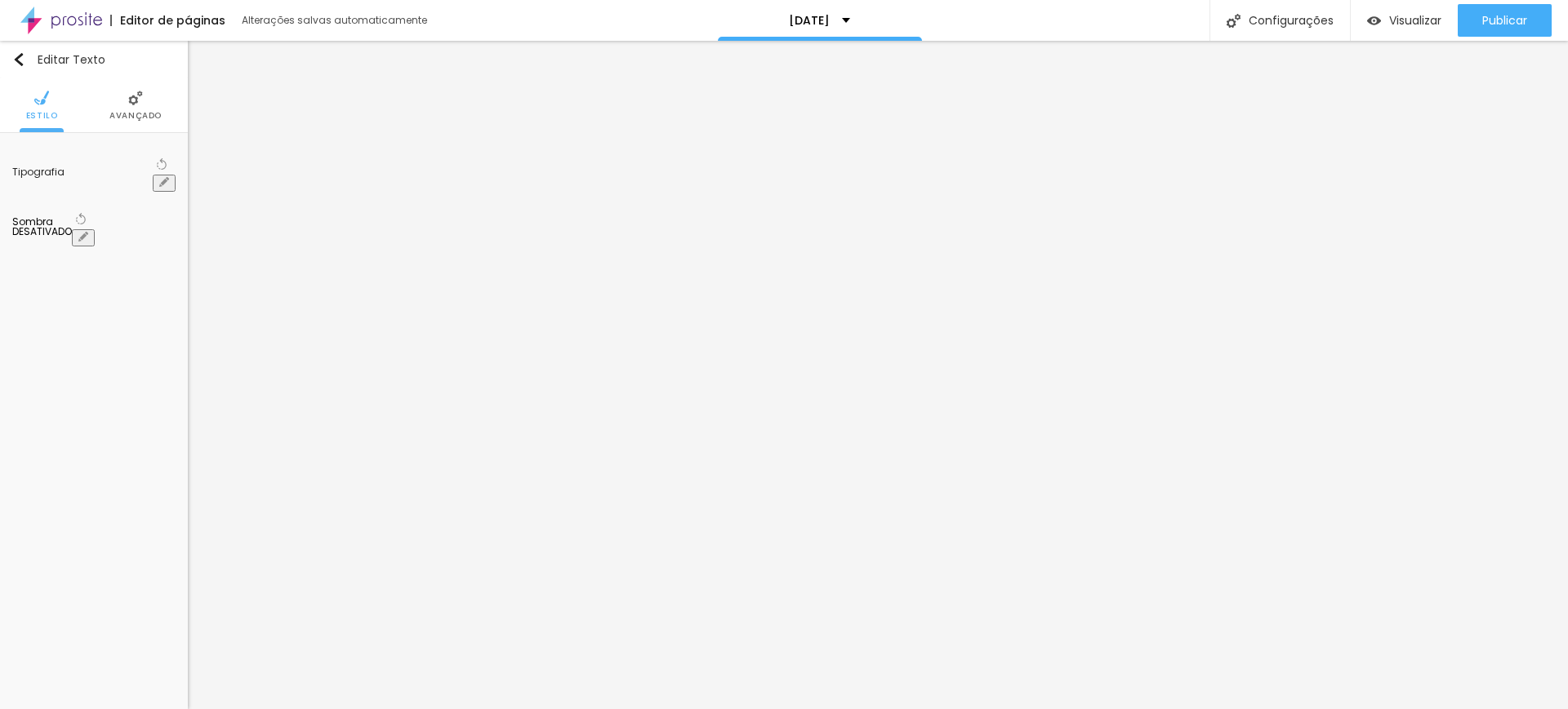
type input "1"
type input "57"
type input "1"
type input "59"
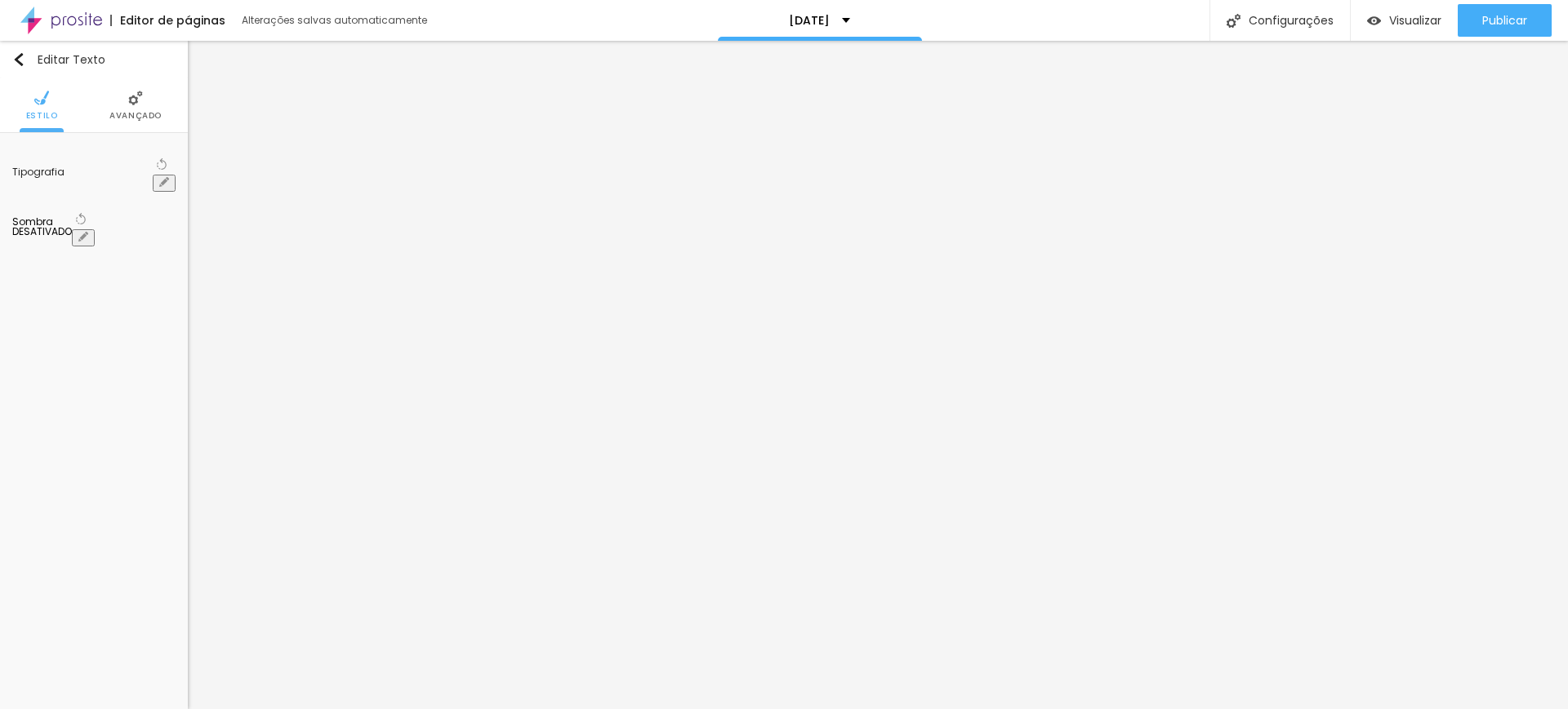
click at [1305, 708] on div at bounding box center [784, 709] width 1568 height 0
click at [161, 177] on icon "button" at bounding box center [164, 182] width 10 height 10
click at [1220, 708] on div at bounding box center [784, 709] width 1568 height 0
click at [159, 177] on icon "button" at bounding box center [164, 182] width 10 height 10
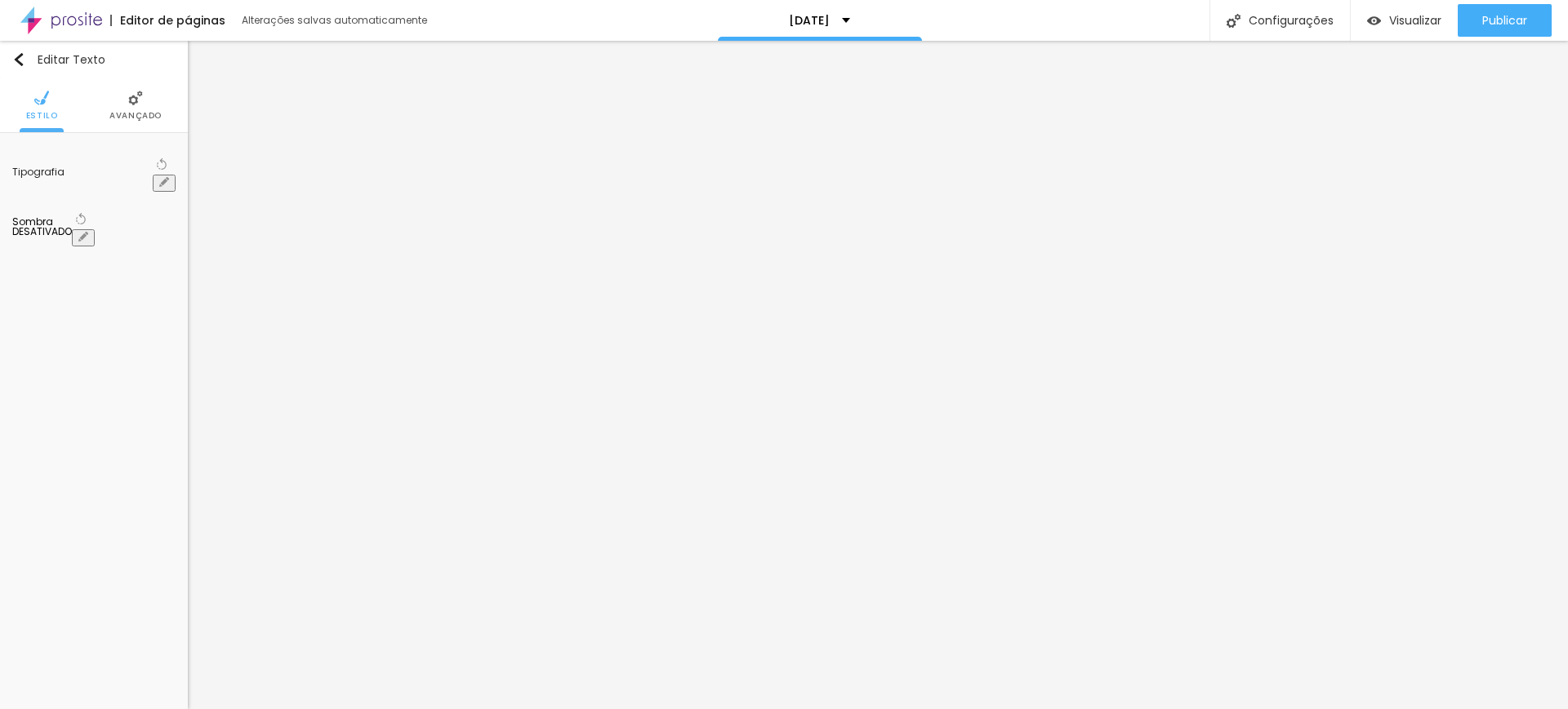
click at [797, 708] on div at bounding box center [784, 709] width 1568 height 0
click at [165, 175] on button "button" at bounding box center [164, 183] width 23 height 17
click at [776, 708] on div at bounding box center [784, 709] width 1568 height 0
click at [164, 177] on icon "button" at bounding box center [164, 182] width 10 height 10
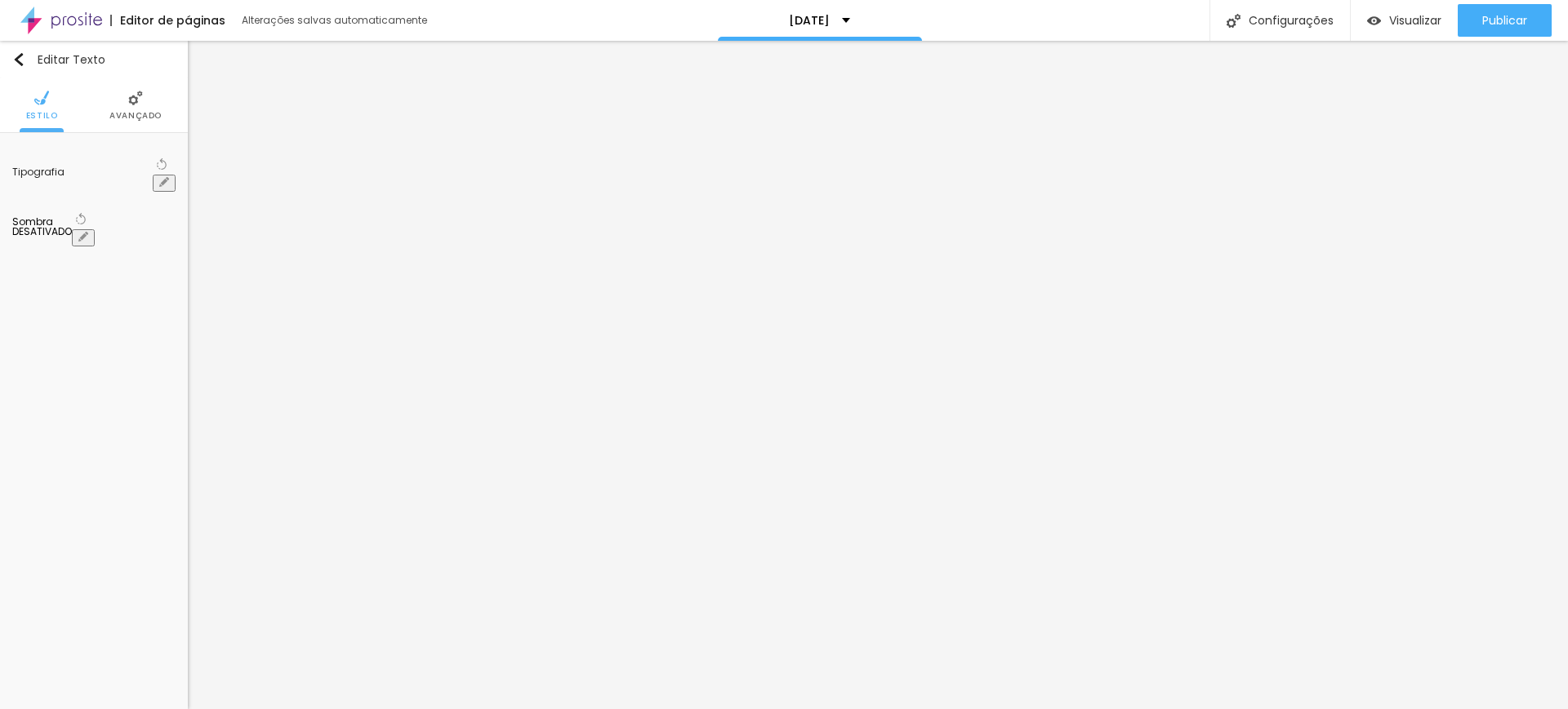
drag, startPoint x: 247, startPoint y: 278, endPoint x: 236, endPoint y: 279, distance: 11.0
click at [311, 708] on div at bounding box center [784, 709] width 1568 height 0
click at [159, 175] on button "button" at bounding box center [164, 183] width 23 height 17
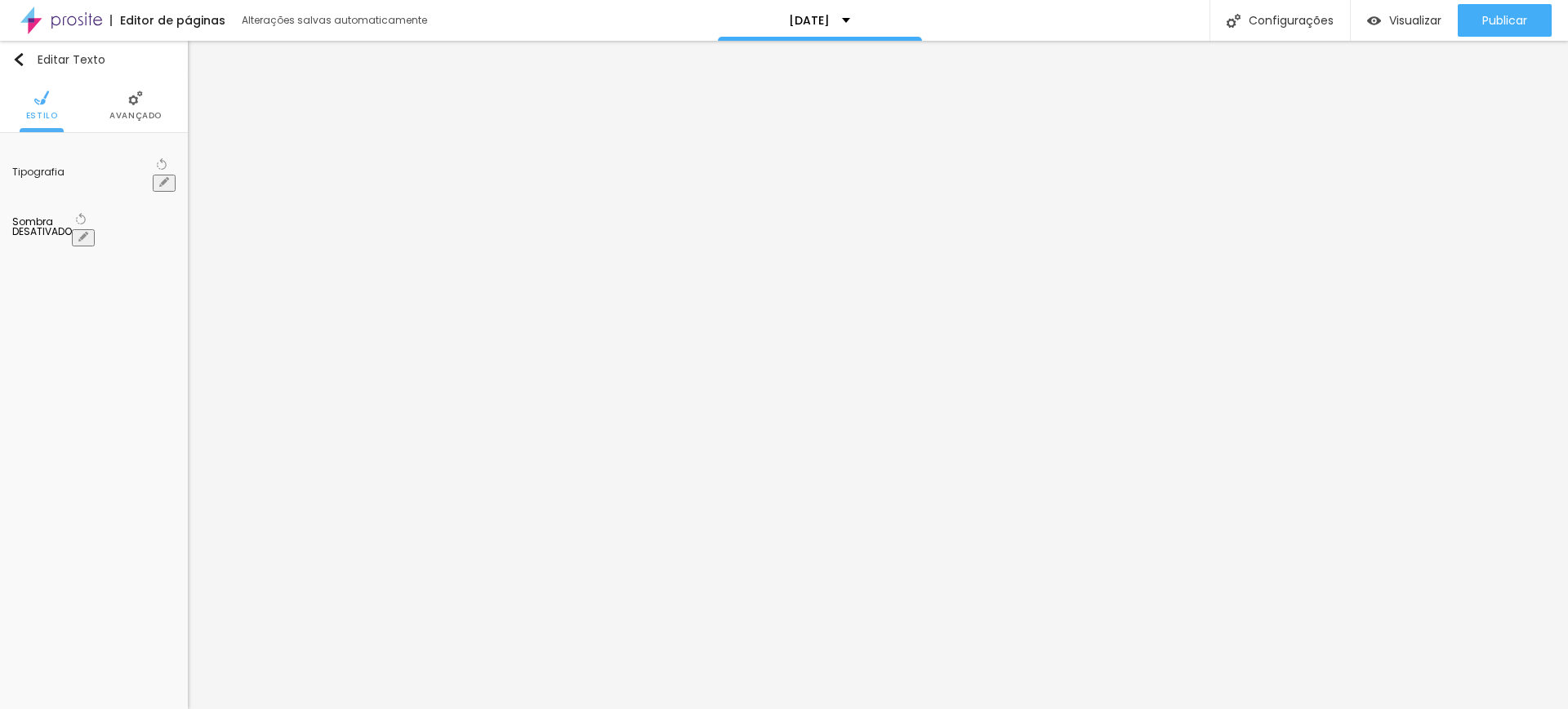
click at [431, 708] on div at bounding box center [784, 709] width 1568 height 0
click at [163, 177] on icon "button" at bounding box center [164, 182] width 10 height 10
click at [331, 708] on div at bounding box center [784, 709] width 1568 height 0
click at [166, 179] on icon "button" at bounding box center [164, 182] width 7 height 7
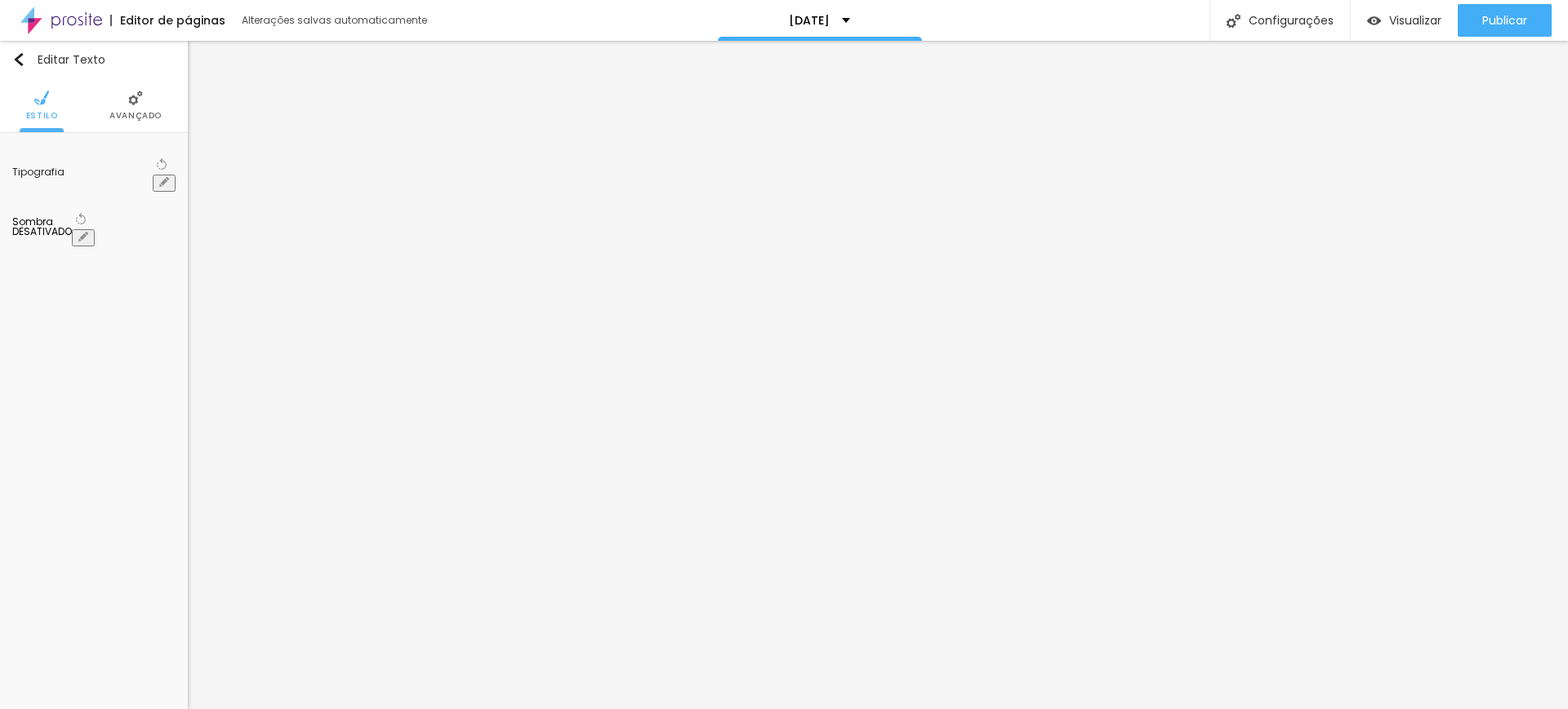
click at [319, 708] on div at bounding box center [784, 709] width 1568 height 0
